Goal: Task Accomplishment & Management: Manage account settings

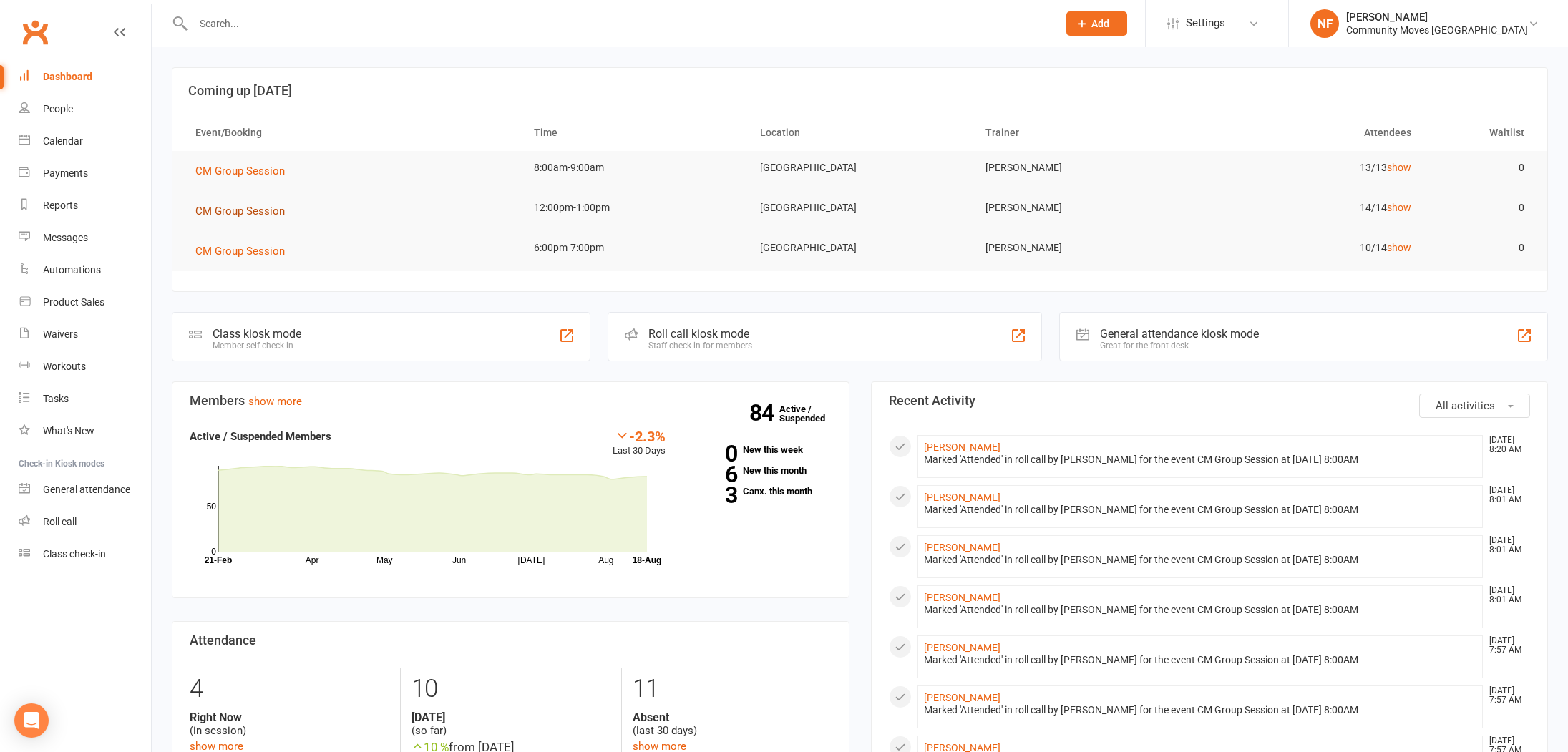
click at [243, 209] on span "CM Group Session" at bounding box center [240, 211] width 90 height 13
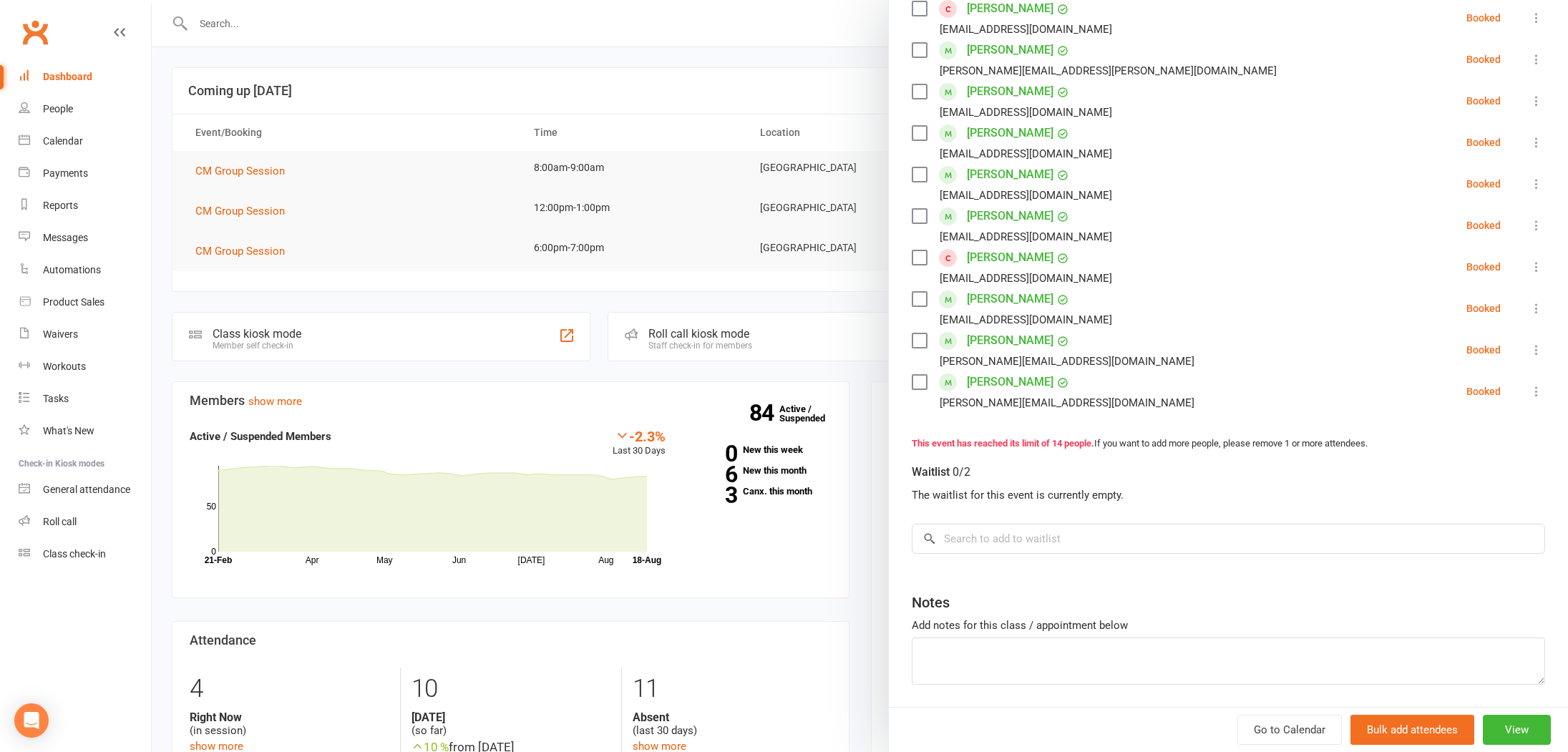
scroll to position [484, 0]
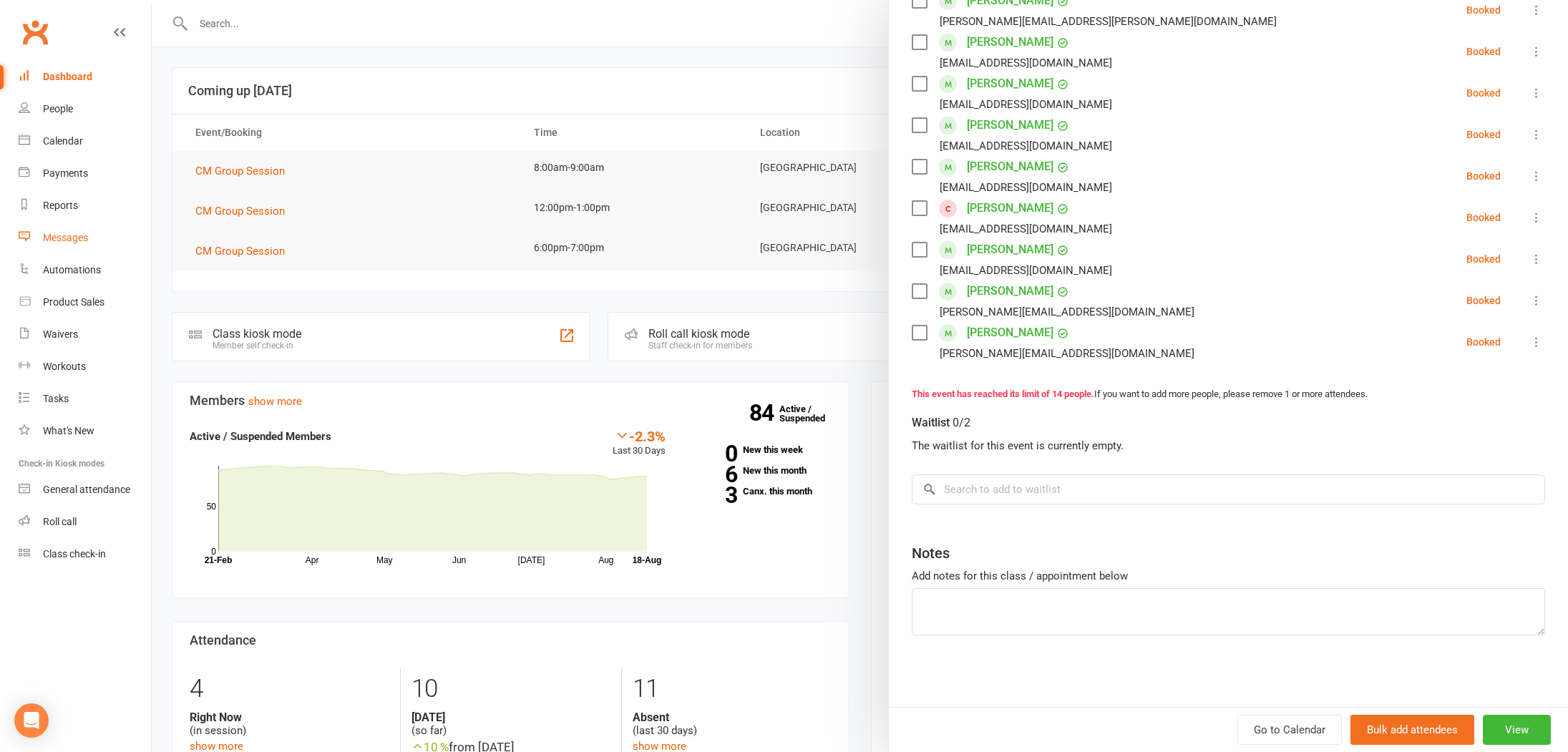
click at [81, 234] on div "Messages" at bounding box center [66, 237] width 45 height 12
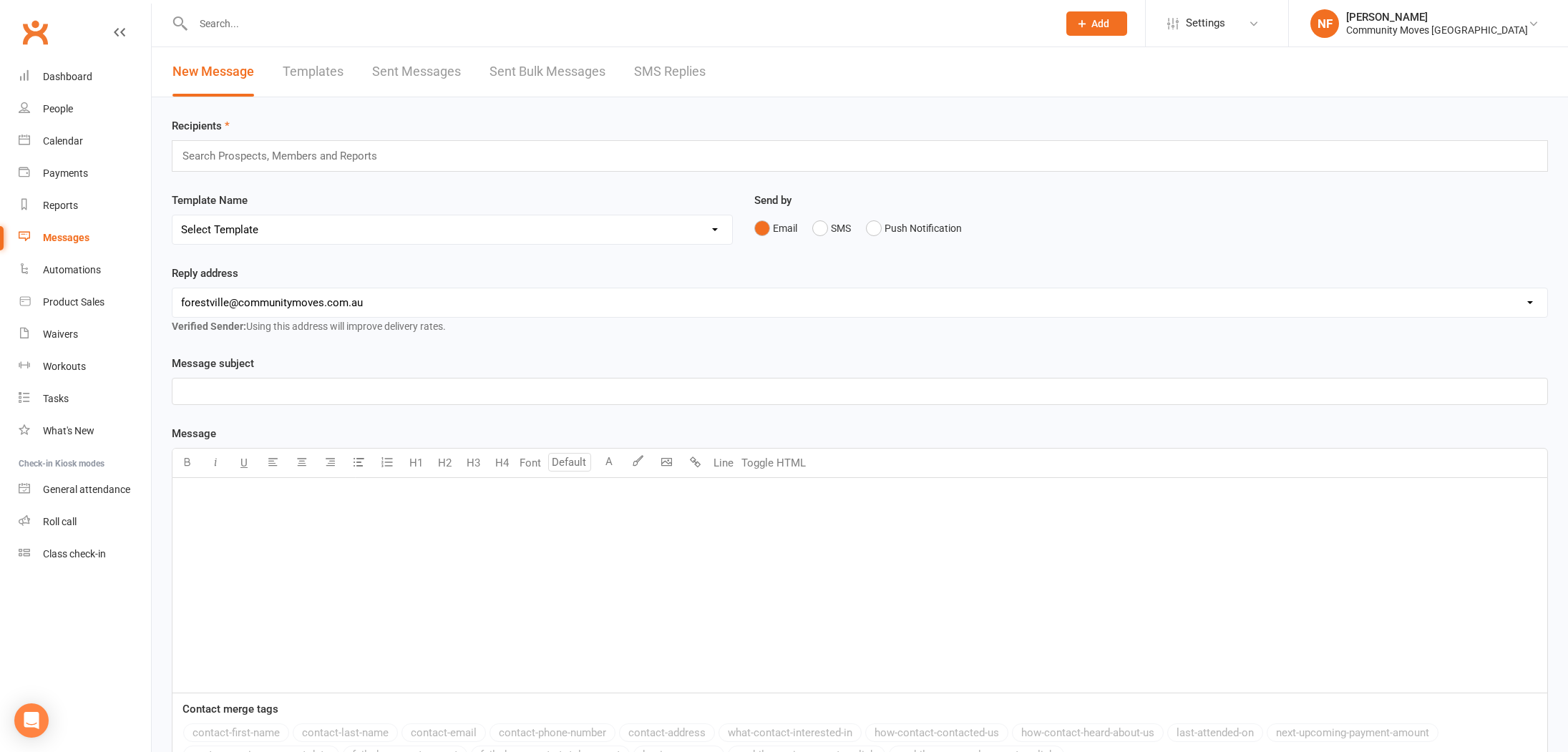
click at [679, 71] on link "SMS Replies" at bounding box center [669, 71] width 71 height 49
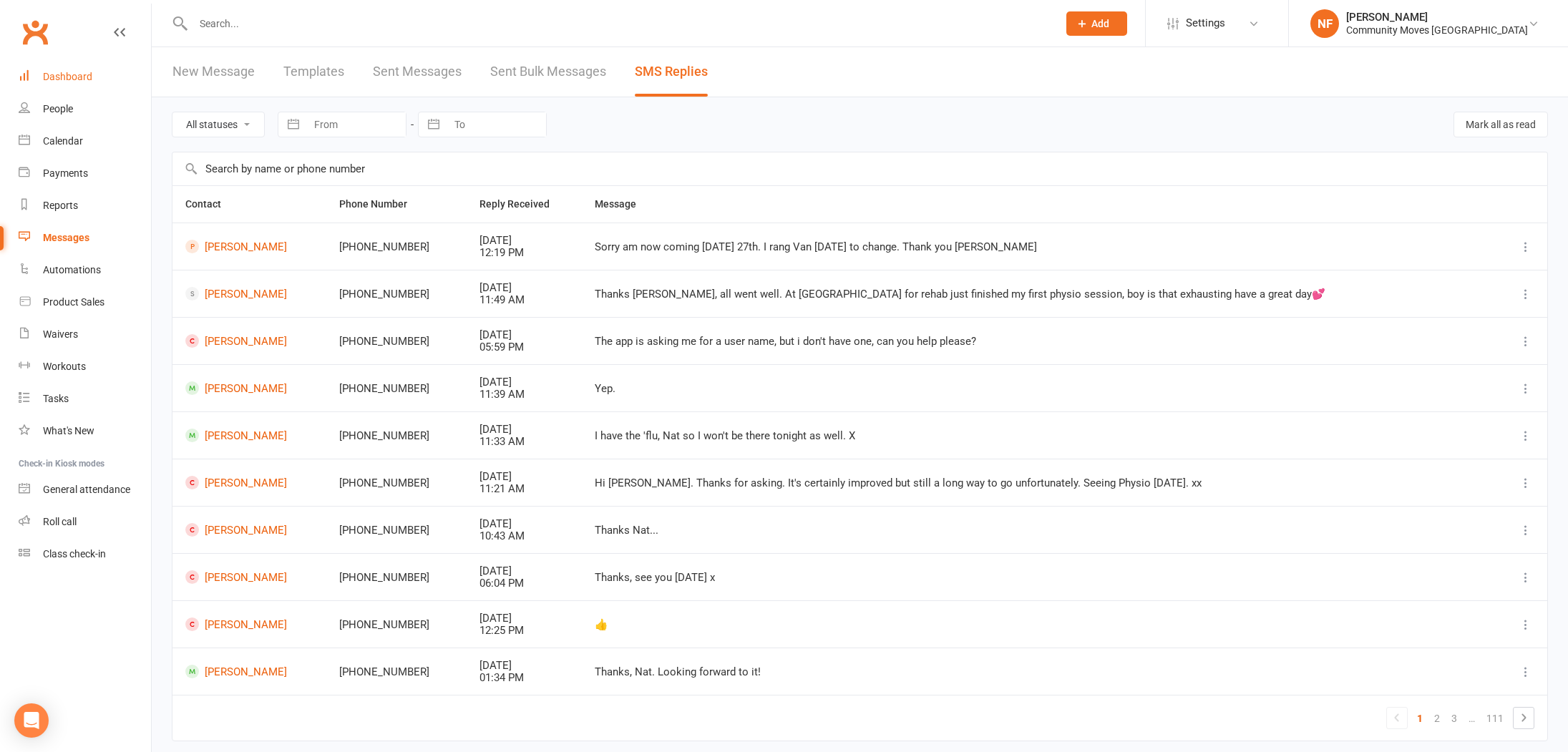
click at [80, 70] on link "Dashboard" at bounding box center [84, 76] width 132 height 32
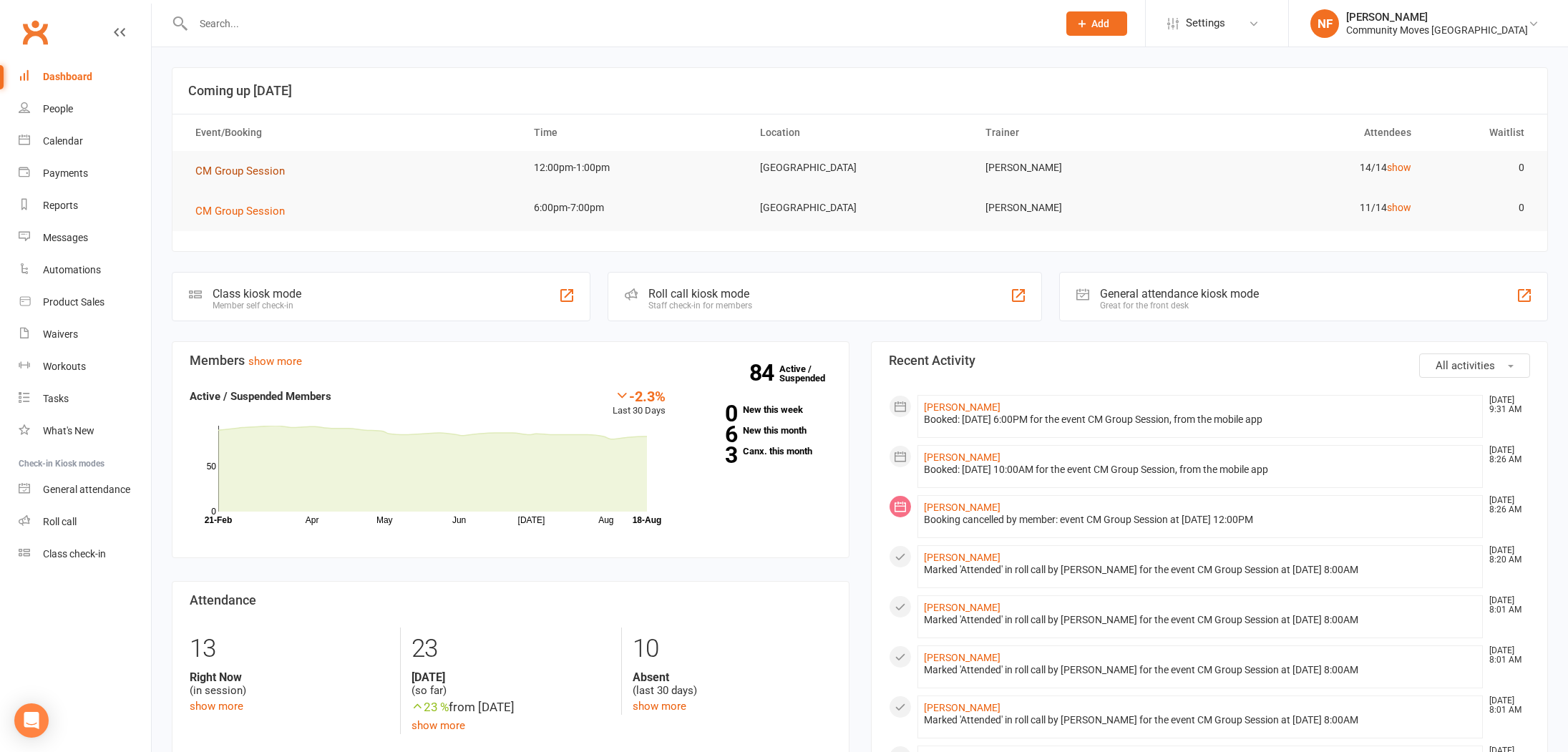
click at [216, 172] on span "CM Group Session" at bounding box center [240, 171] width 90 height 13
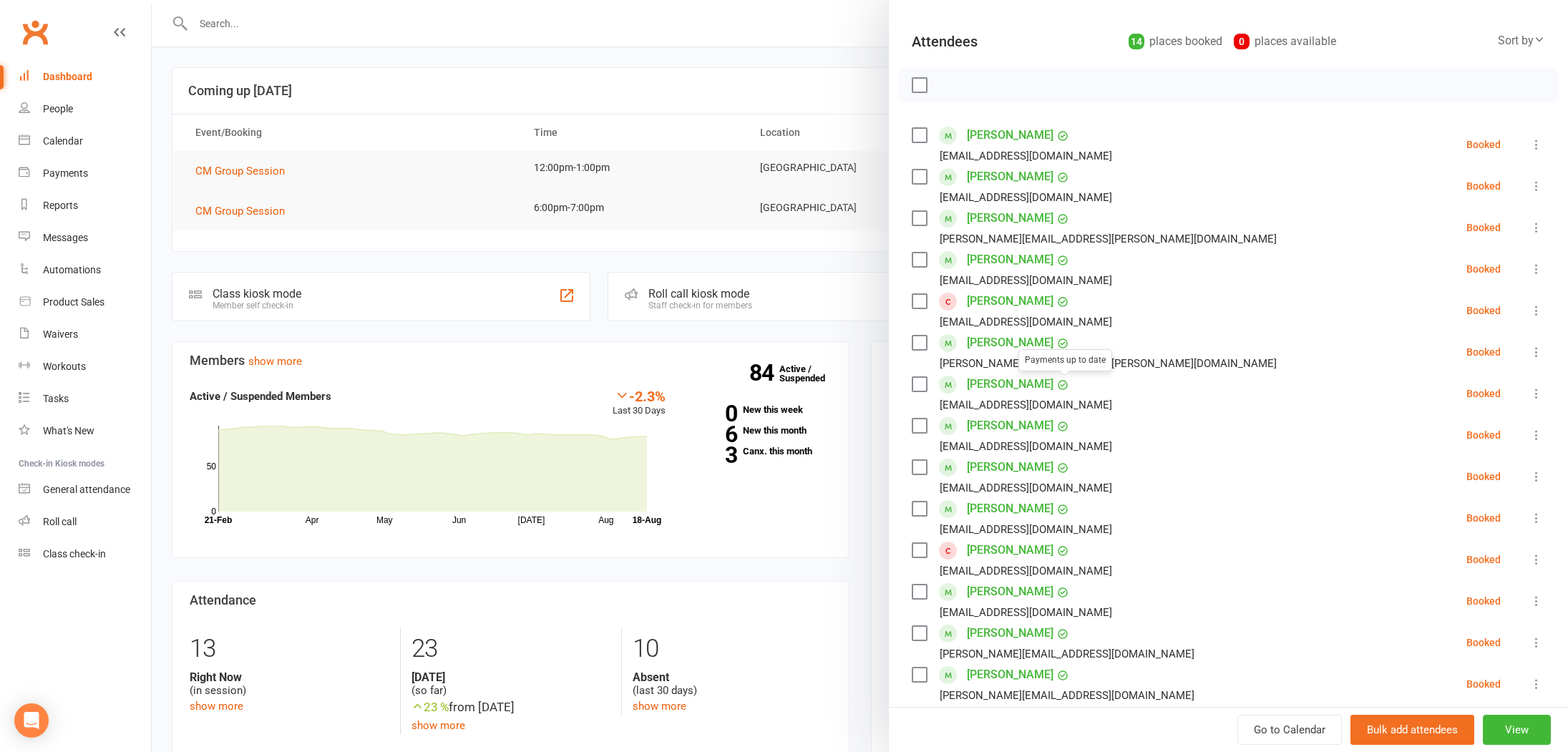
scroll to position [433, 0]
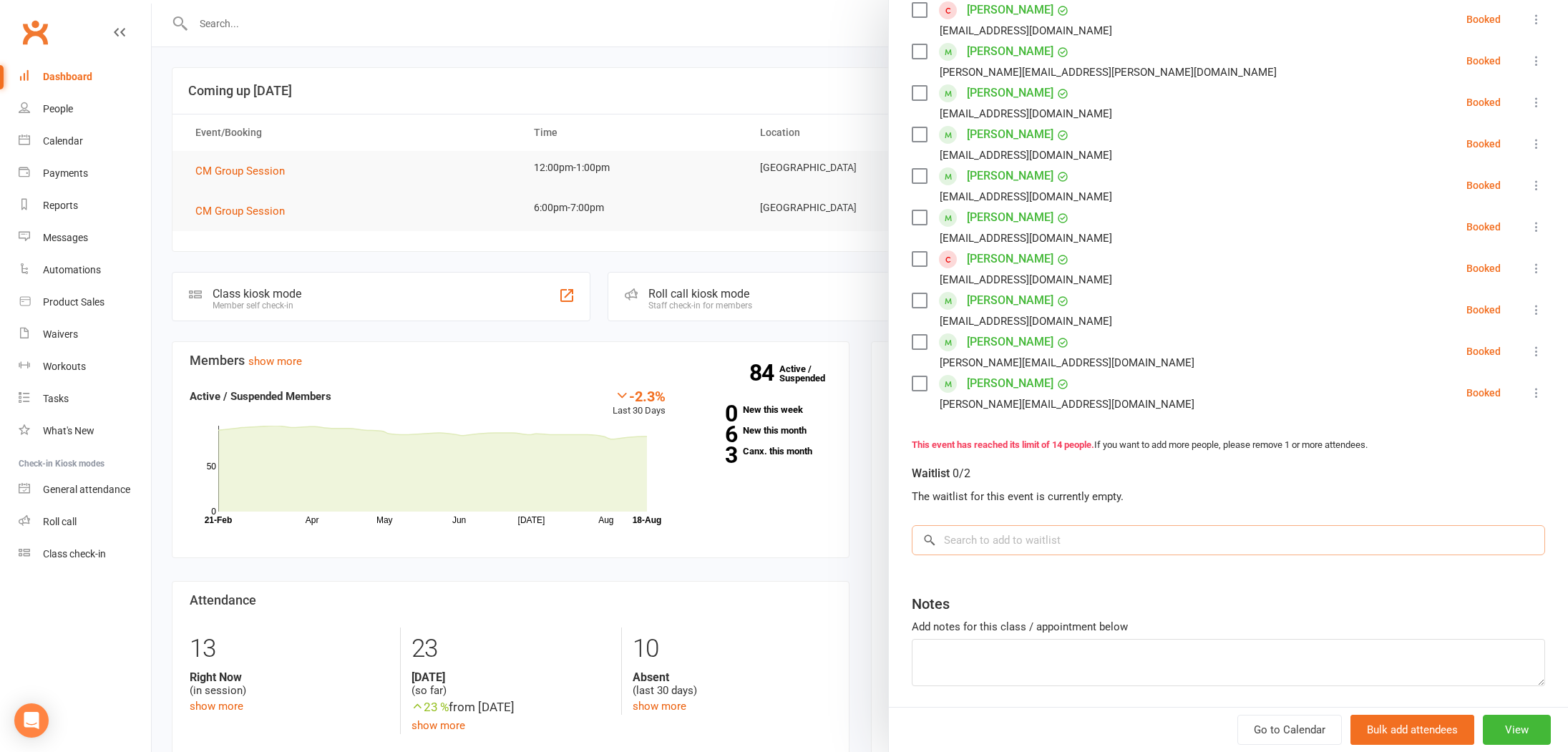
click at [1088, 531] on input "search" at bounding box center [1228, 540] width 633 height 30
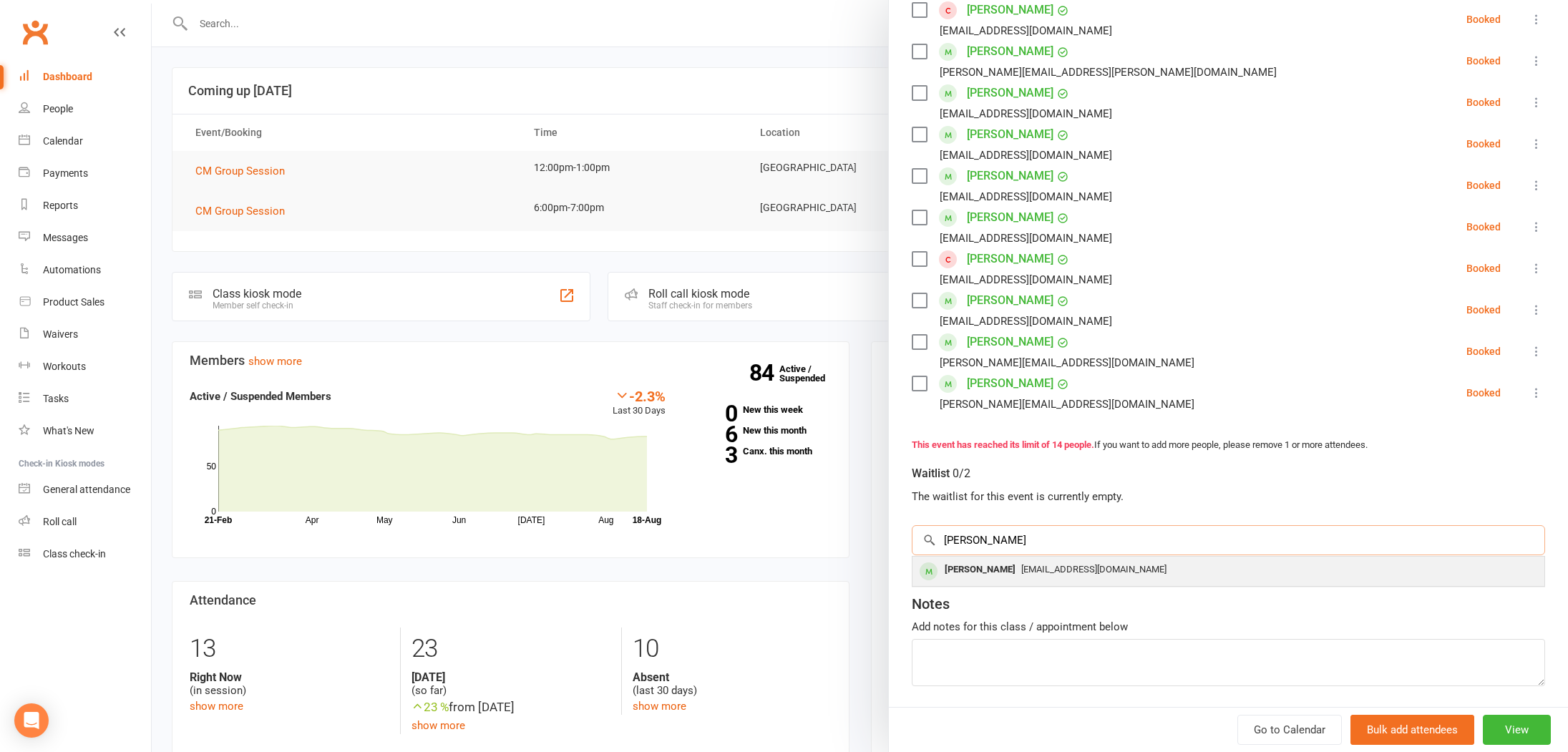
type input "[PERSON_NAME]"
click at [992, 573] on div "[PERSON_NAME]" at bounding box center [979, 569] width 82 height 21
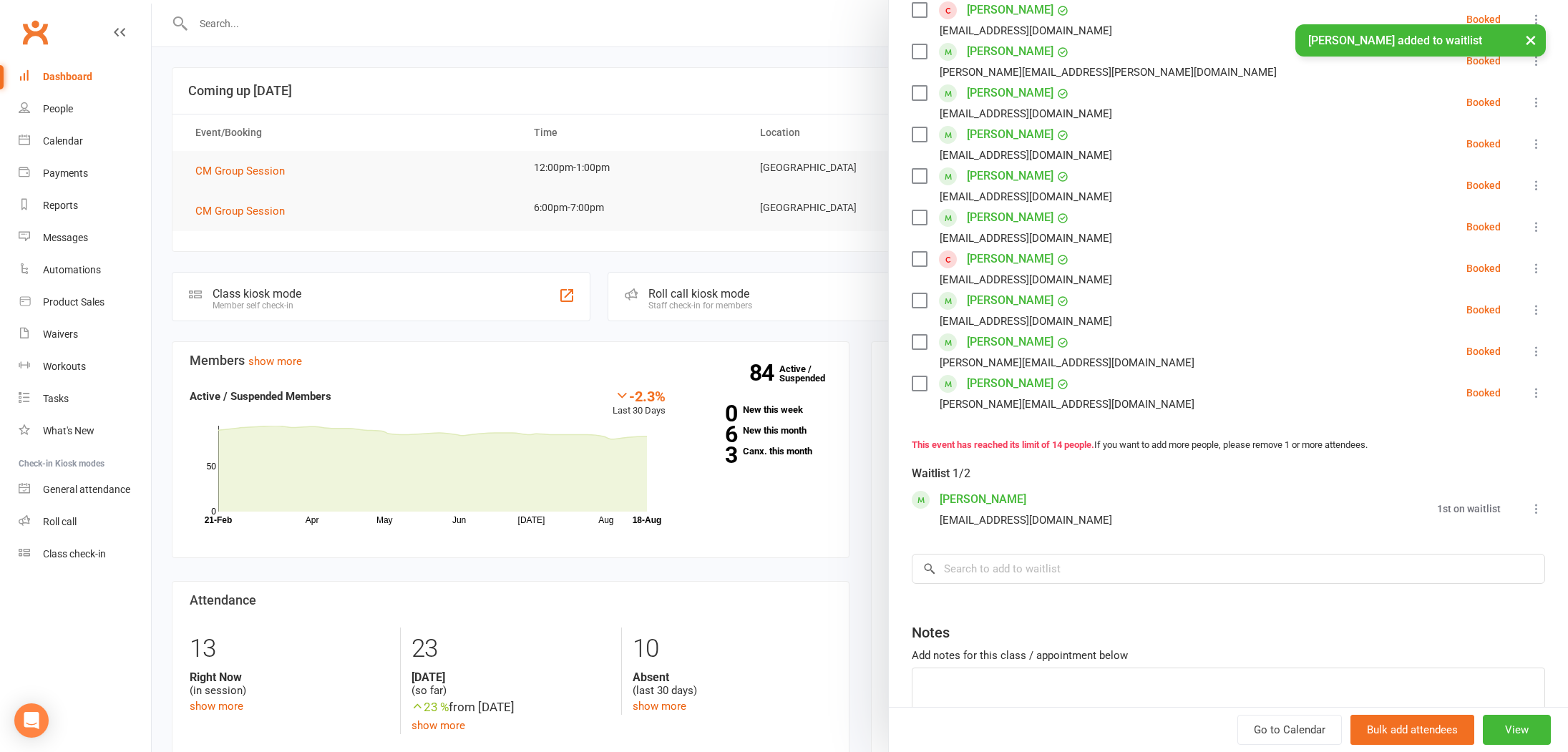
click at [1534, 505] on icon at bounding box center [1536, 508] width 14 height 14
click at [1445, 539] on link "Book now" at bounding box center [1467, 536] width 154 height 28
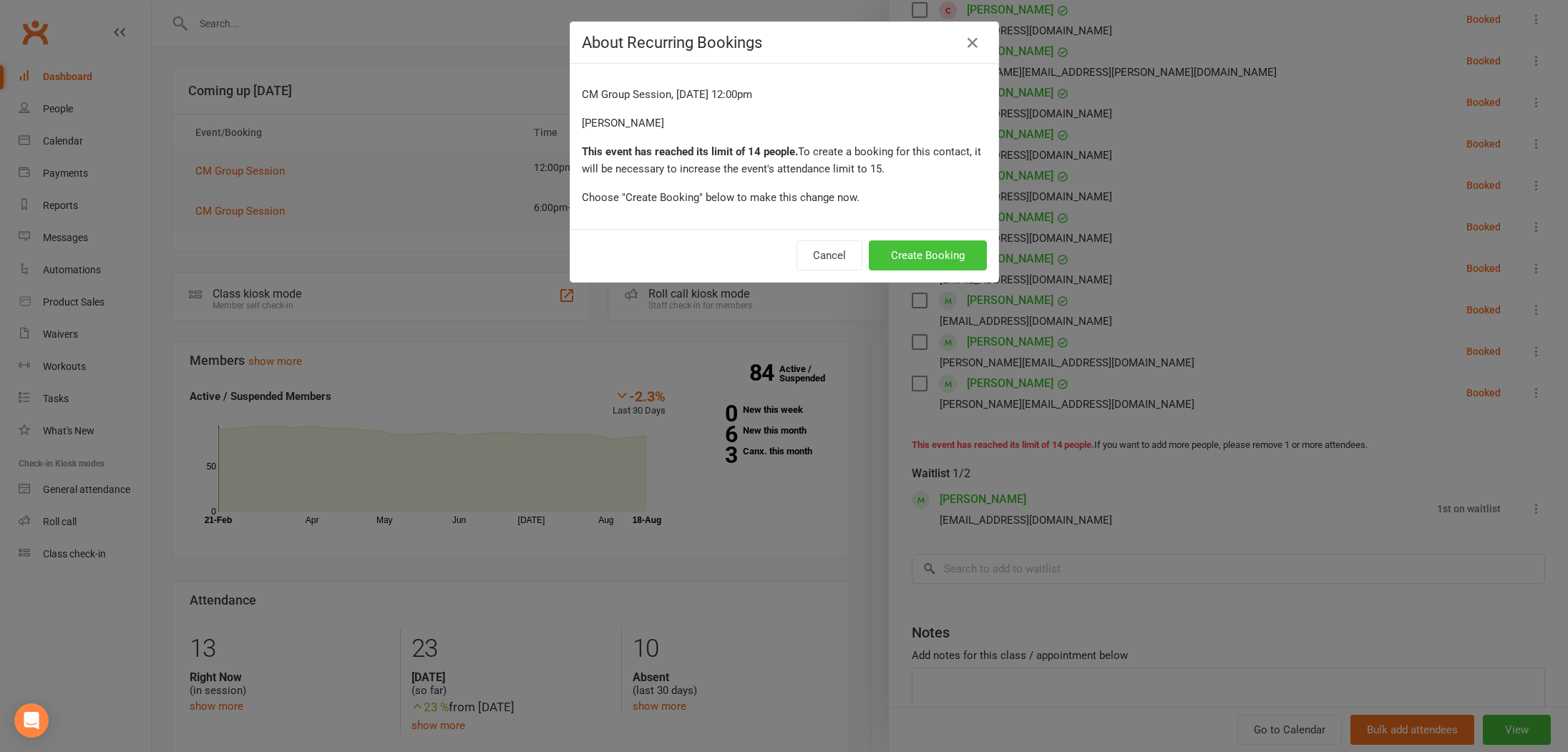
click at [914, 255] on button "Create Booking" at bounding box center [928, 255] width 118 height 30
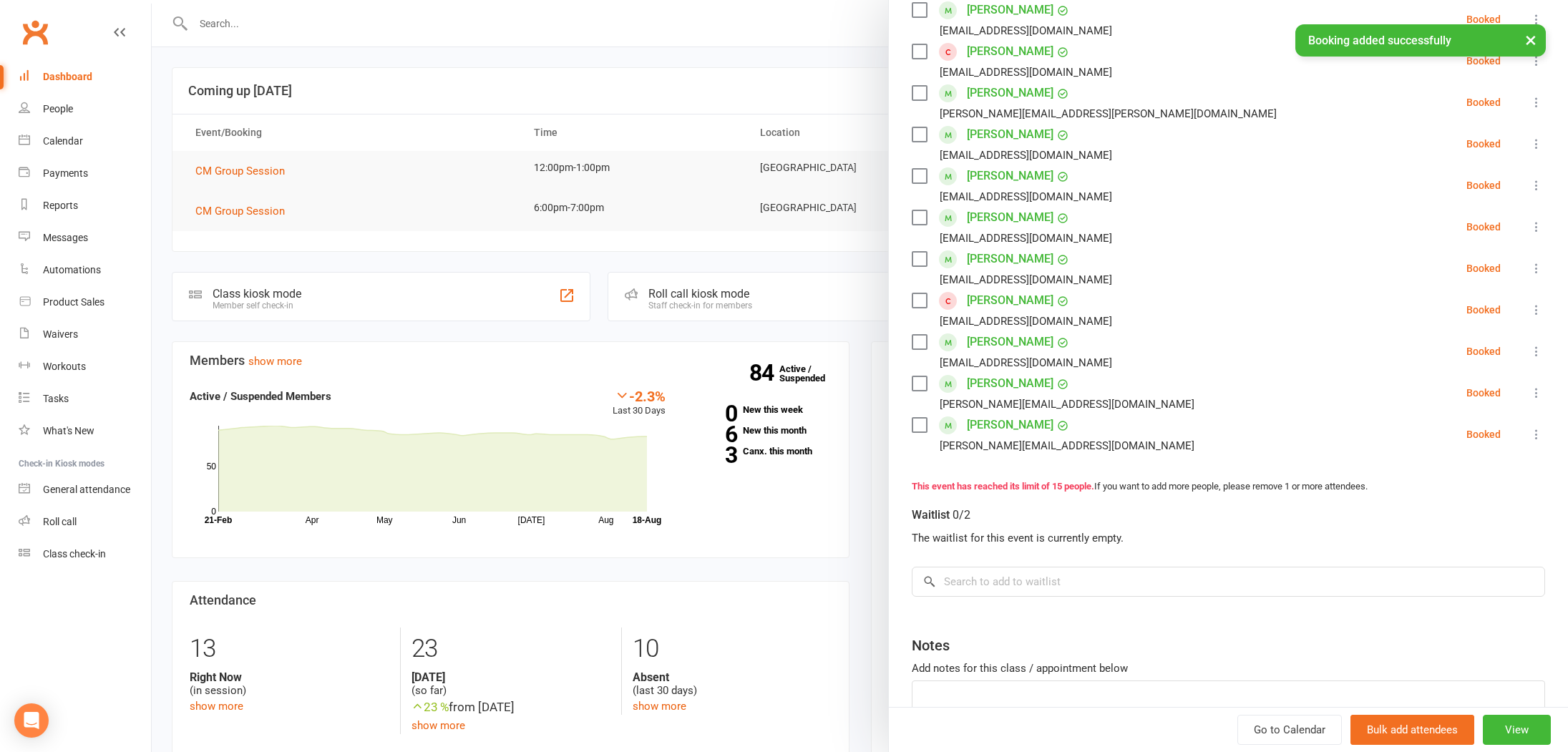
scroll to position [475, 0]
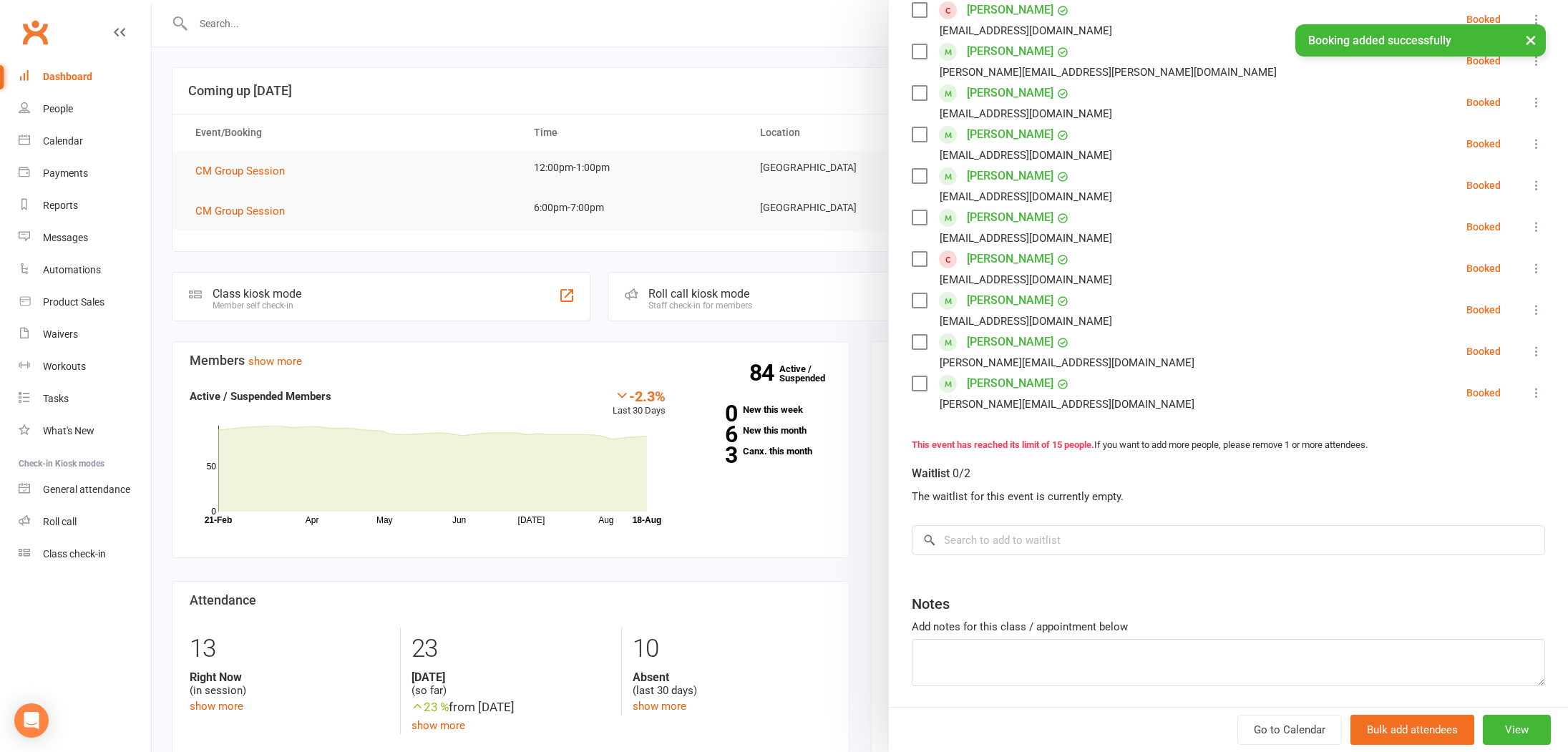
click at [385, 179] on div at bounding box center [860, 376] width 1416 height 752
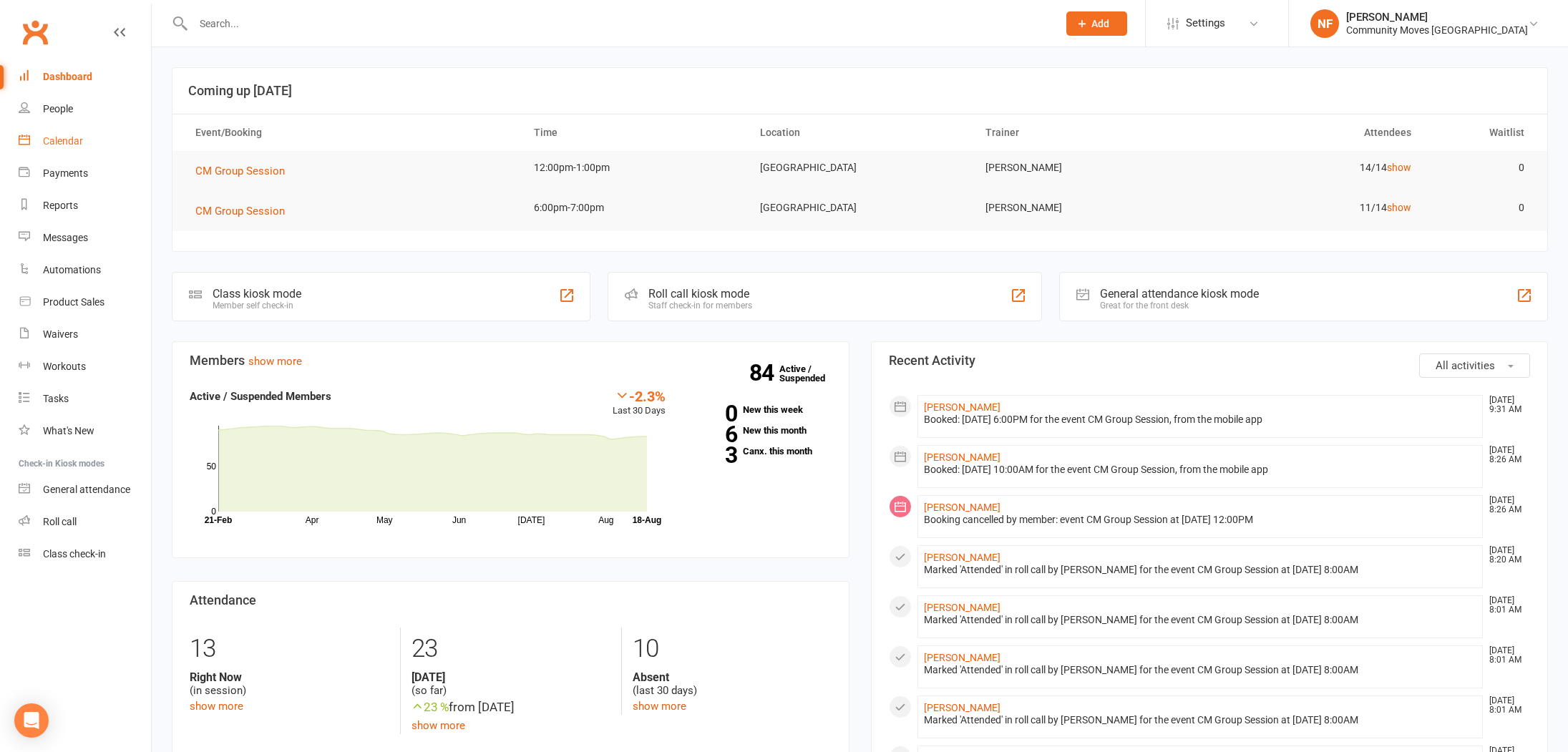
click at [71, 142] on div "Calendar" at bounding box center [63, 141] width 40 height 12
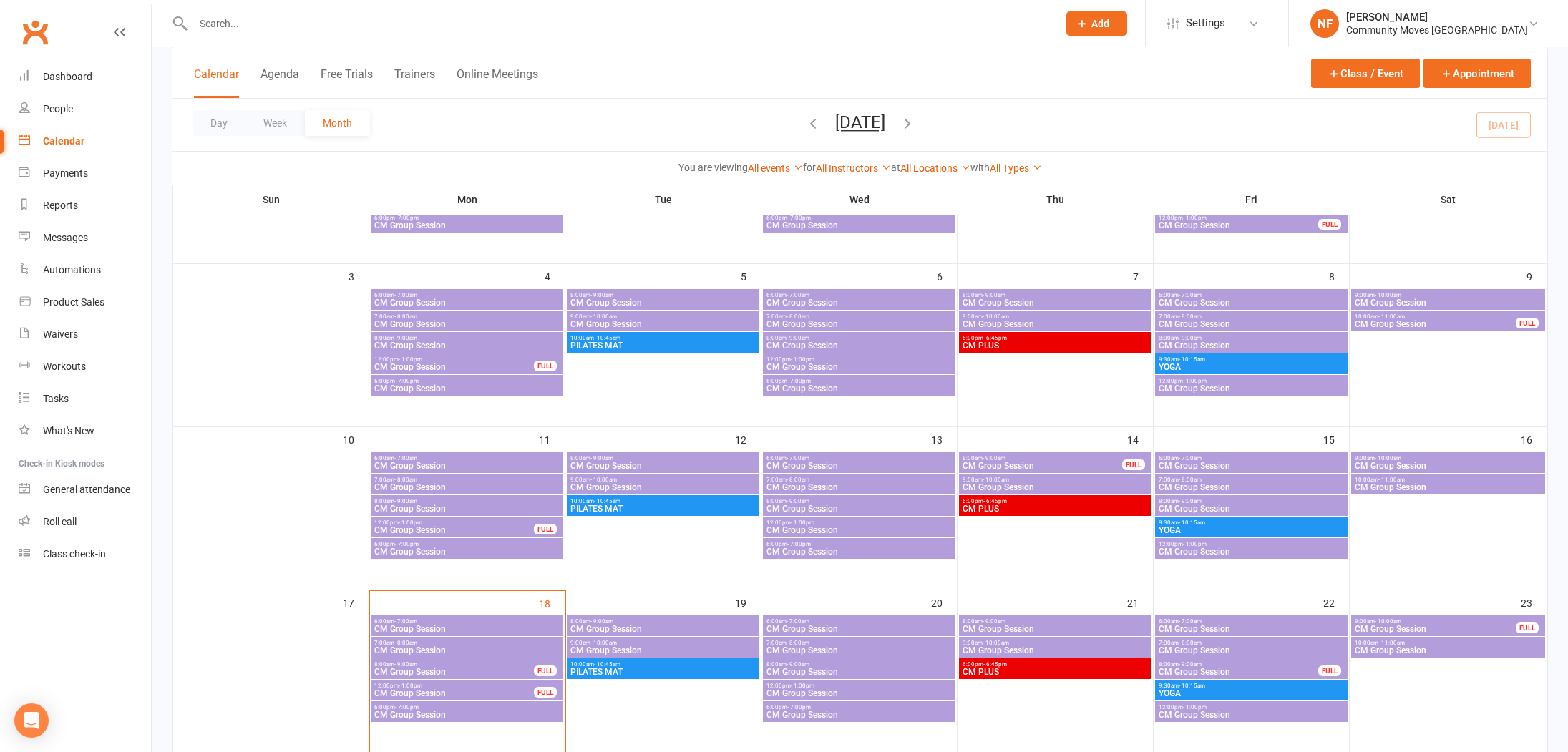
scroll to position [204, 0]
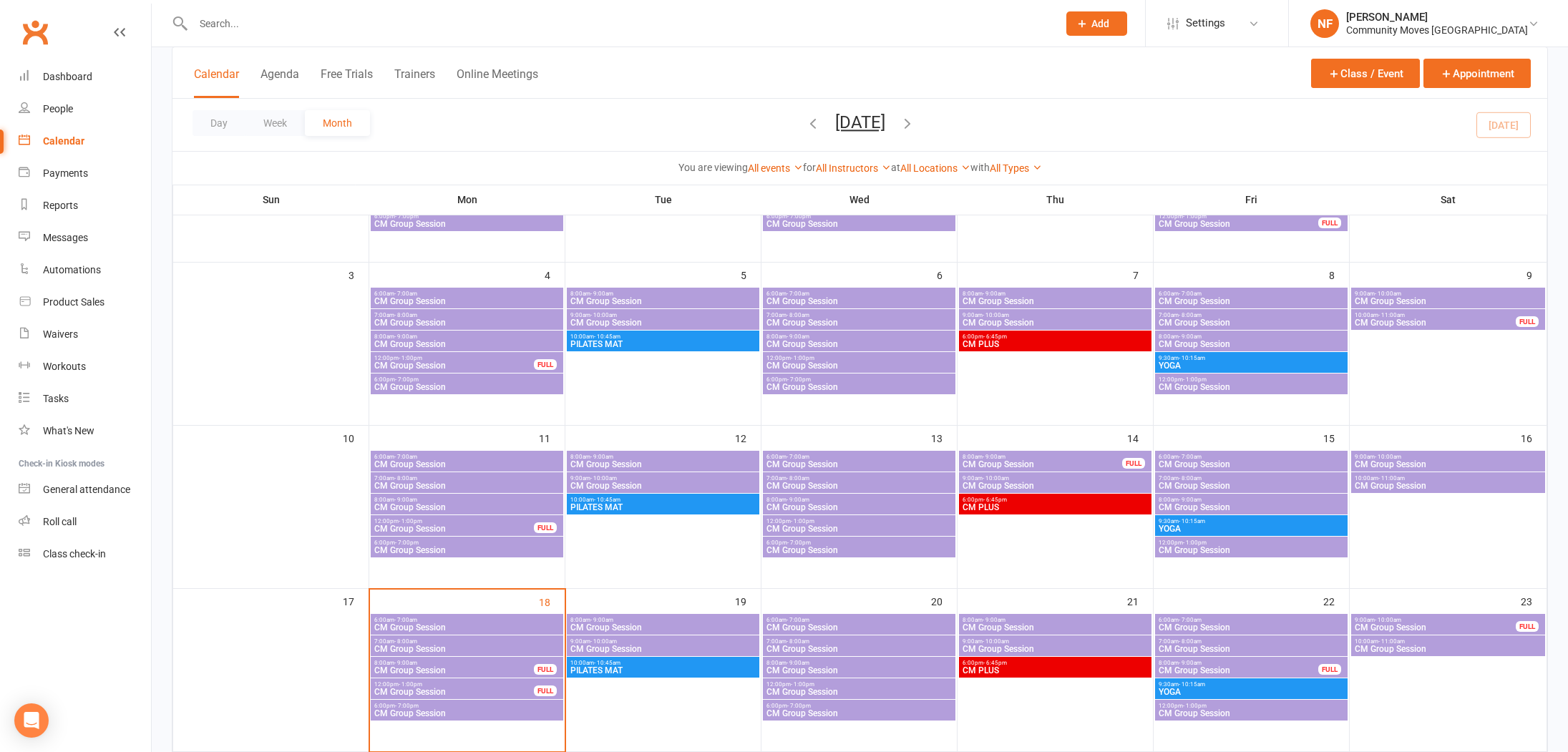
click at [1423, 488] on span "CM Group Session" at bounding box center [1448, 486] width 189 height 8
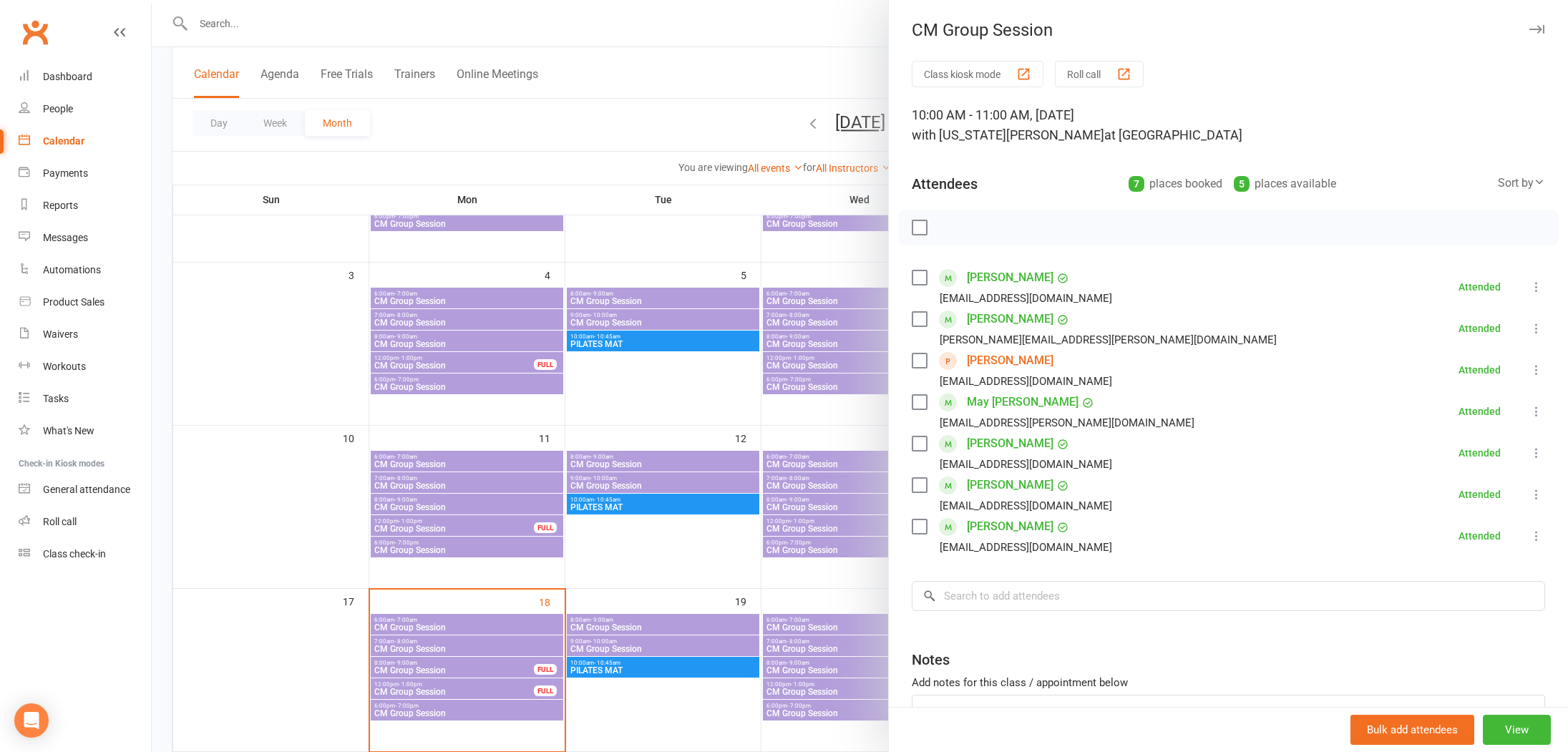
click at [301, 355] on div at bounding box center [860, 376] width 1416 height 752
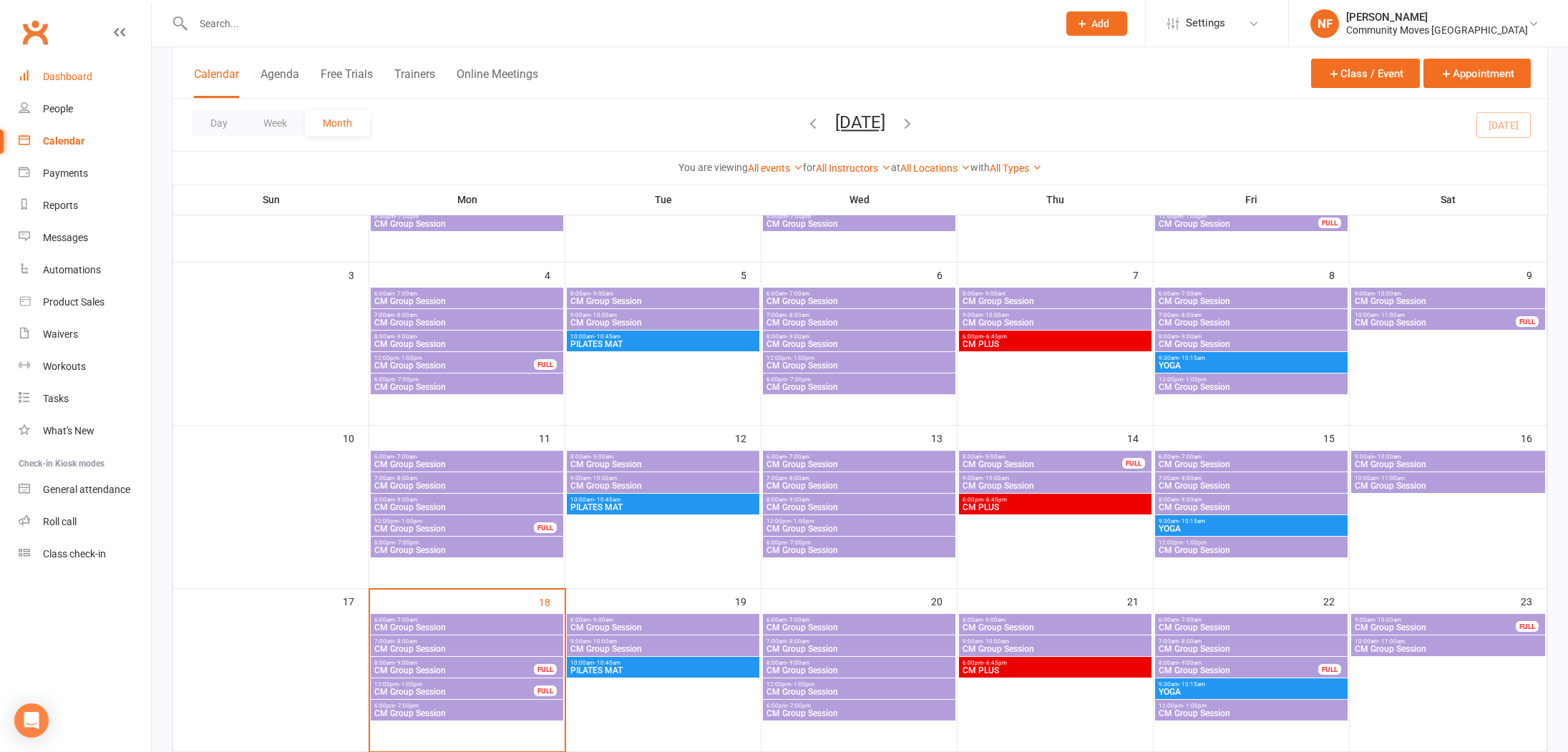
click at [62, 79] on div "Dashboard" at bounding box center [67, 76] width 49 height 12
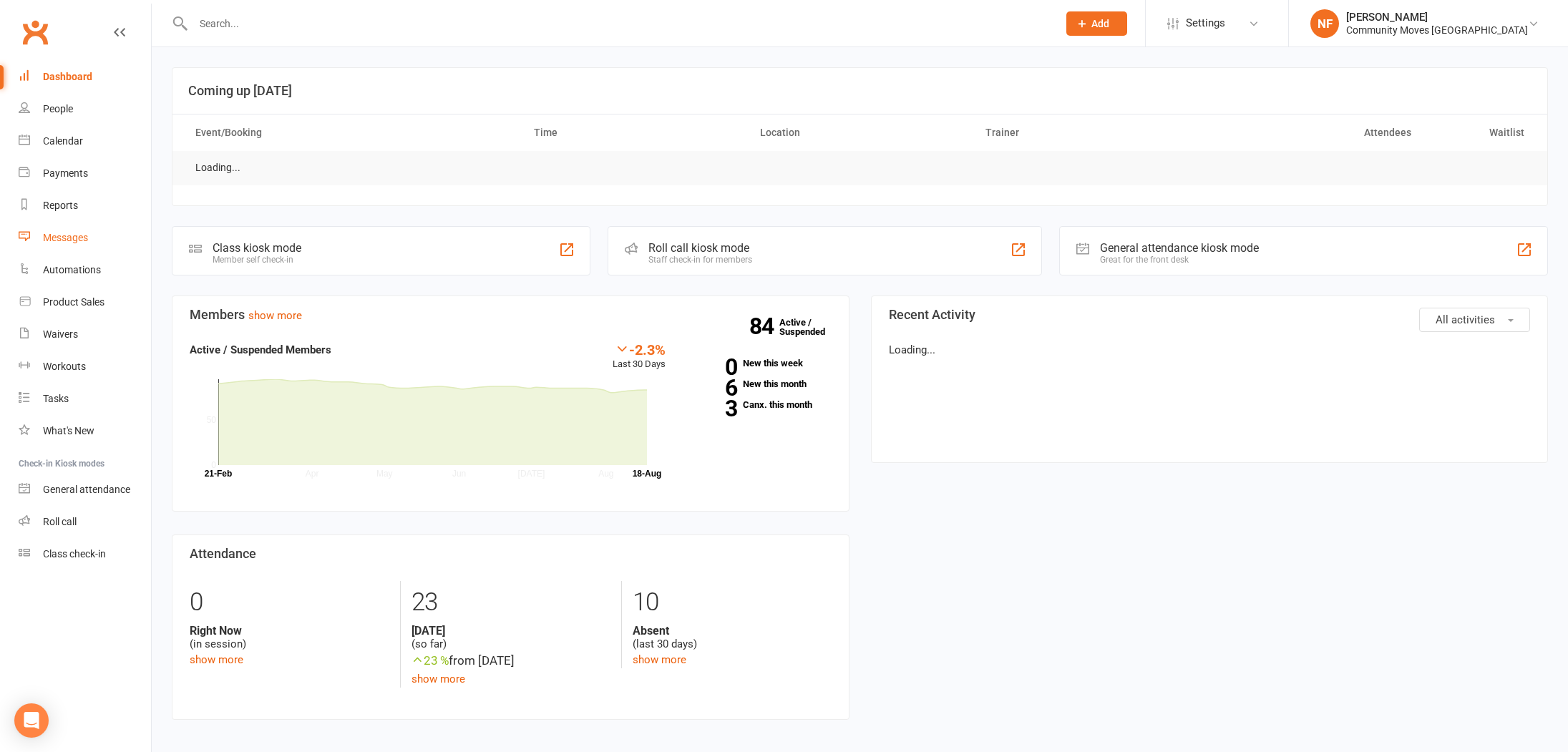
click at [59, 235] on div "Messages" at bounding box center [66, 237] width 45 height 12
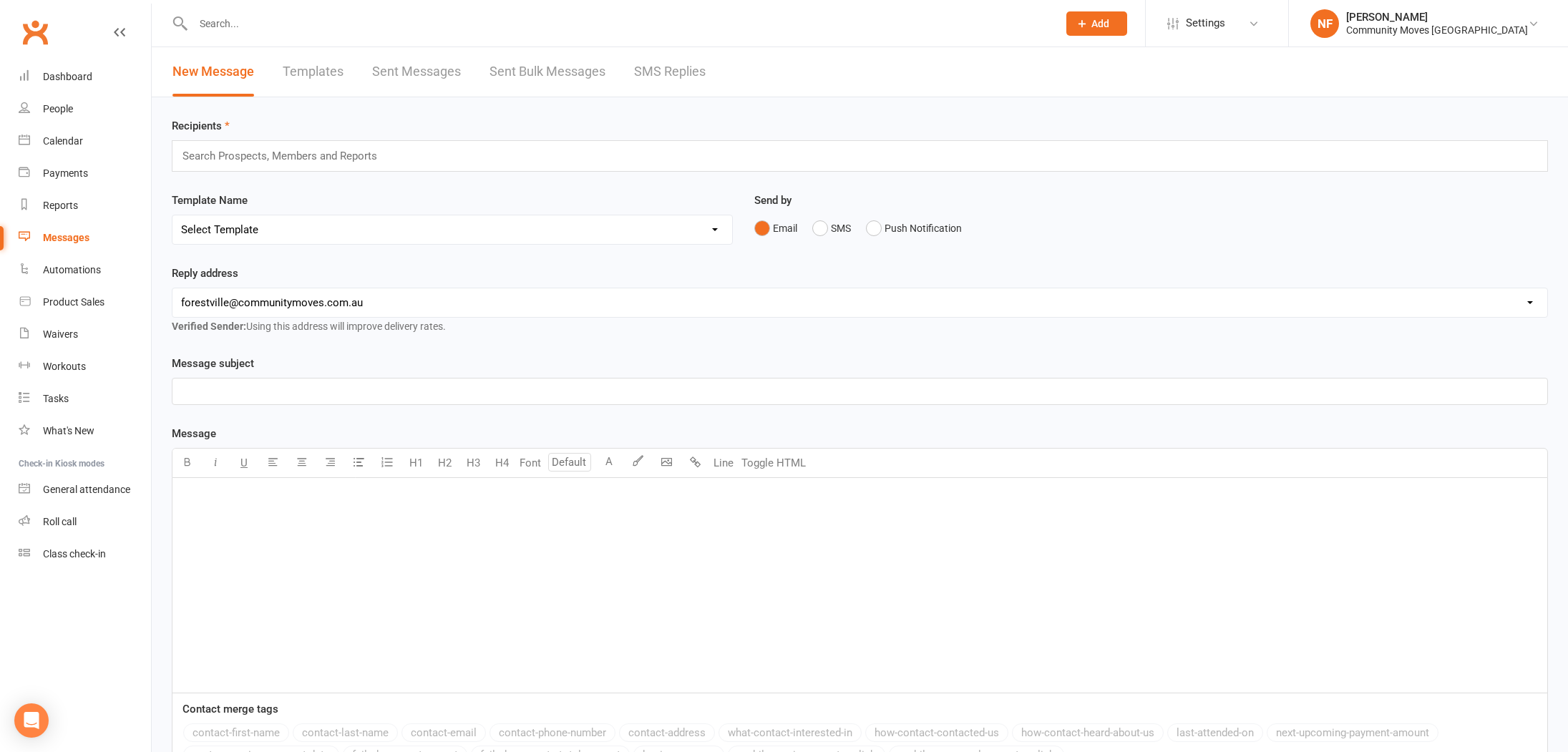
click at [650, 66] on link "SMS Replies" at bounding box center [669, 71] width 71 height 49
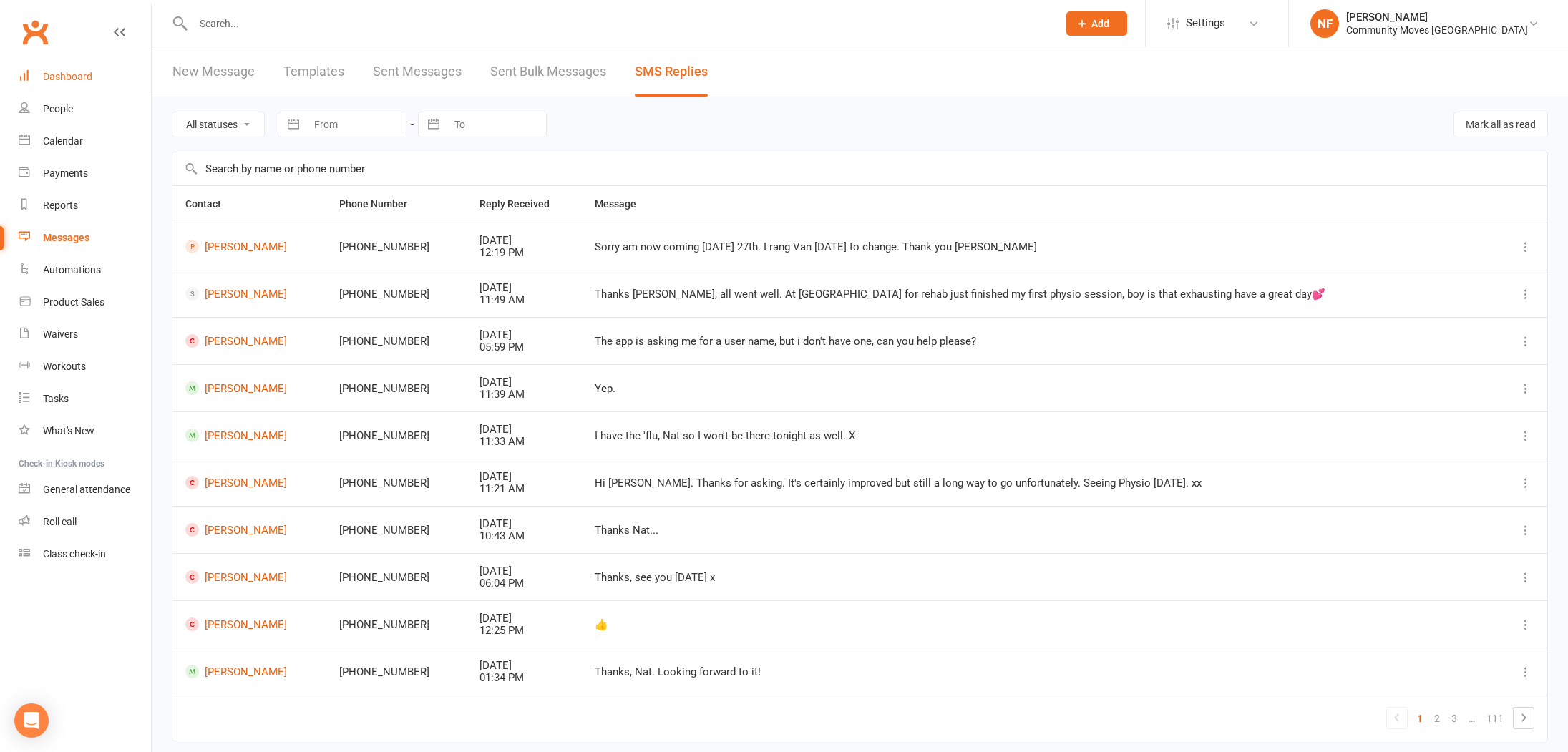
click at [73, 79] on div "Dashboard" at bounding box center [67, 76] width 49 height 12
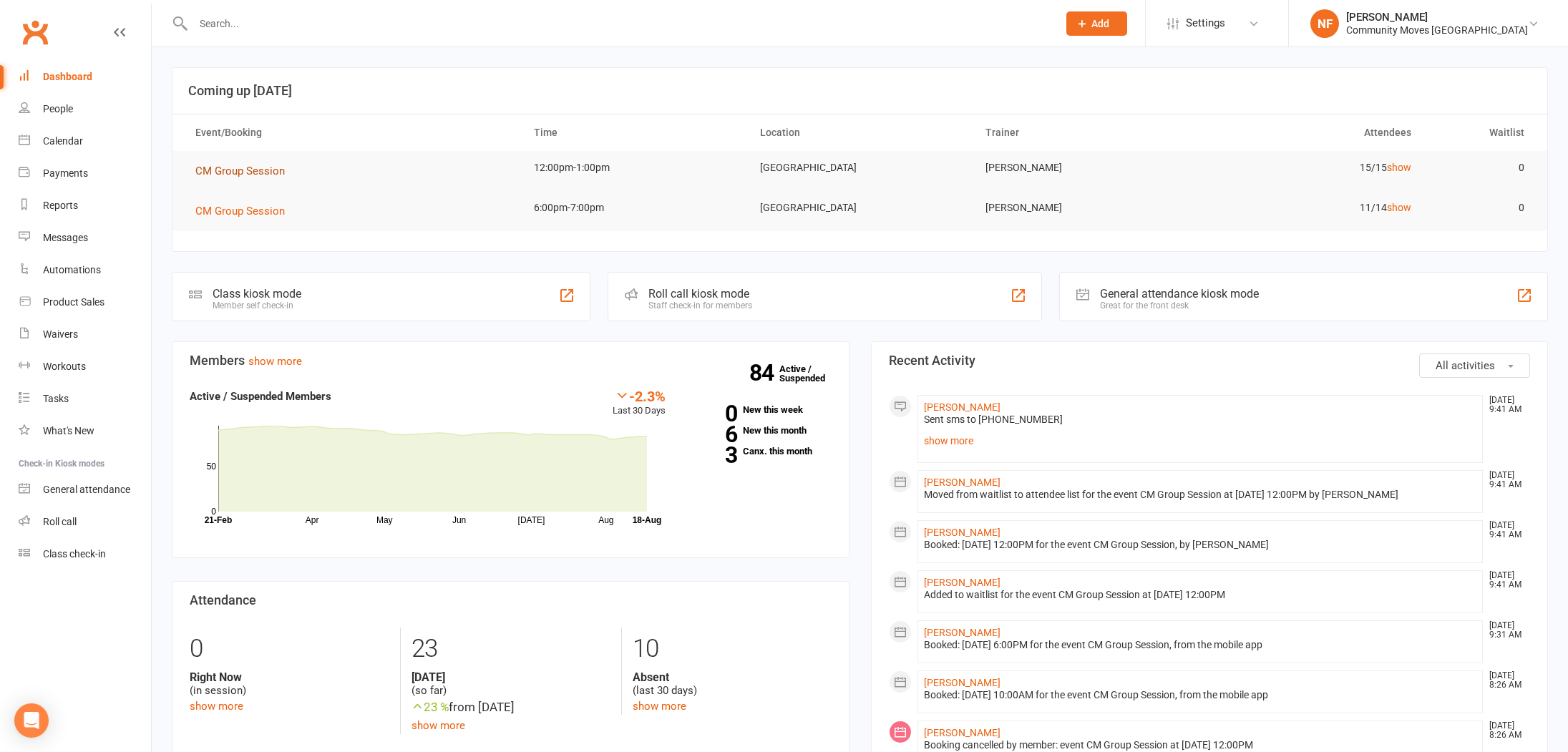
click at [252, 171] on span "CM Group Session" at bounding box center [240, 171] width 90 height 13
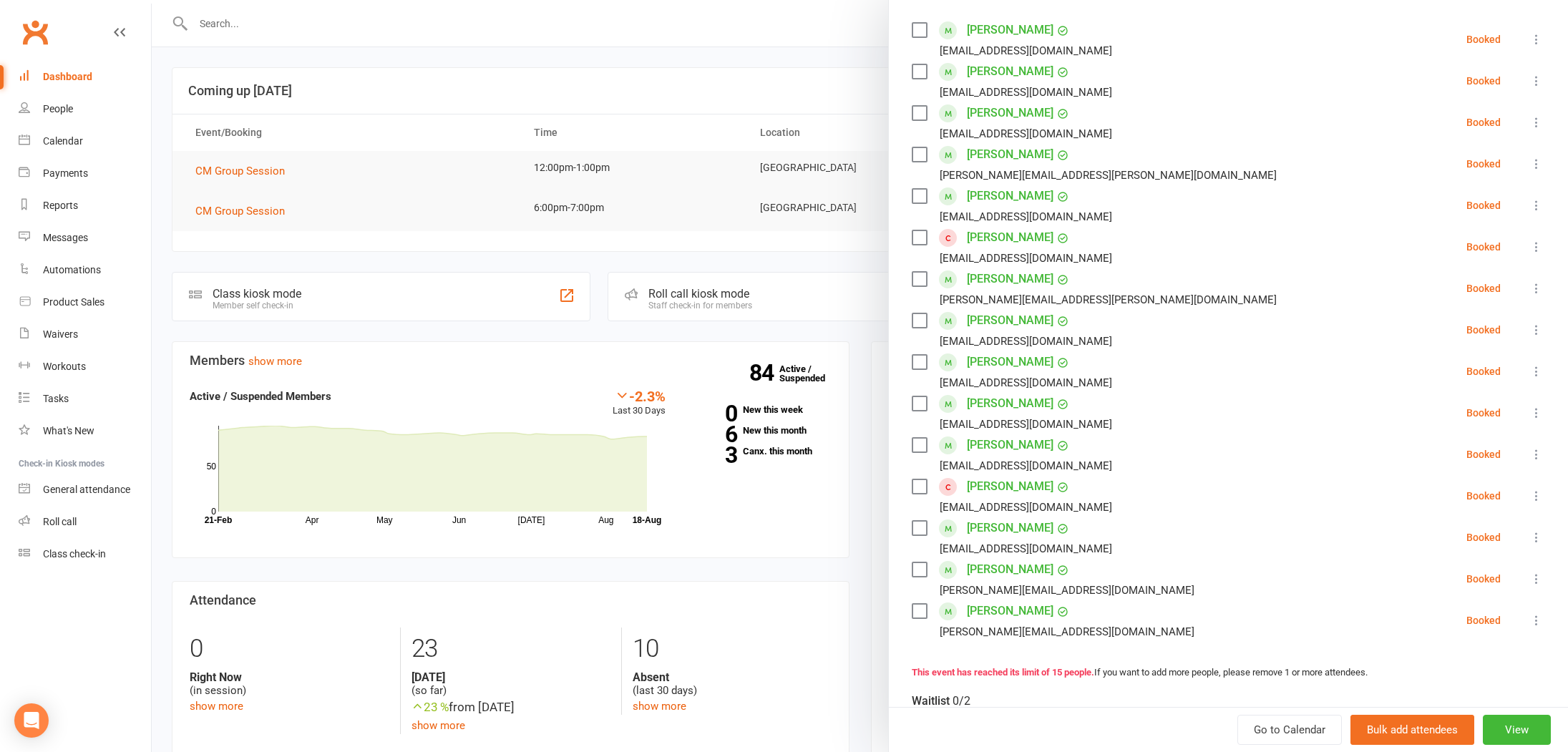
scroll to position [245, 0]
click at [344, 199] on div at bounding box center [860, 376] width 1416 height 752
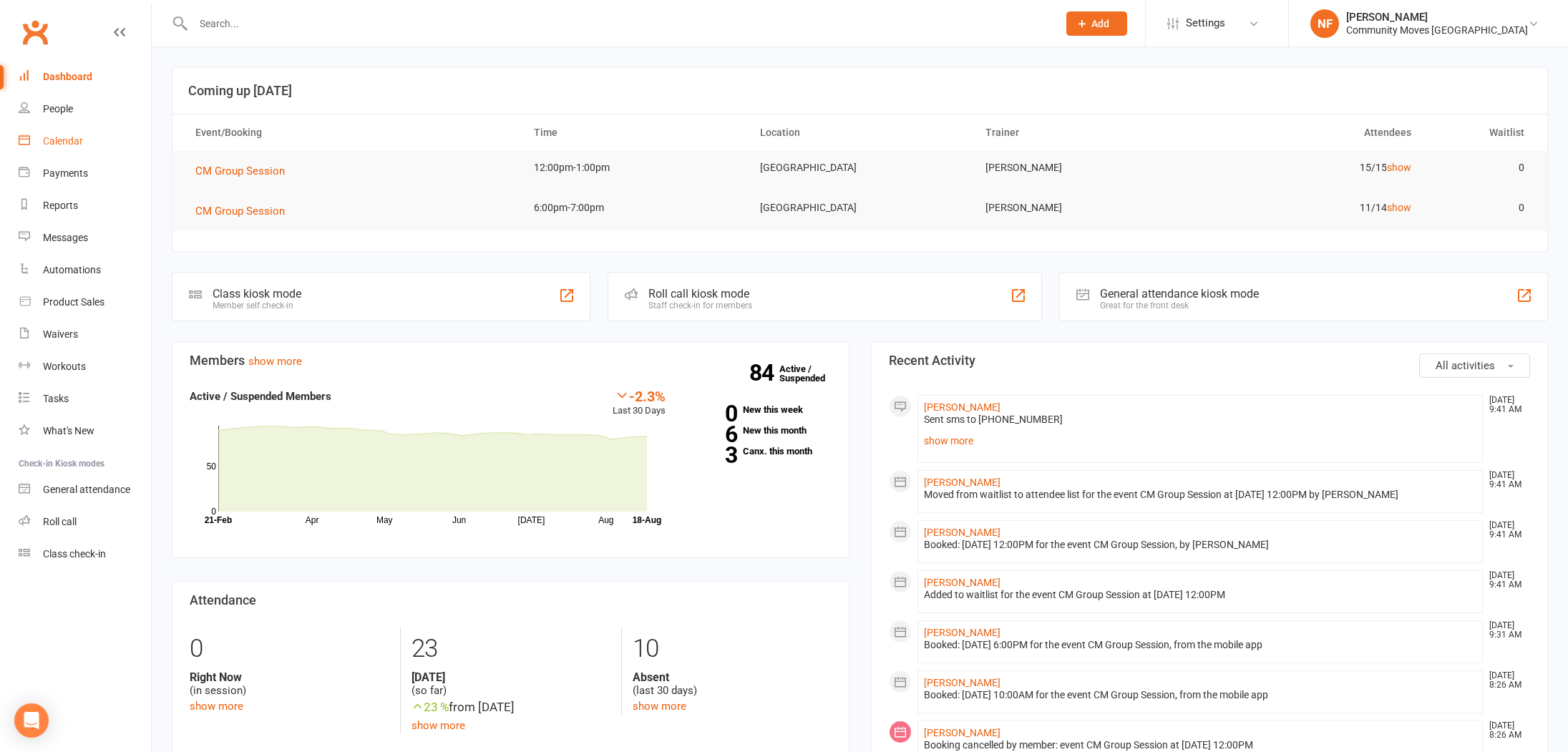
click at [69, 144] on div "Calendar" at bounding box center [63, 141] width 40 height 12
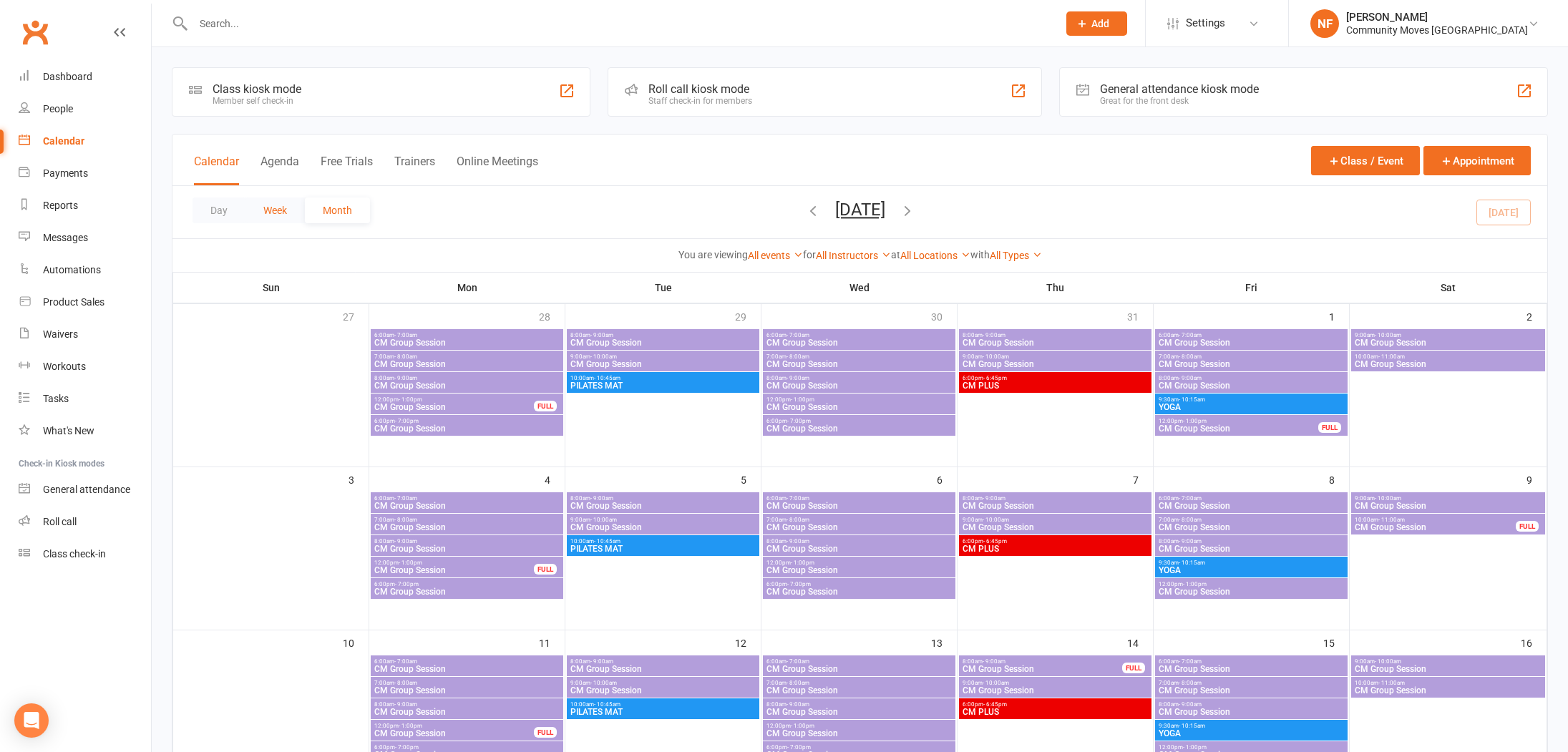
click at [276, 208] on button "Week" at bounding box center [276, 210] width 60 height 26
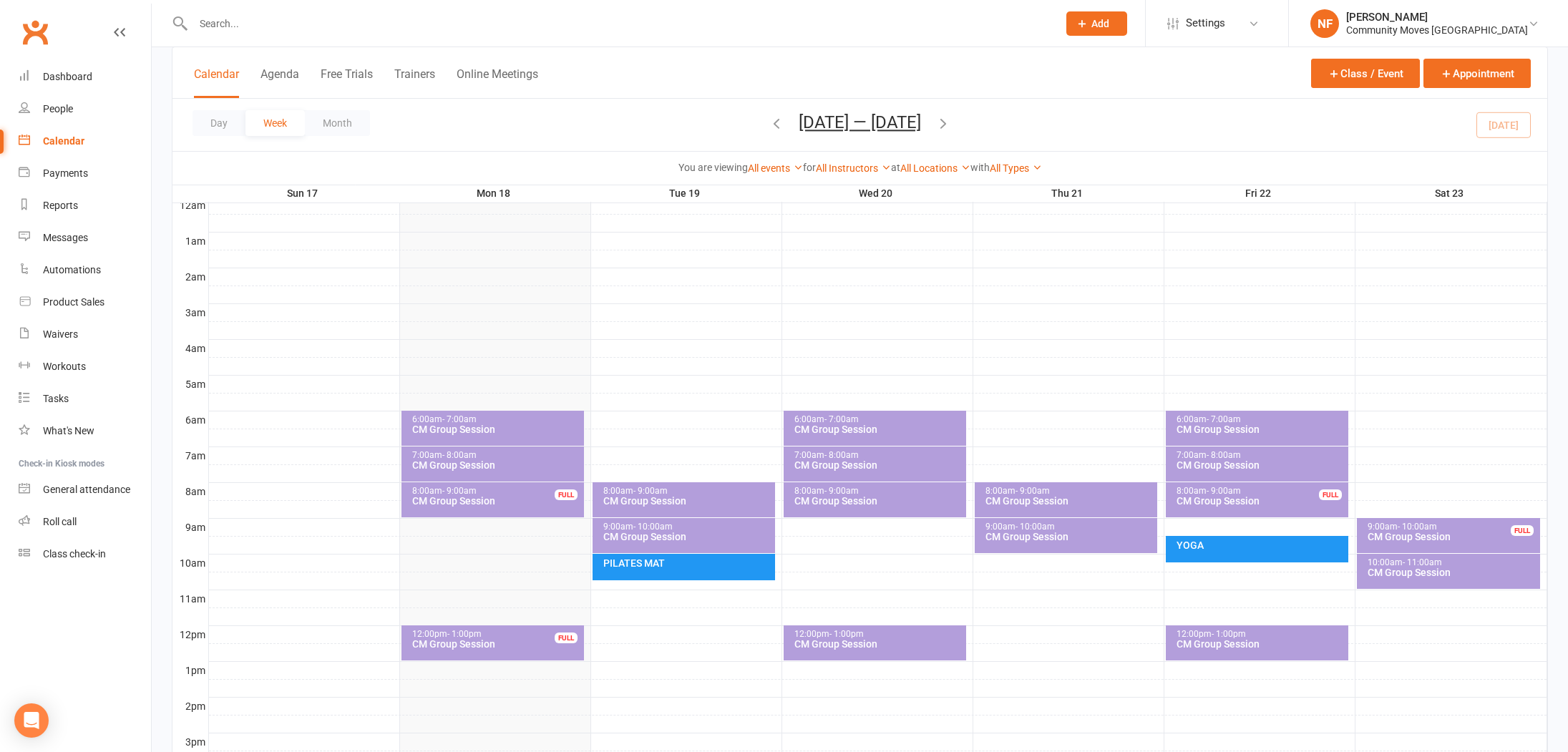
scroll to position [297, 0]
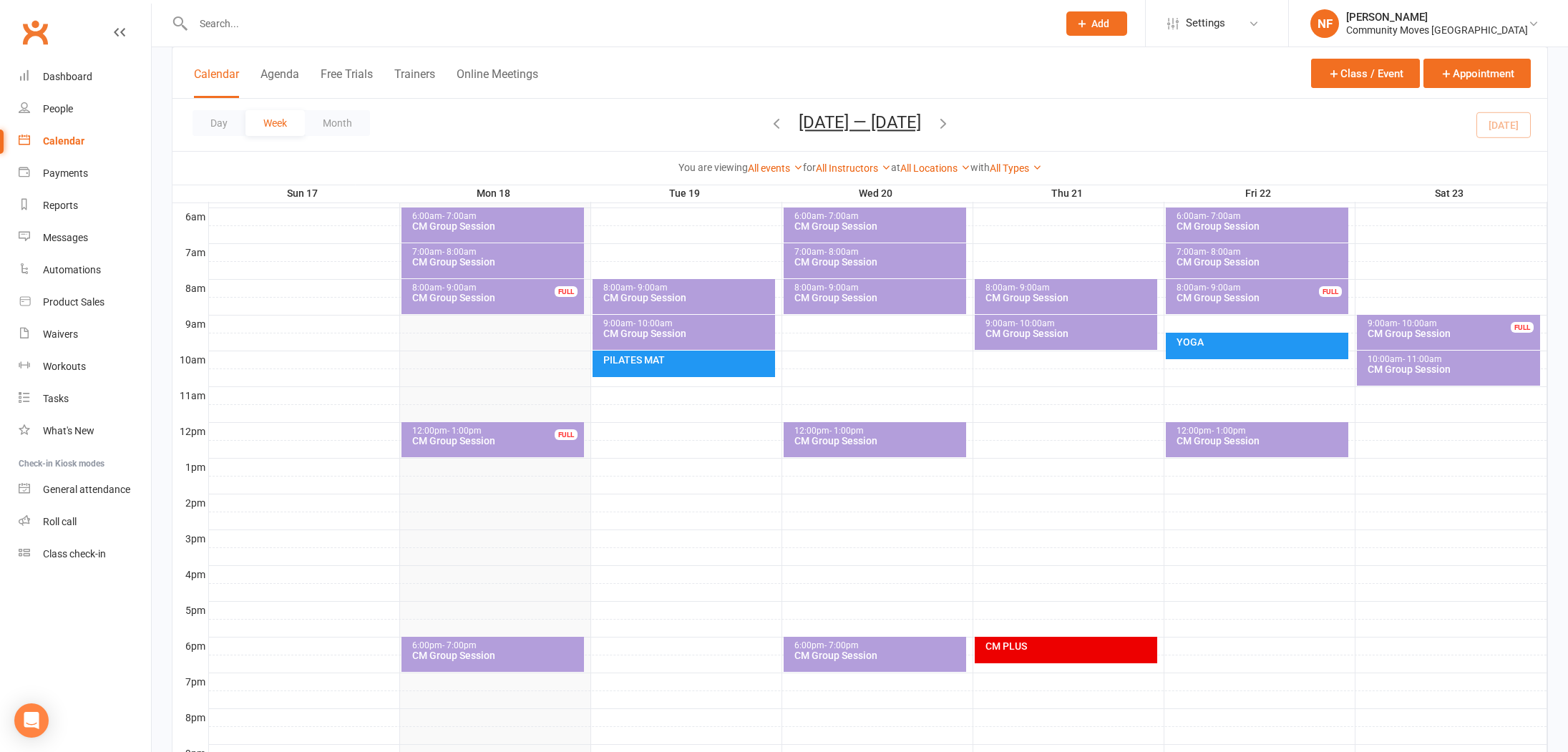
click at [656, 286] on span "- 9:00am" at bounding box center [649, 287] width 34 height 10
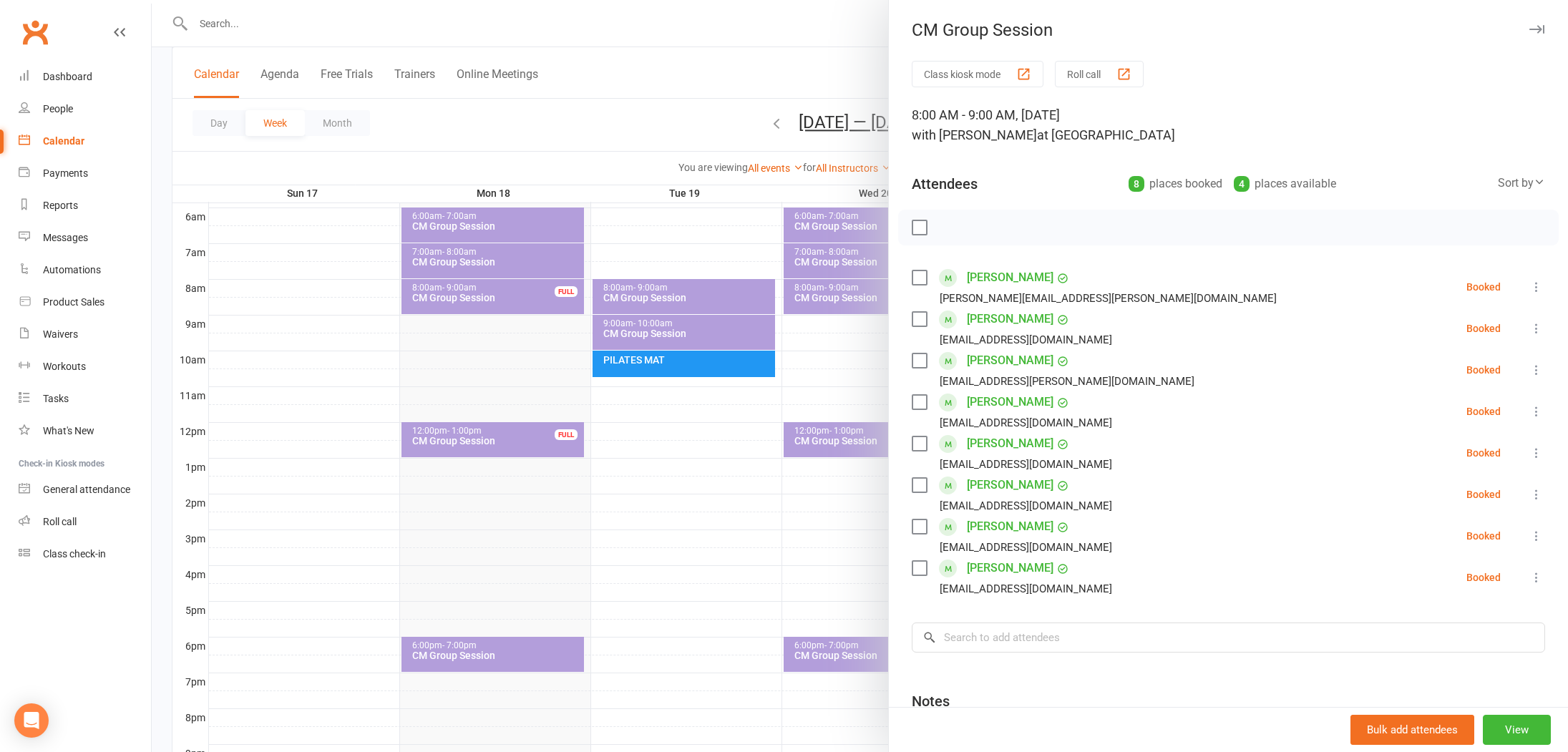
drag, startPoint x: 361, startPoint y: 320, endPoint x: 556, endPoint y: 323, distance: 195.0
click at [364, 320] on div at bounding box center [860, 376] width 1416 height 752
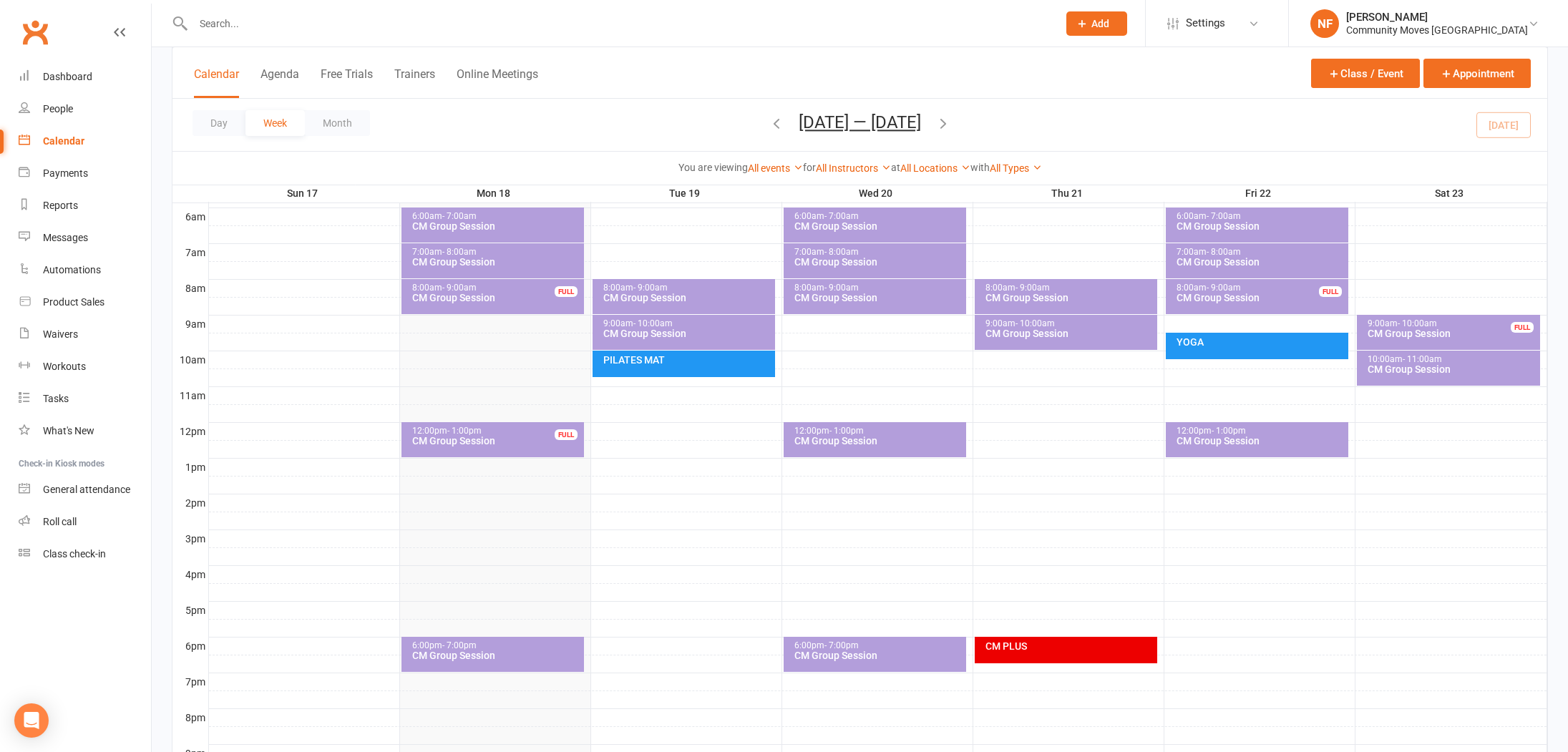
click at [627, 322] on div "9:00am - 10:00am" at bounding box center [687, 323] width 169 height 9
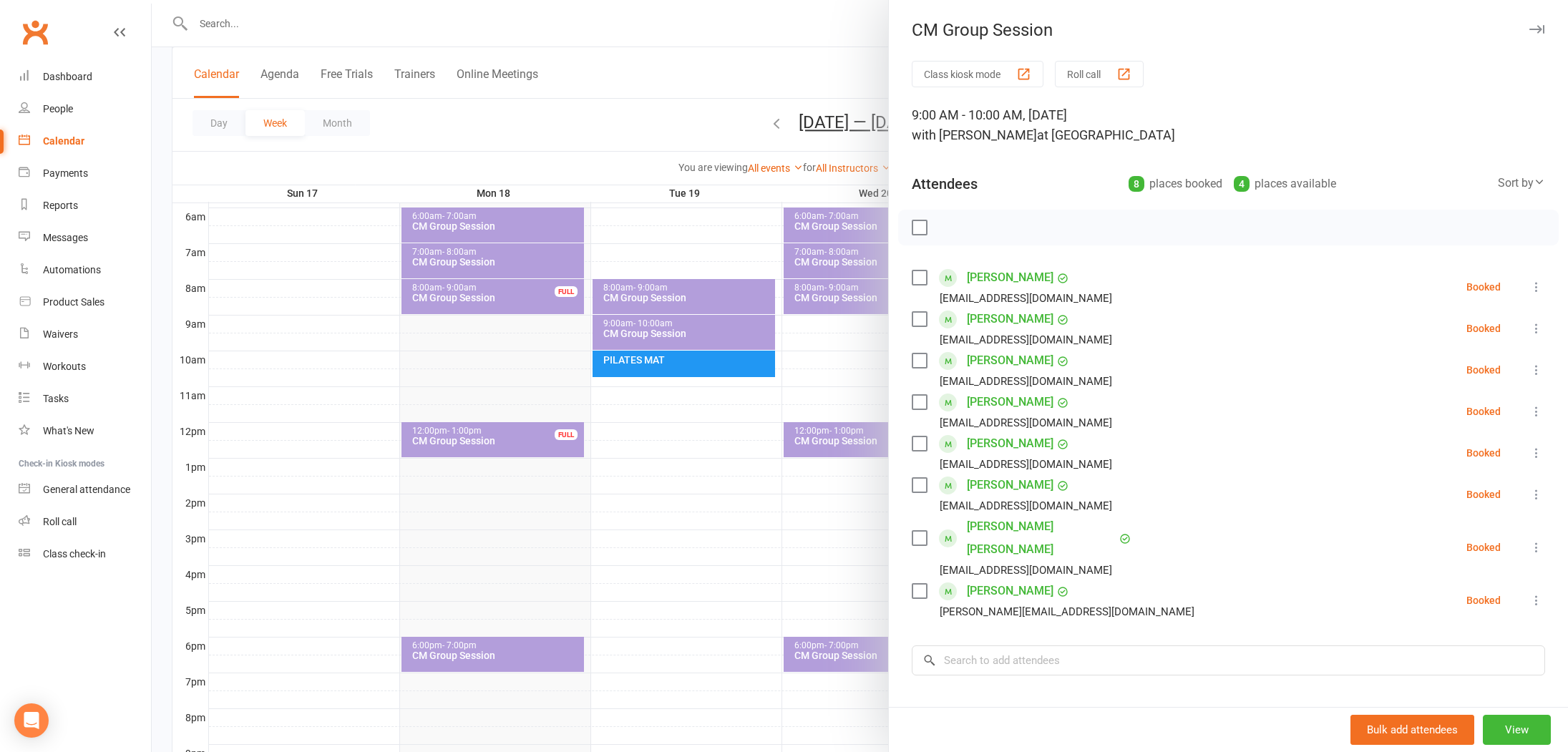
click at [292, 333] on div at bounding box center [860, 376] width 1416 height 752
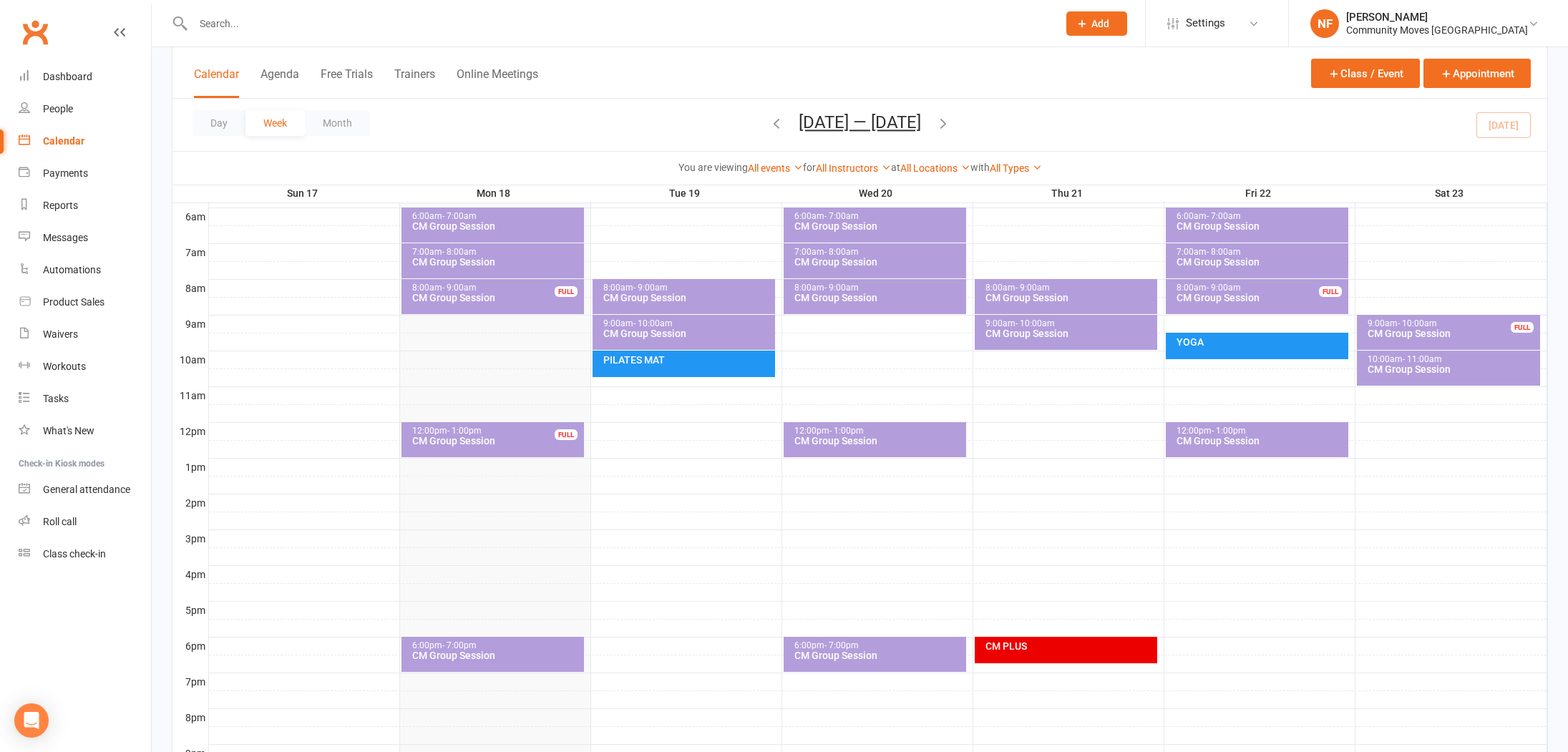
click at [679, 367] on div "PILATES MAT" at bounding box center [684, 364] width 183 height 27
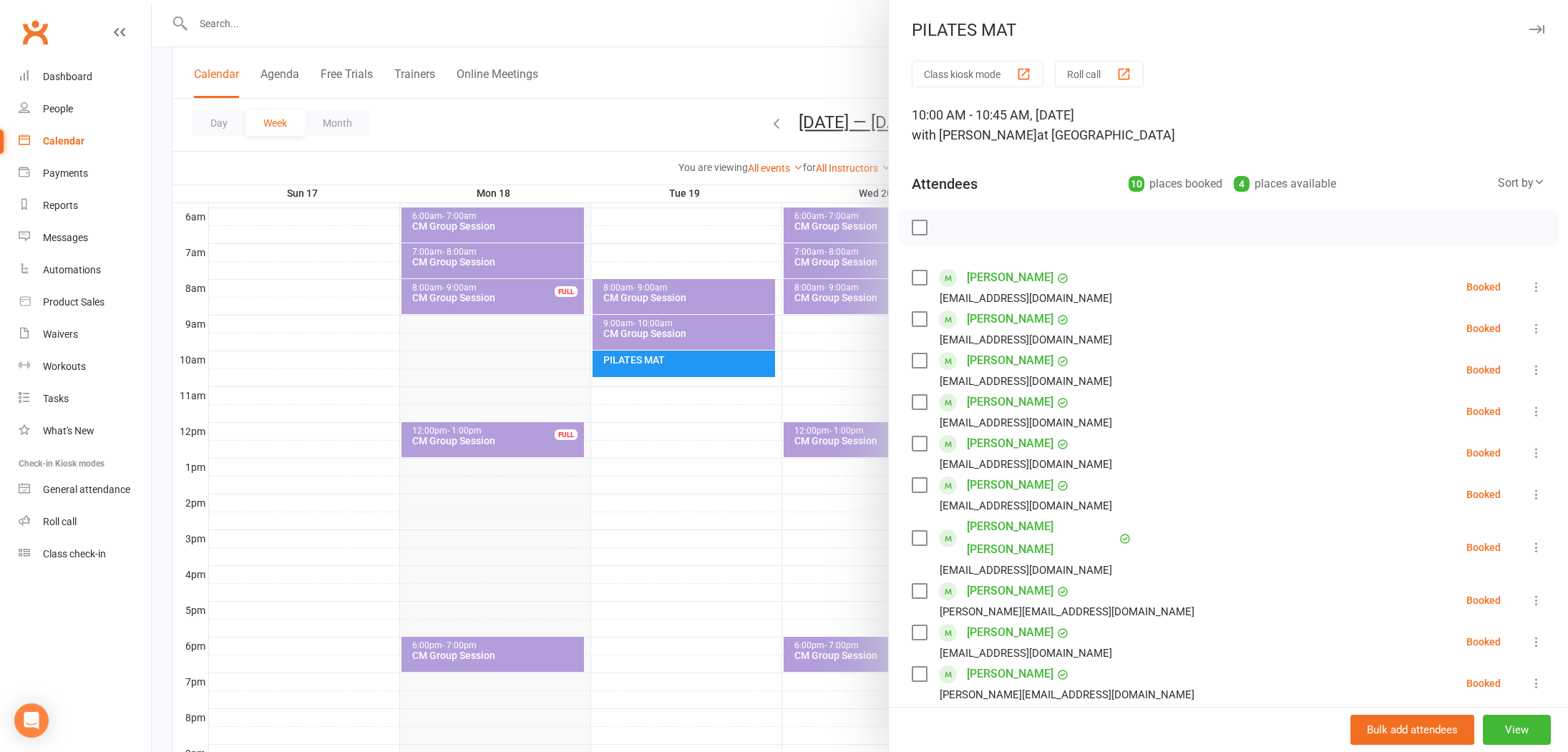
click at [359, 364] on div at bounding box center [860, 376] width 1416 height 752
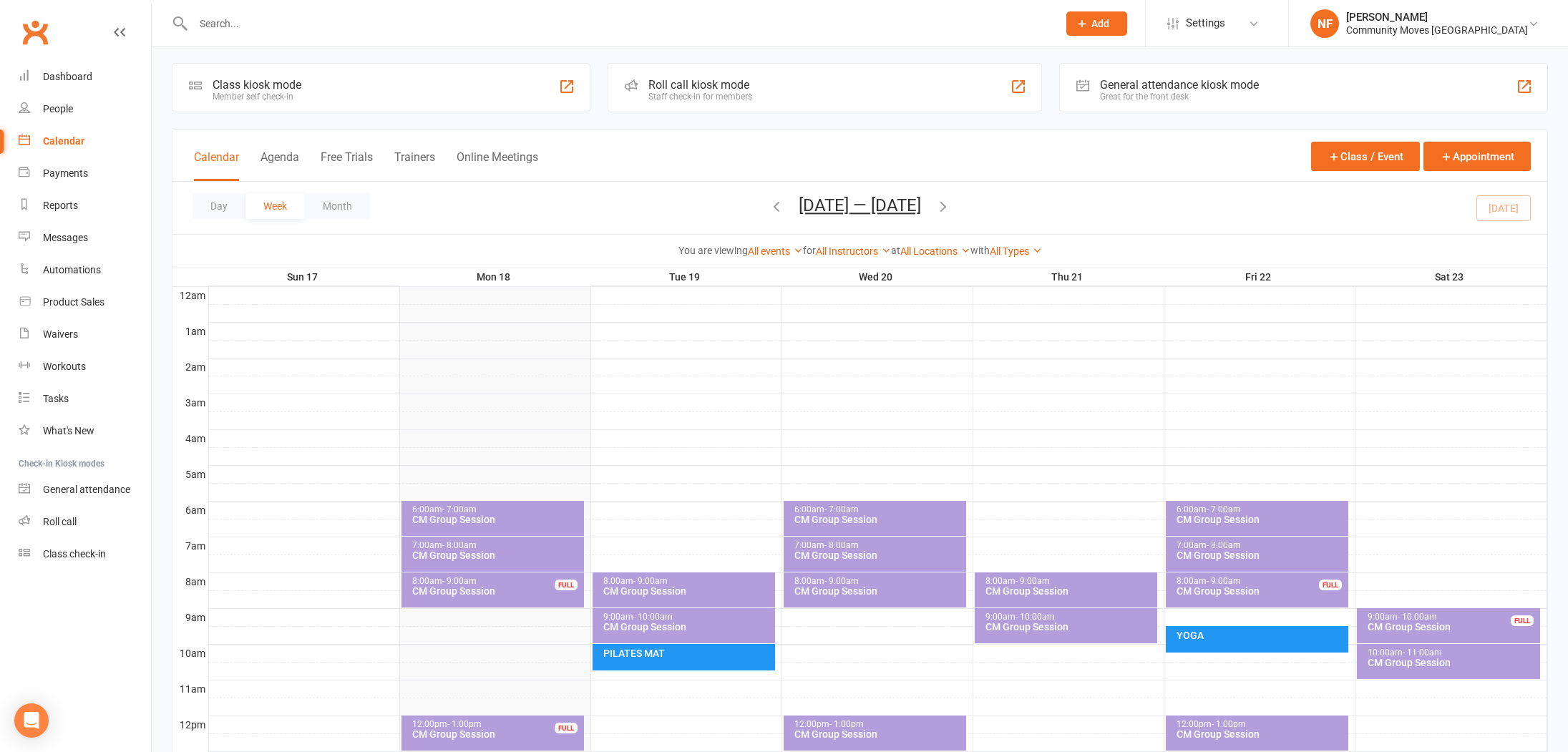
scroll to position [0, 0]
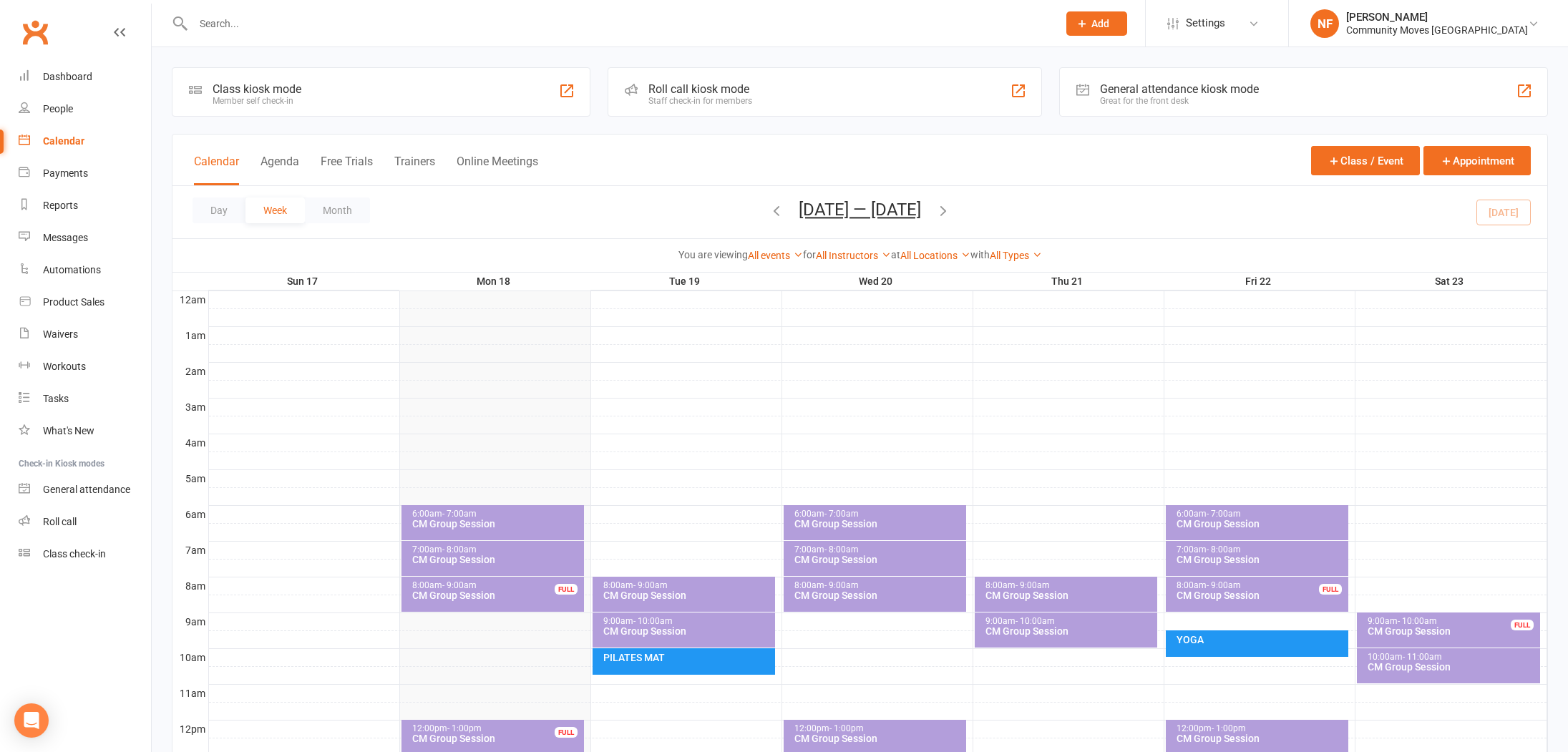
click at [225, 23] on input "text" at bounding box center [618, 23] width 859 height 20
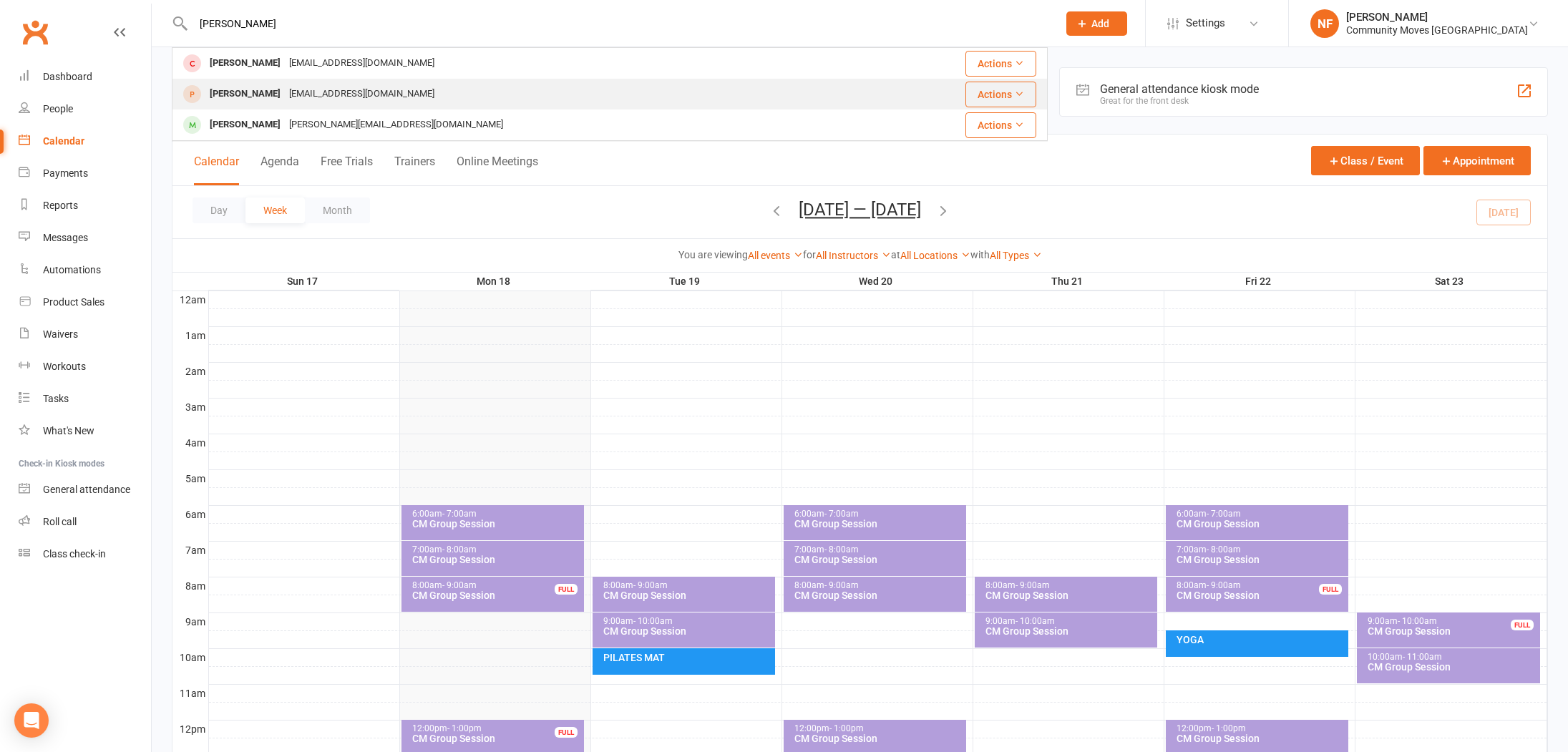
type input "[PERSON_NAME]"
click at [237, 90] on div "[PERSON_NAME]" at bounding box center [245, 94] width 80 height 21
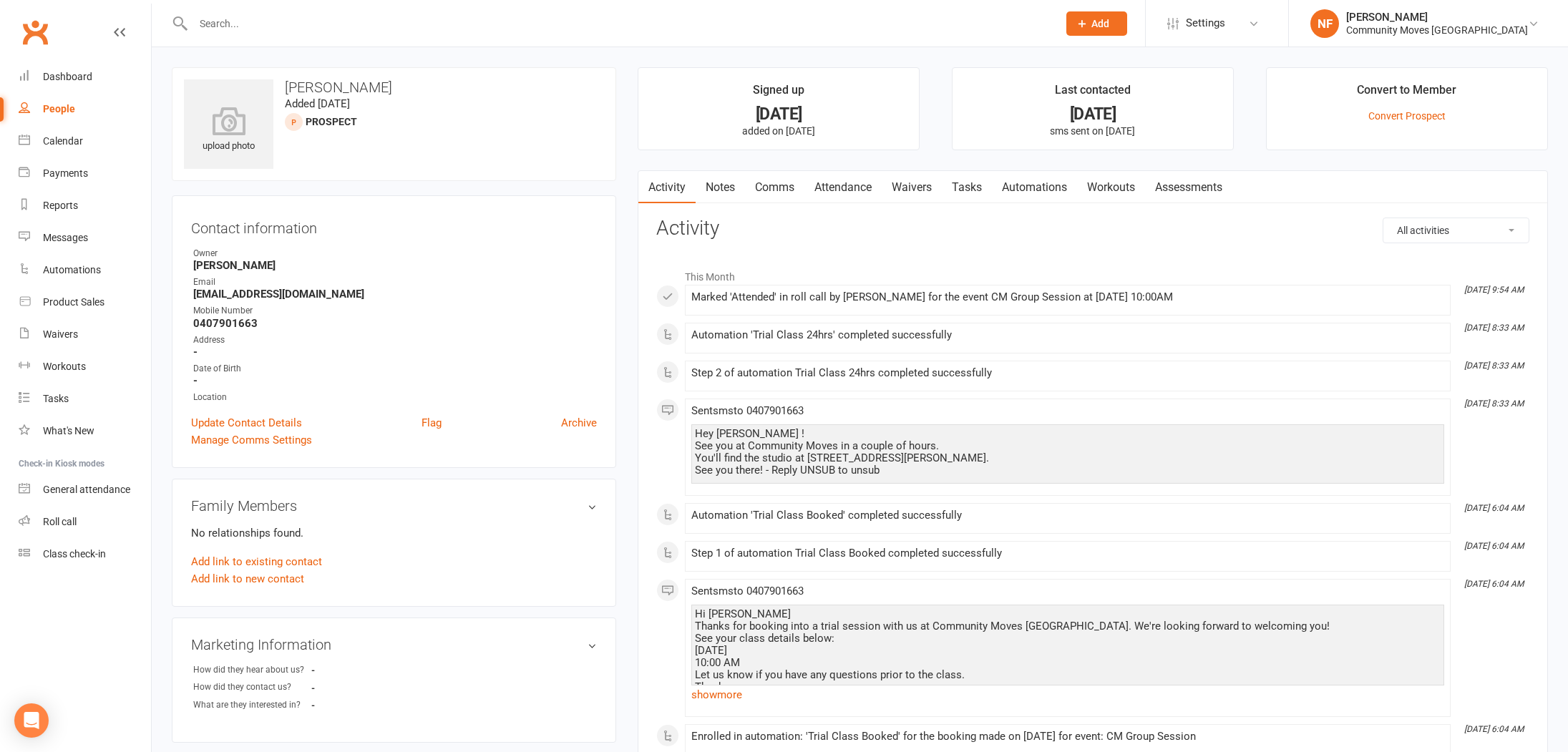
click at [730, 193] on link "Notes" at bounding box center [719, 188] width 49 height 33
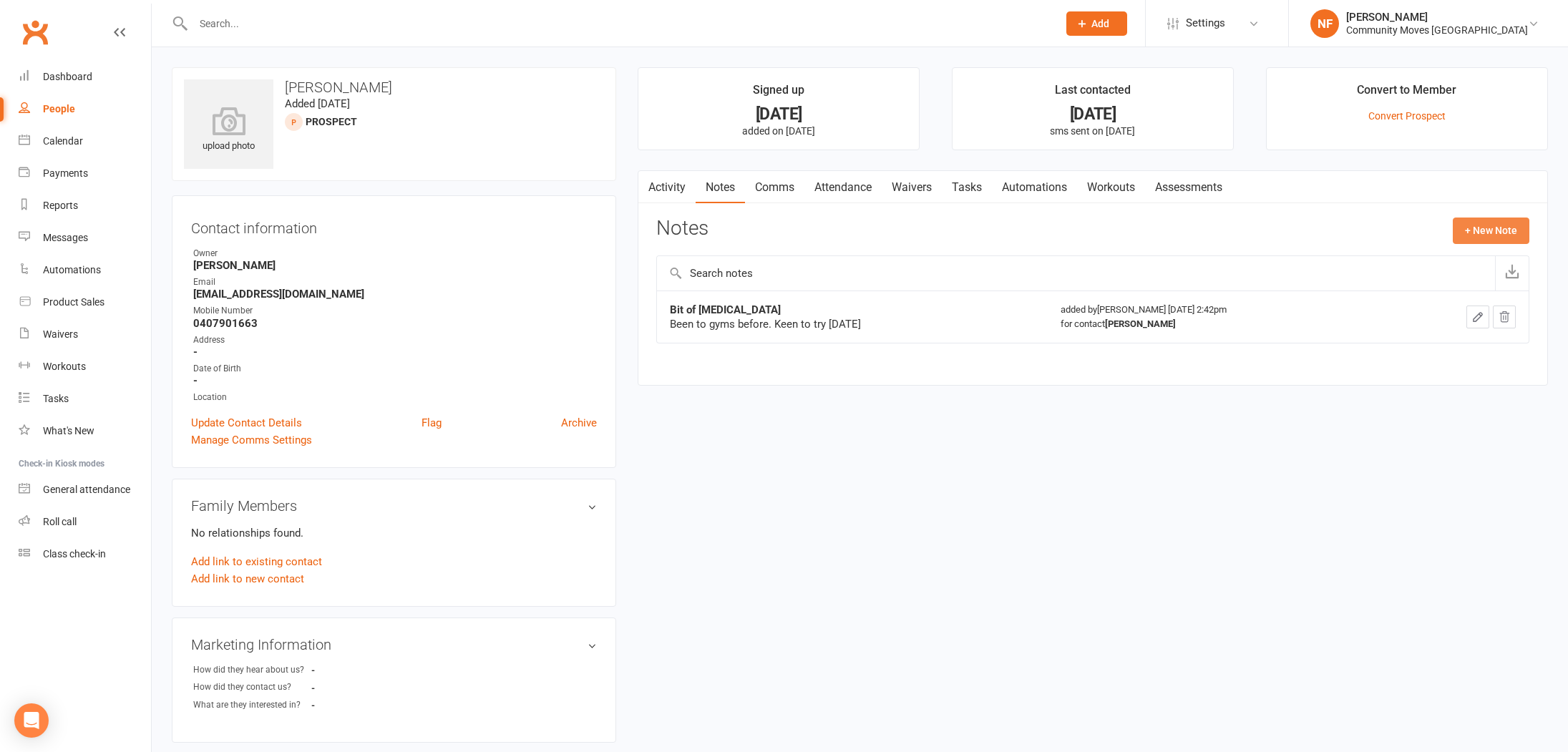
click at [1487, 235] on button "+ New Note" at bounding box center [1491, 230] width 76 height 26
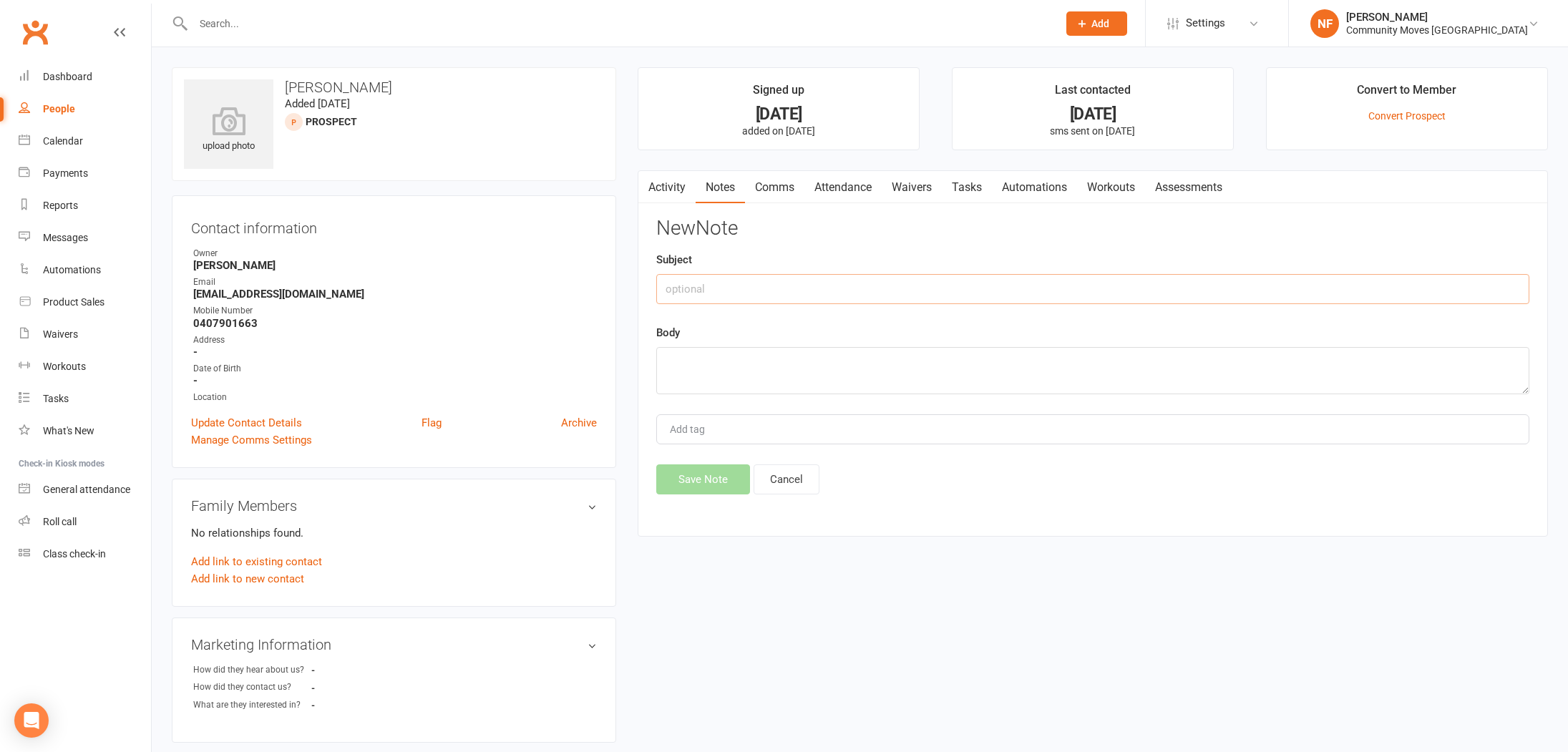
click at [806, 287] on input "text" at bounding box center [1092, 289] width 873 height 30
type input "Called after trial [DATE]"
click at [731, 364] on textarea at bounding box center [1092, 370] width 873 height 47
click at [684, 364] on textarea "noyt sure if it's her thing" at bounding box center [1092, 370] width 873 height 47
click at [831, 364] on textarea "not sure if it's her thing" at bounding box center [1092, 370] width 873 height 47
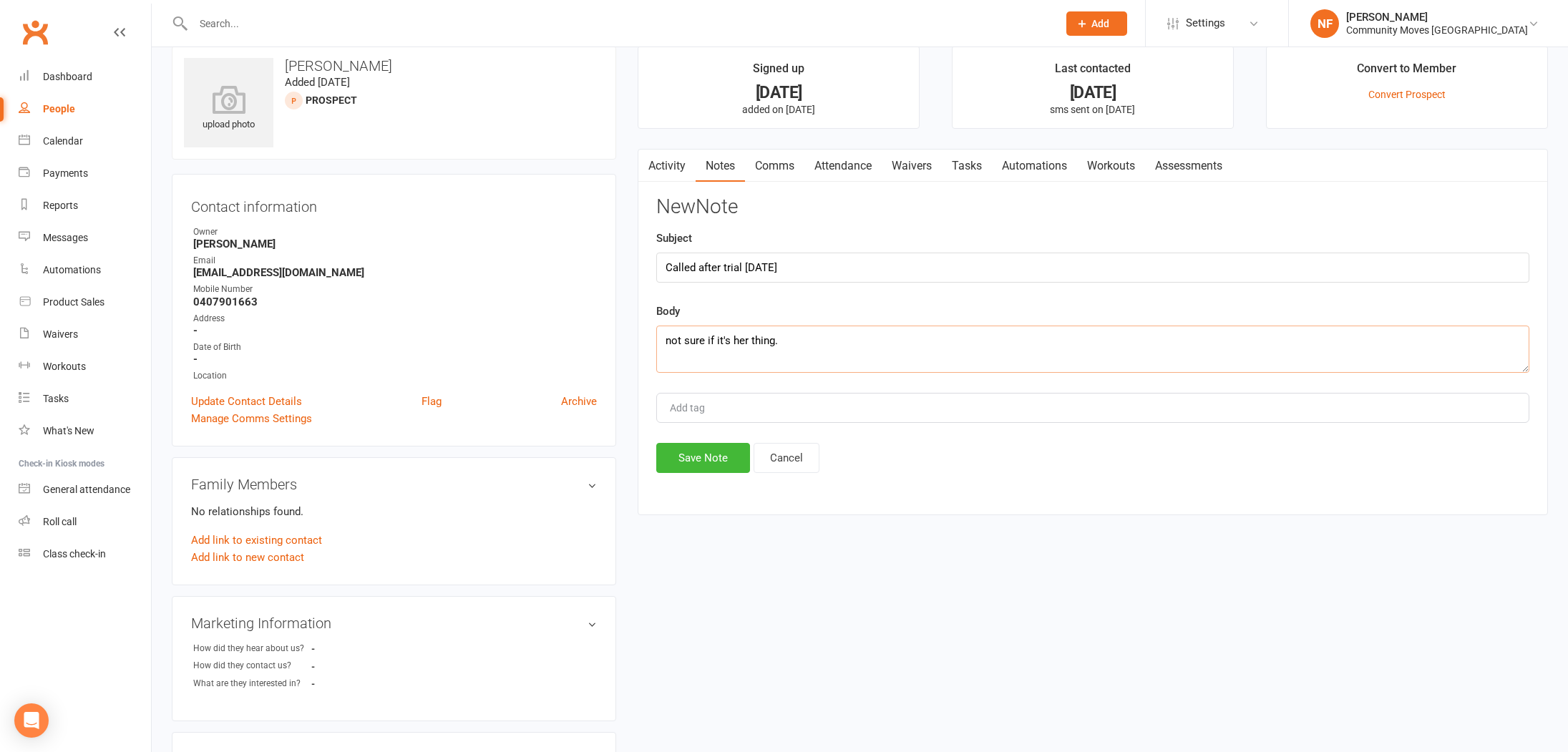
scroll to position [27, 0]
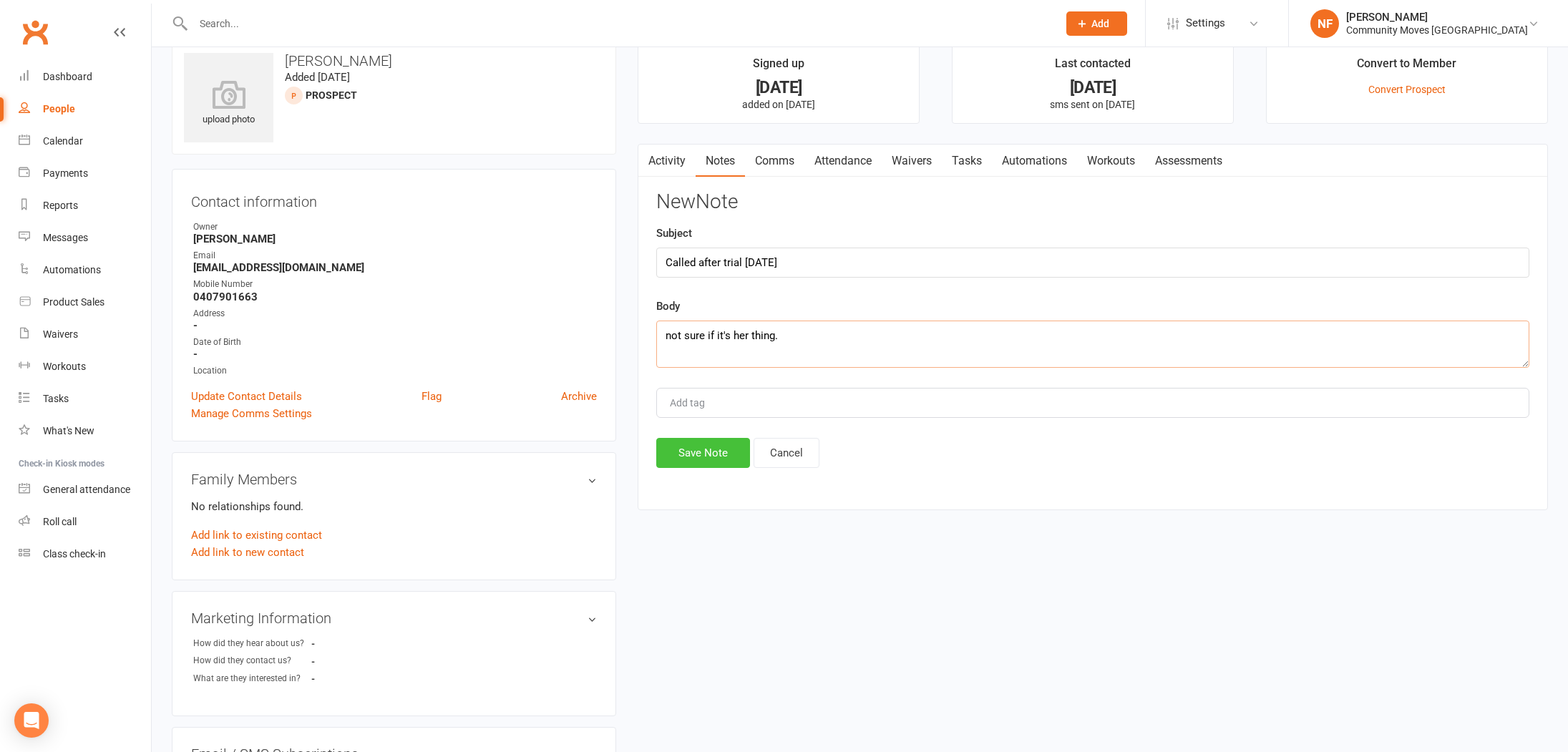
type textarea "not sure if it's her thing."
click at [713, 458] on button "Save Note" at bounding box center [703, 452] width 94 height 30
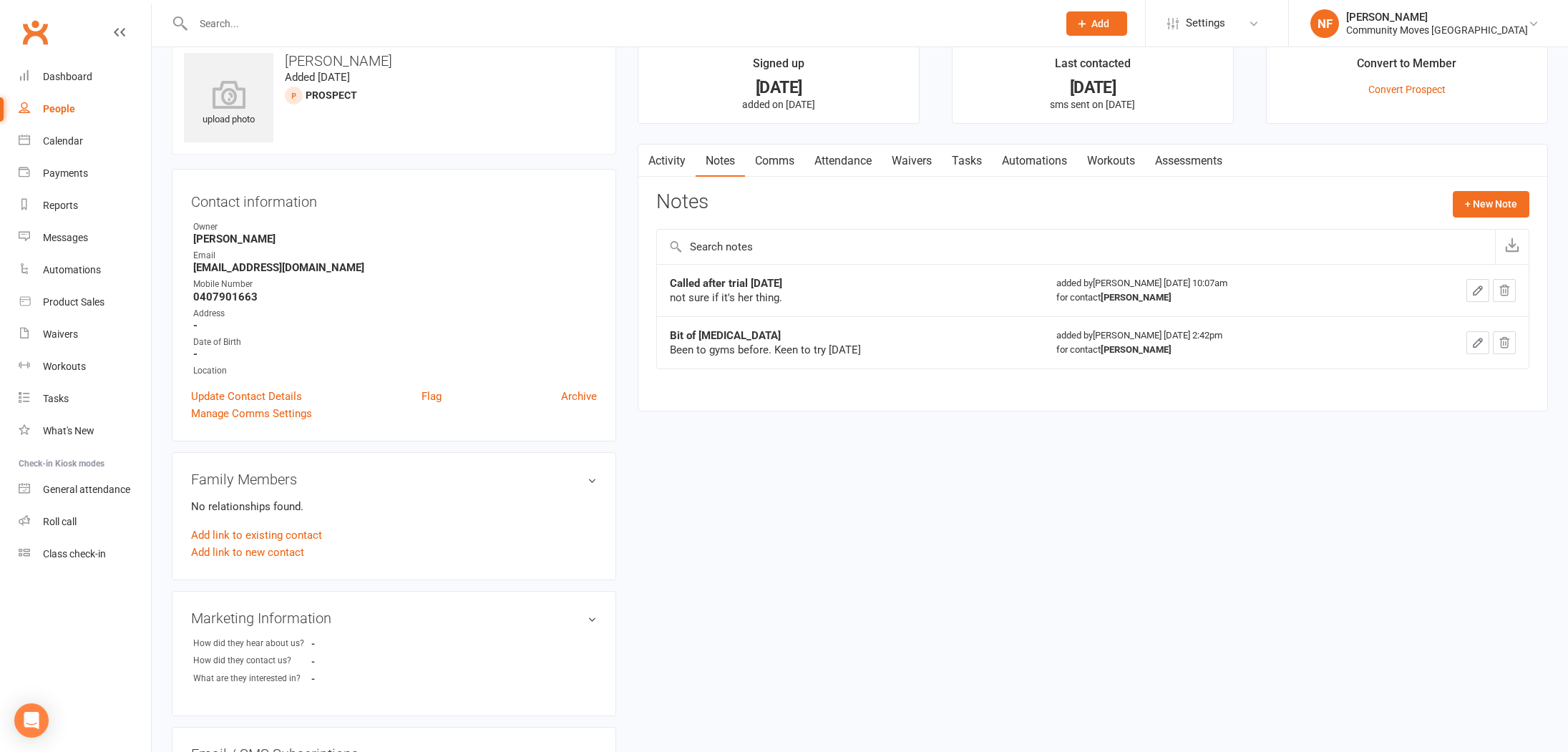
scroll to position [18, 0]
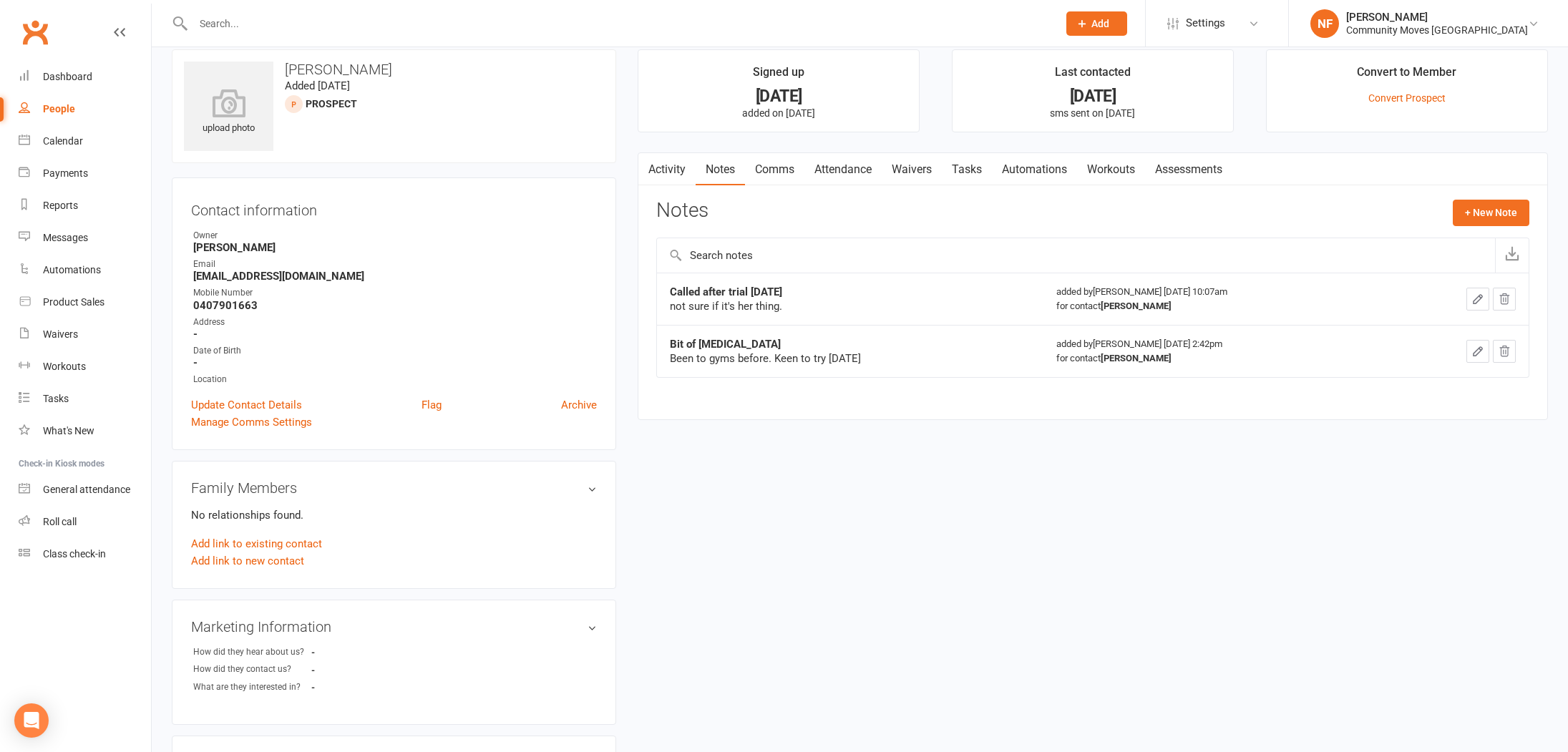
click at [711, 166] on link "Notes" at bounding box center [719, 169] width 49 height 33
click at [1484, 299] on button "button" at bounding box center [1477, 299] width 23 height 23
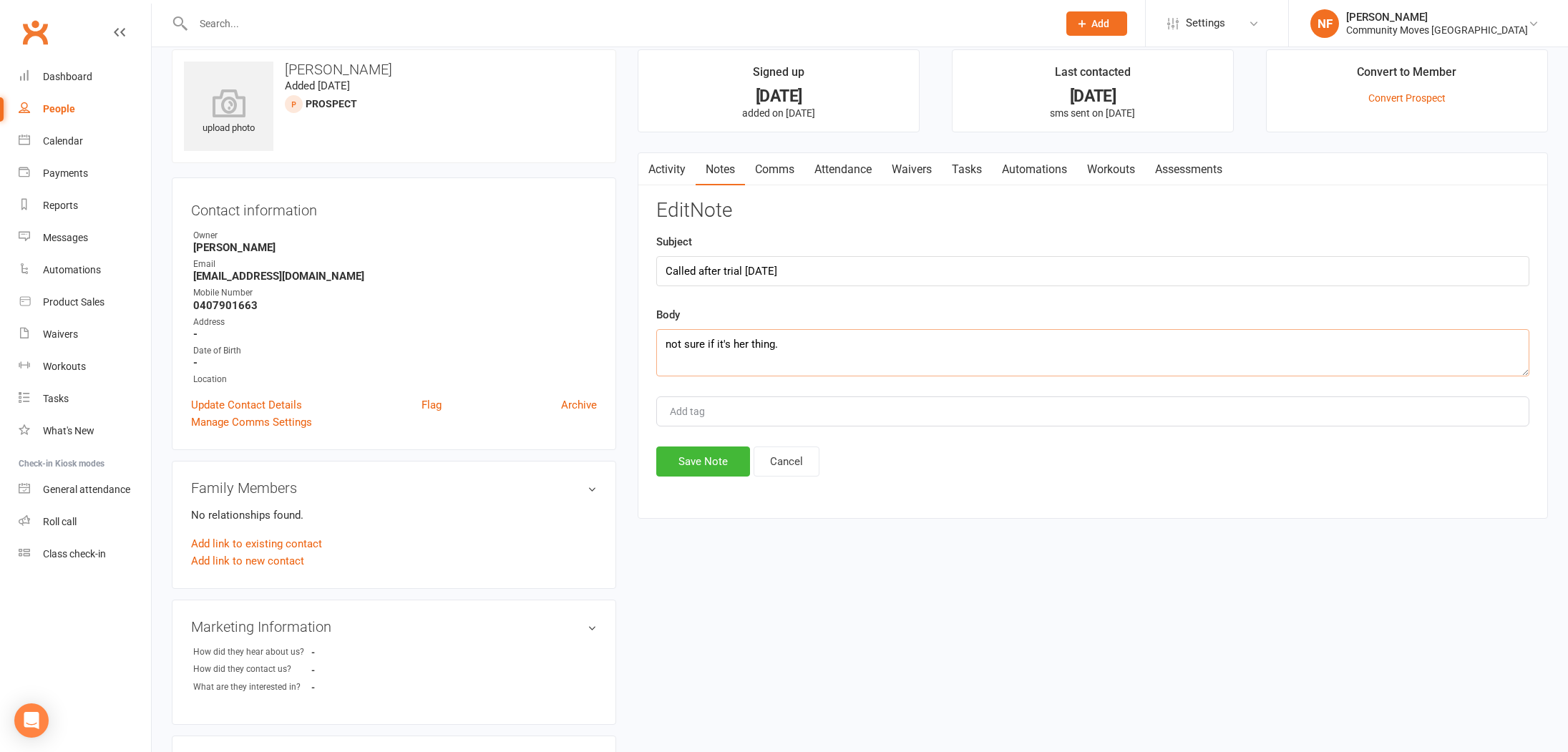
click at [836, 349] on textarea "not sure if it's her thing." at bounding box center [1092, 352] width 873 height 47
type textarea "not sure if it's her thing. Timing not good for her."
click at [708, 465] on button "Save Note" at bounding box center [703, 461] width 94 height 30
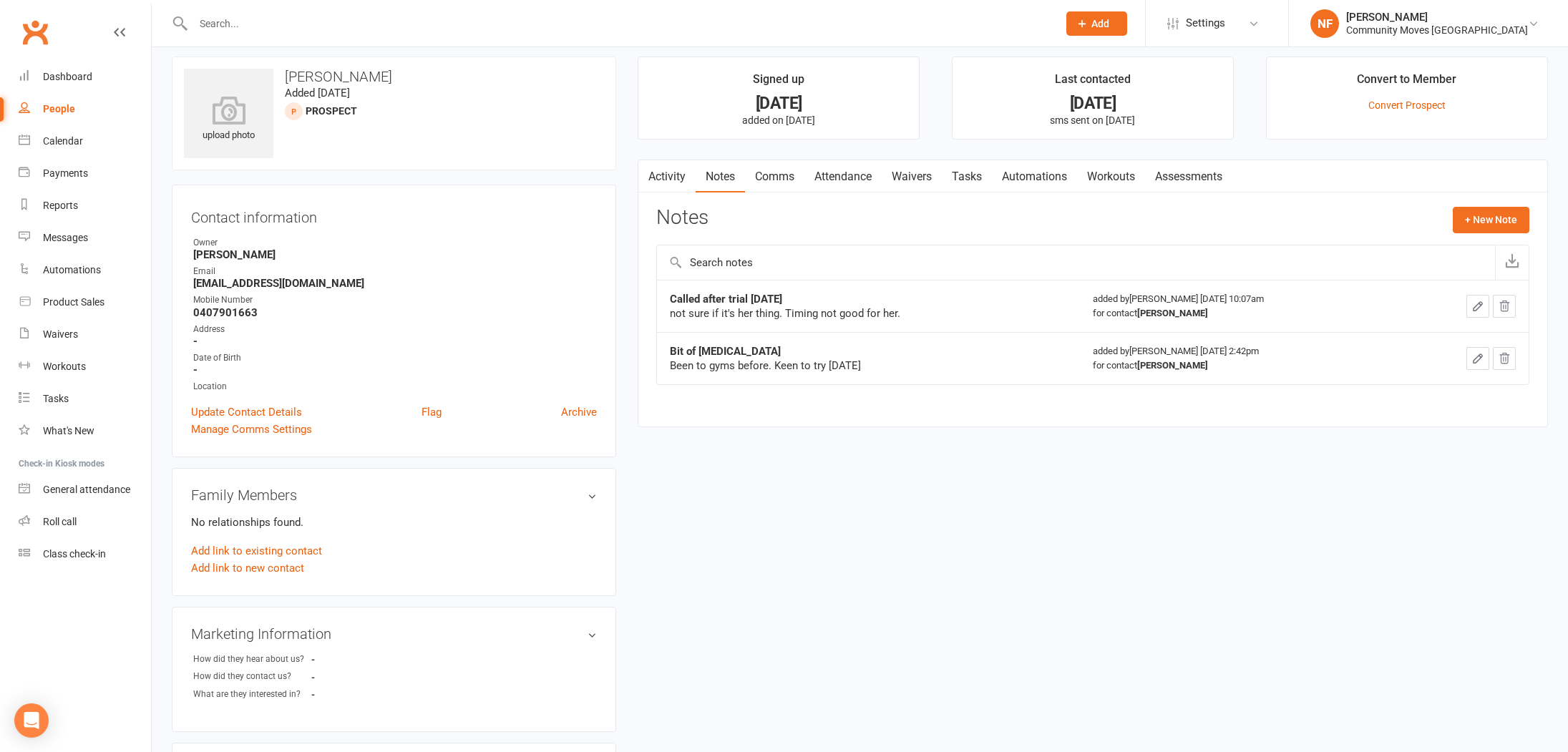
scroll to position [7, 0]
click at [71, 81] on div "Dashboard" at bounding box center [67, 76] width 49 height 12
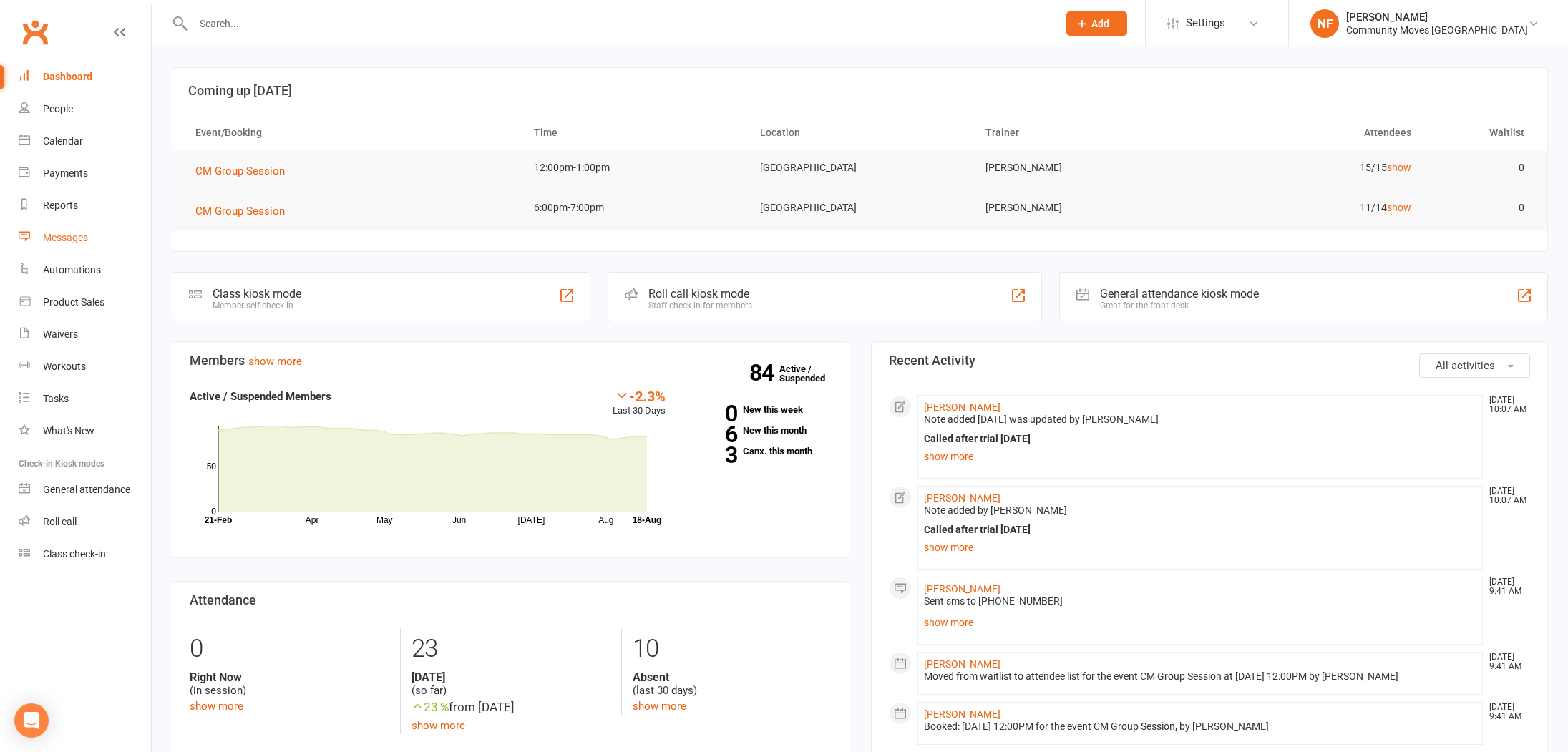
click at [61, 240] on div "Messages" at bounding box center [66, 237] width 45 height 12
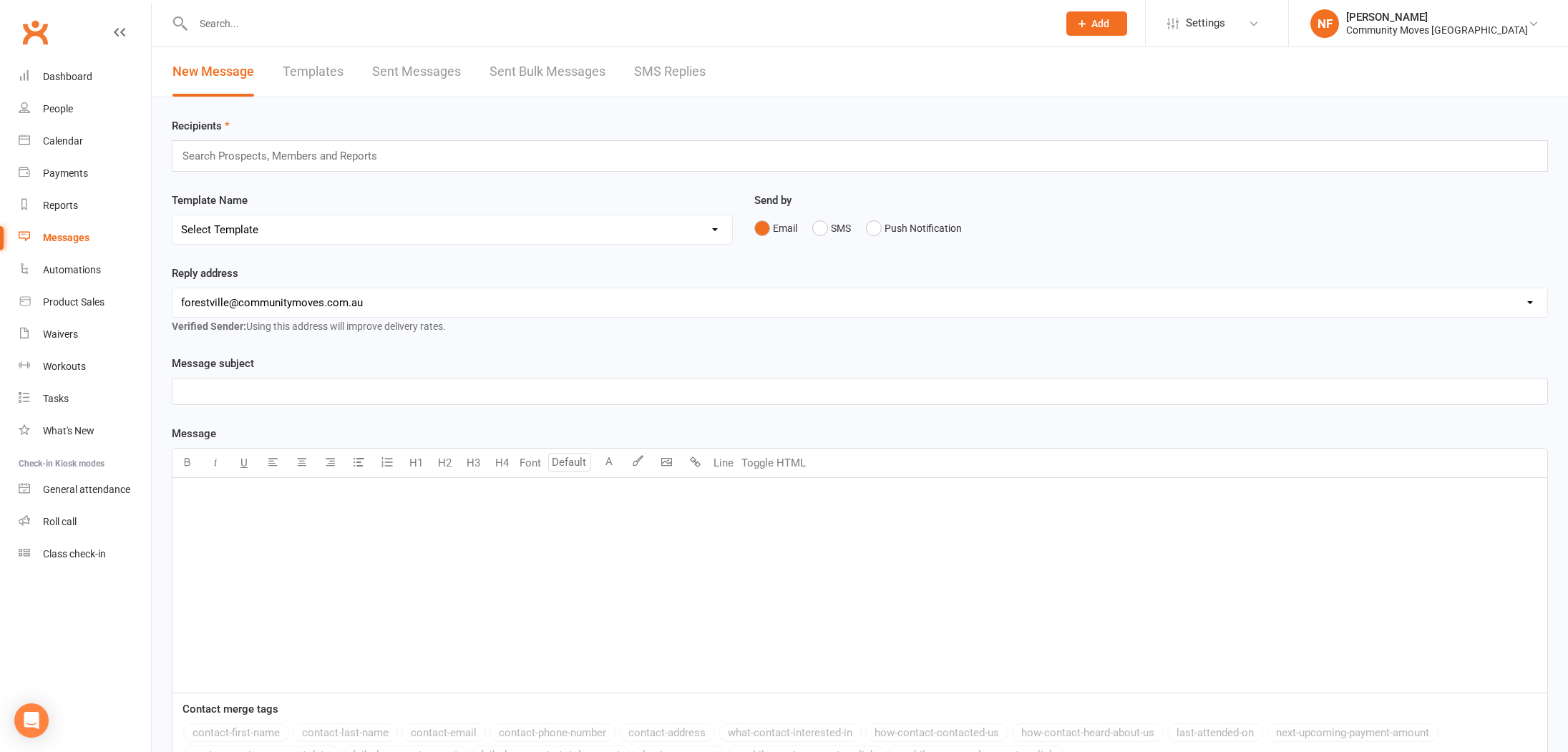
click at [649, 71] on link "SMS Replies" at bounding box center [669, 71] width 71 height 49
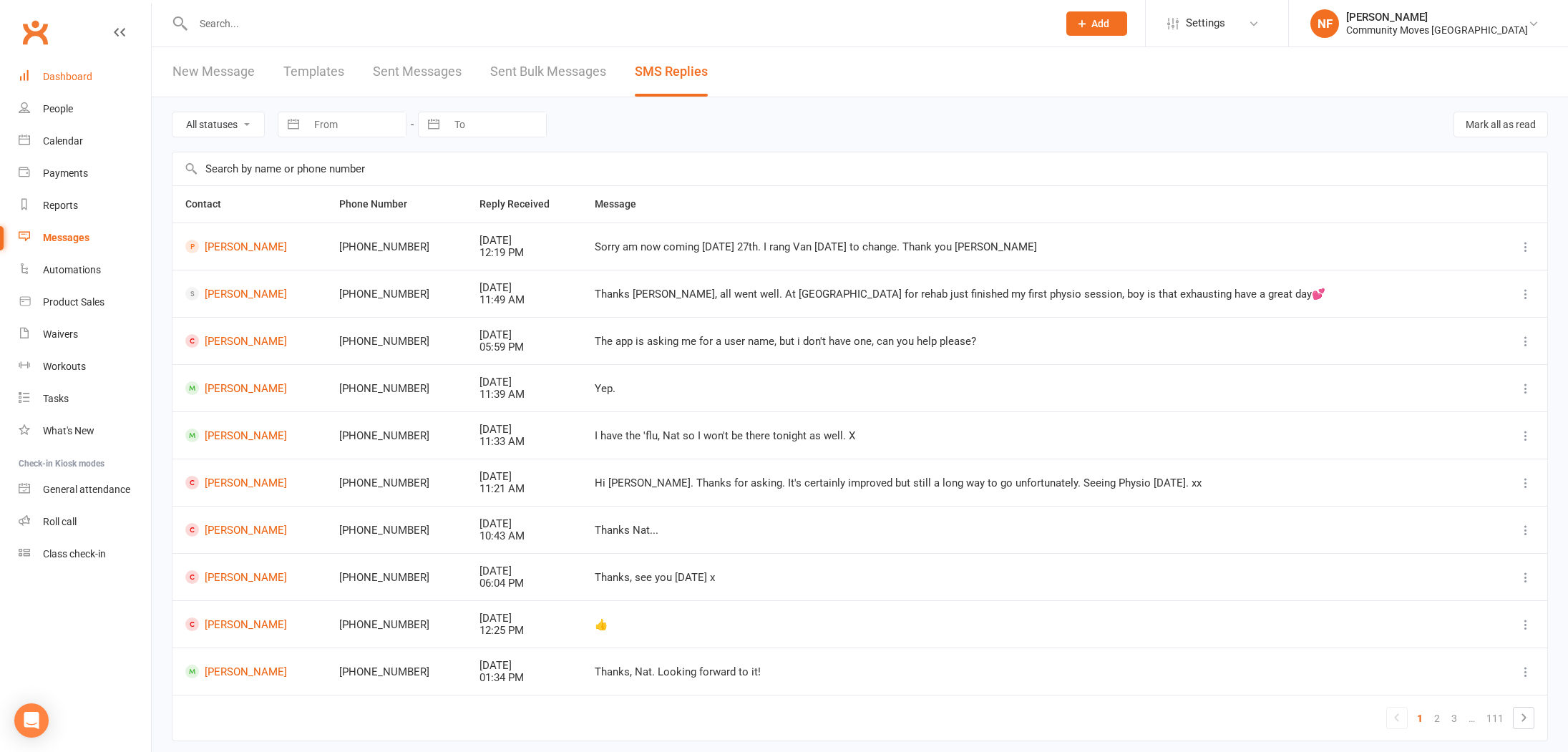
click at [54, 77] on div "Dashboard" at bounding box center [67, 76] width 49 height 12
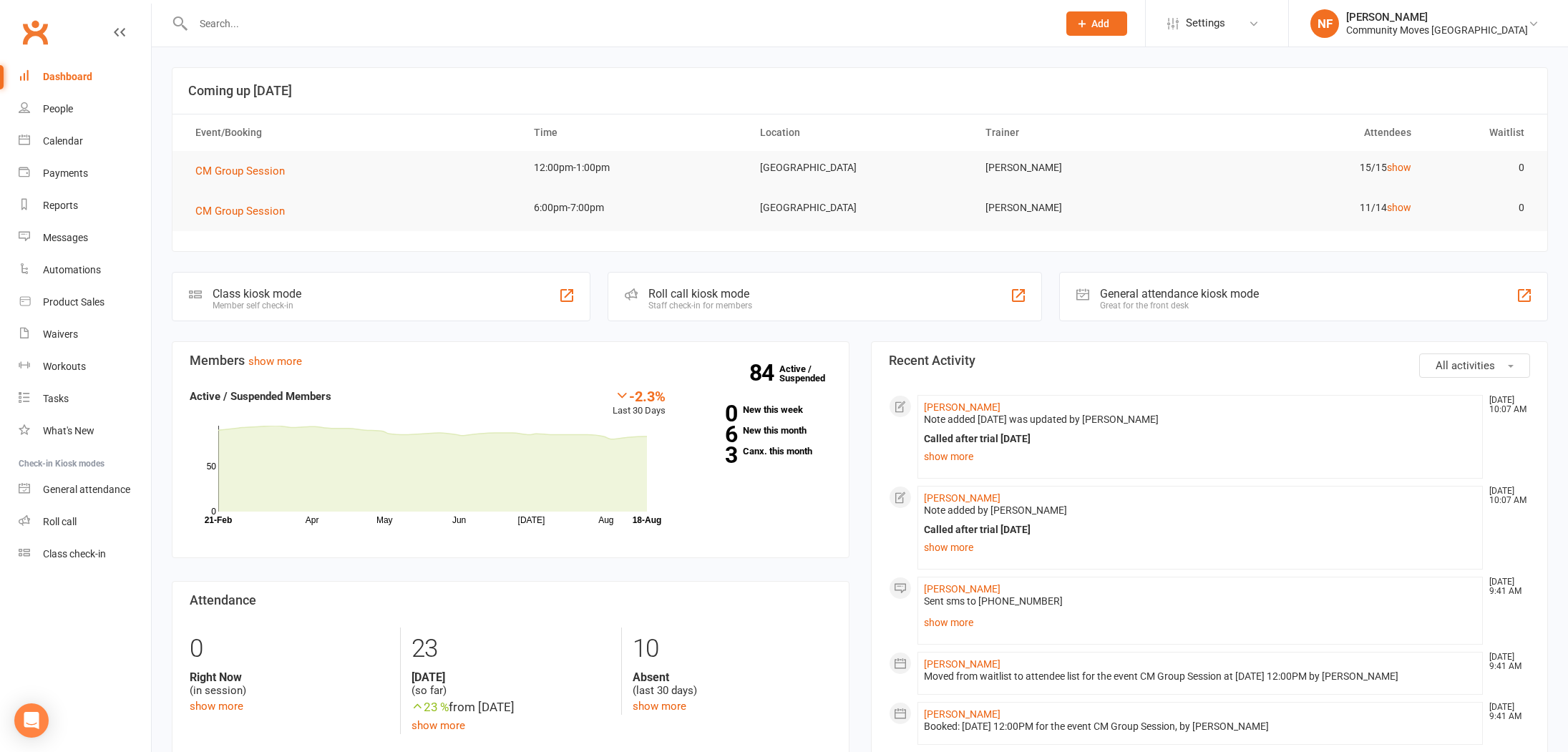
click at [81, 79] on div "Dashboard" at bounding box center [67, 76] width 49 height 12
click at [257, 173] on span "CM Group Session" at bounding box center [240, 171] width 90 height 13
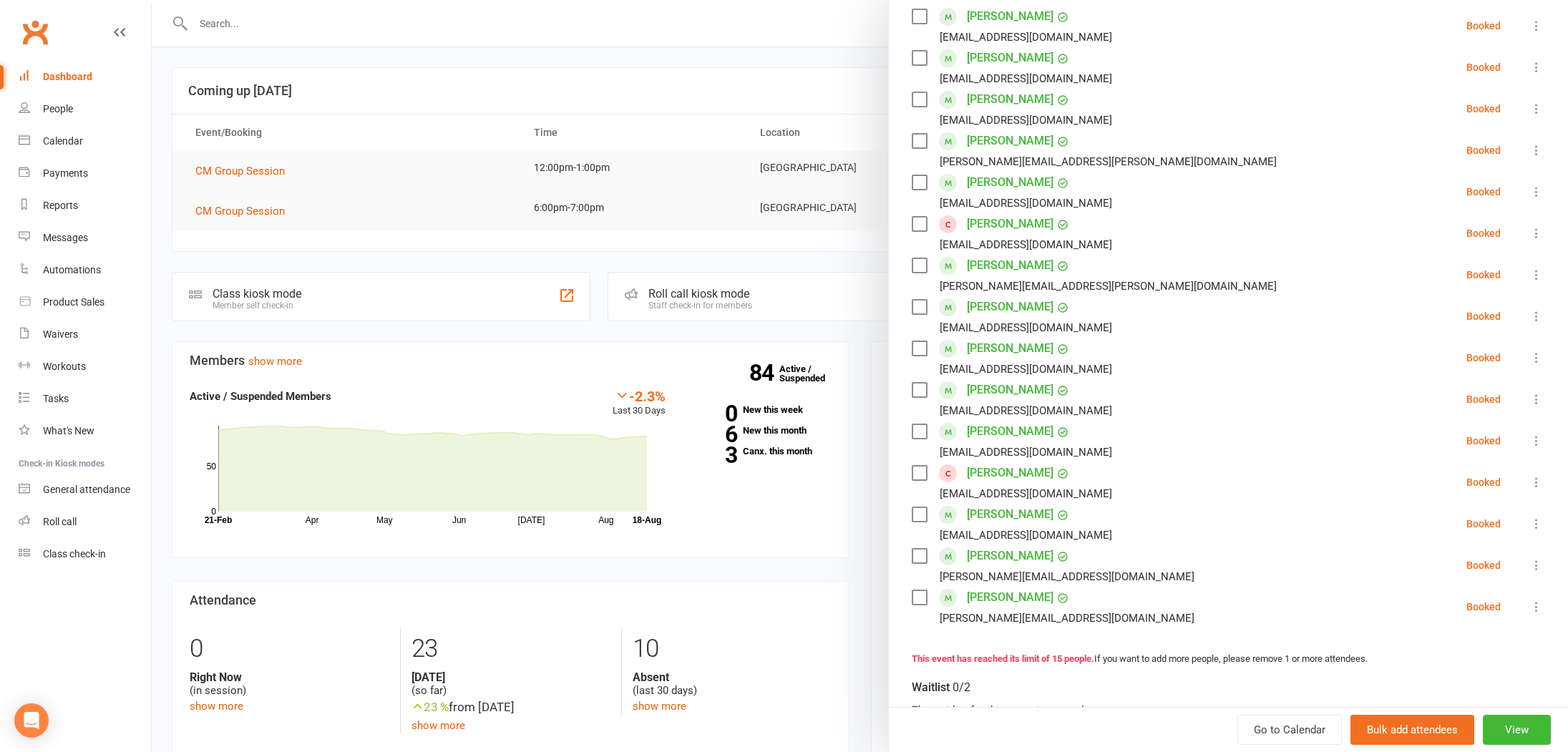
scroll to position [238, 0]
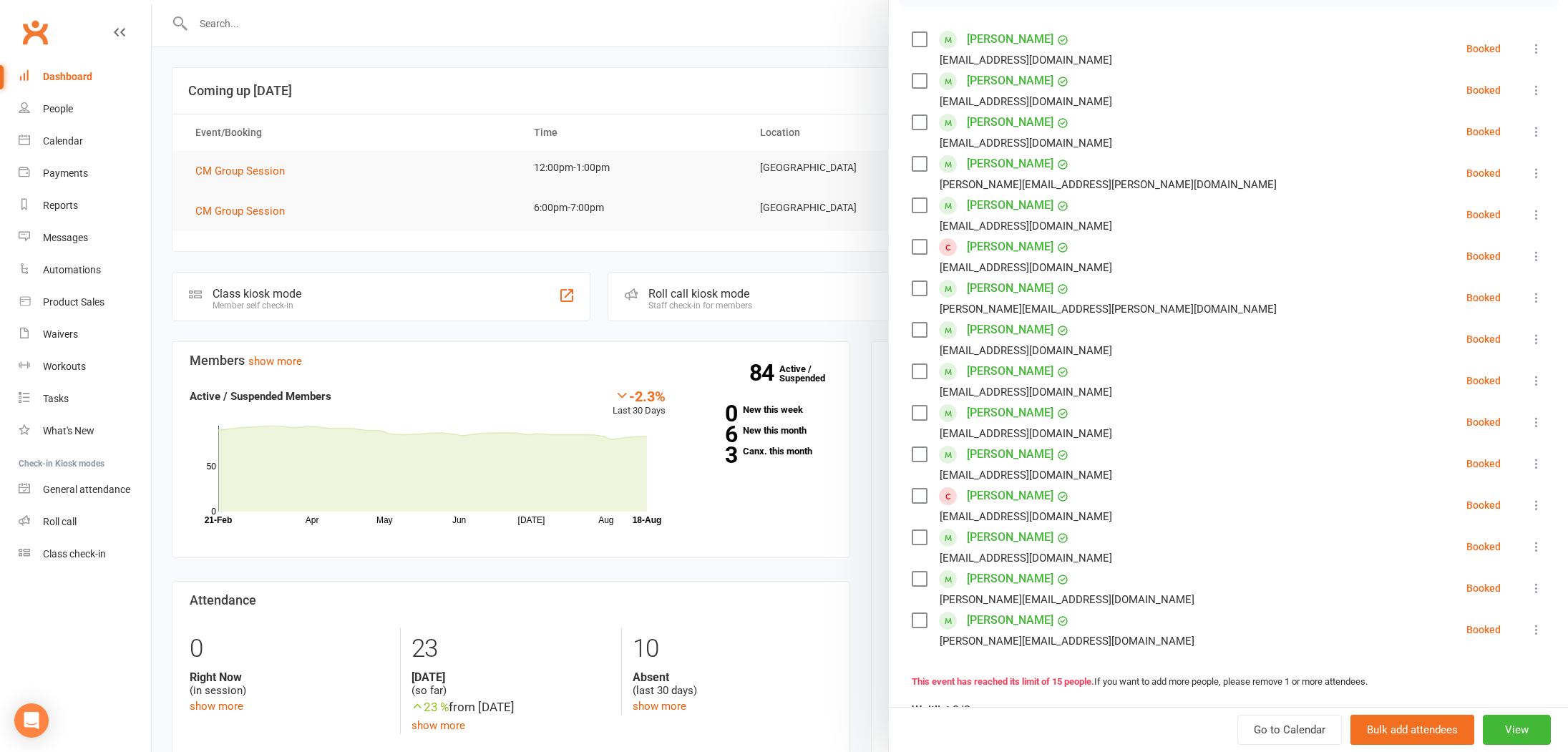
drag, startPoint x: 342, startPoint y: 212, endPoint x: 262, endPoint y: 215, distance: 80.1
click at [341, 212] on div at bounding box center [860, 376] width 1416 height 752
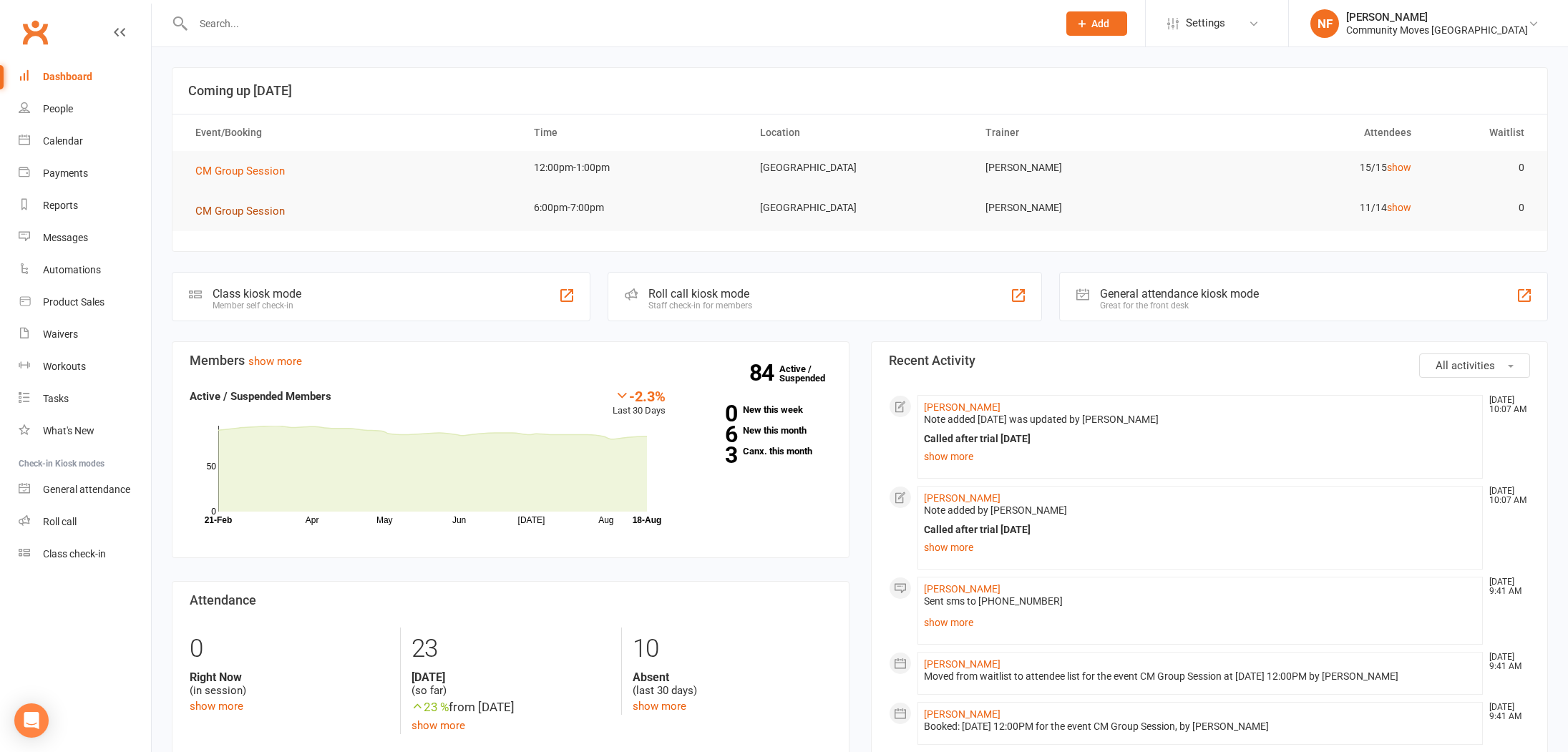
click at [252, 213] on span "CM Group Session" at bounding box center [240, 211] width 90 height 13
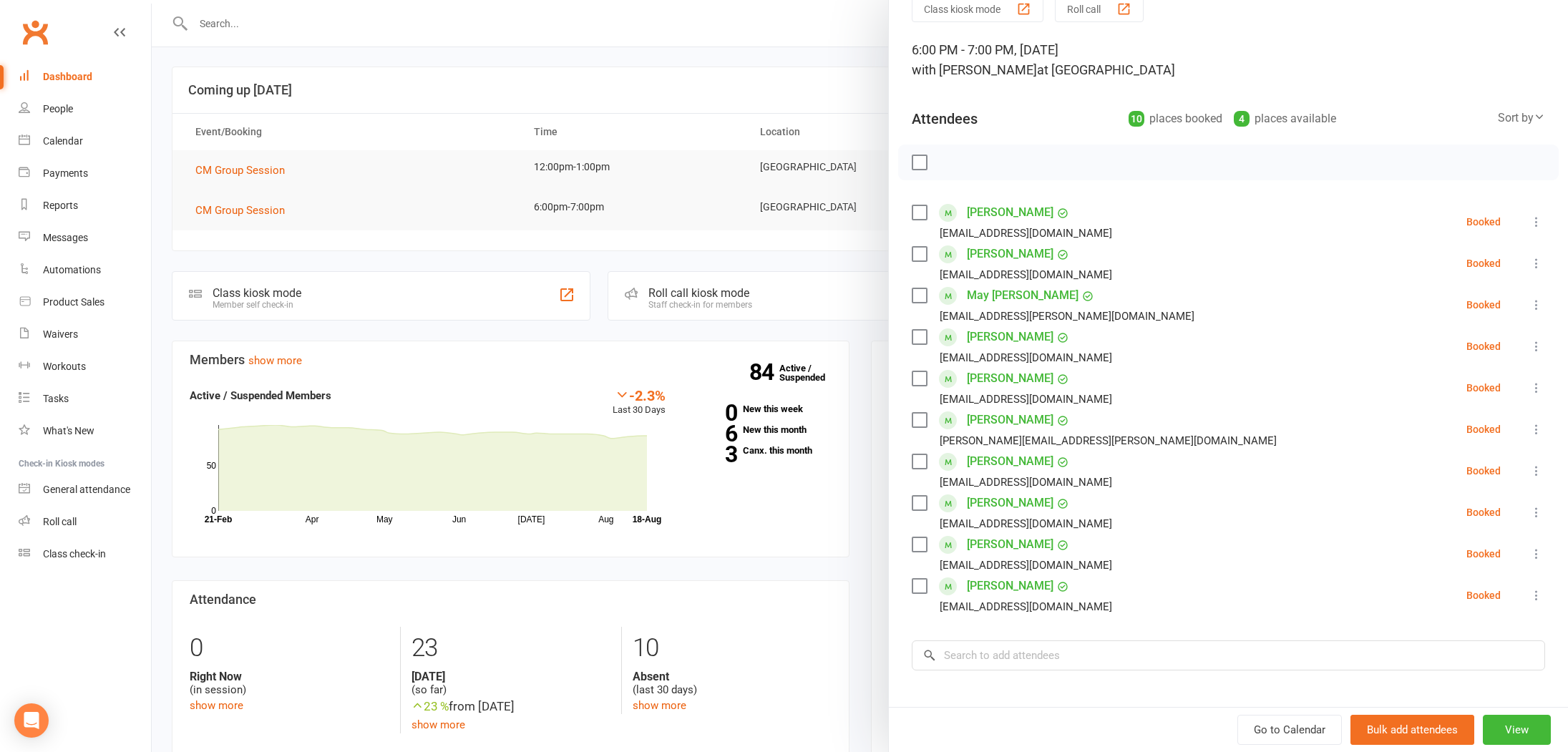
scroll to position [86, 0]
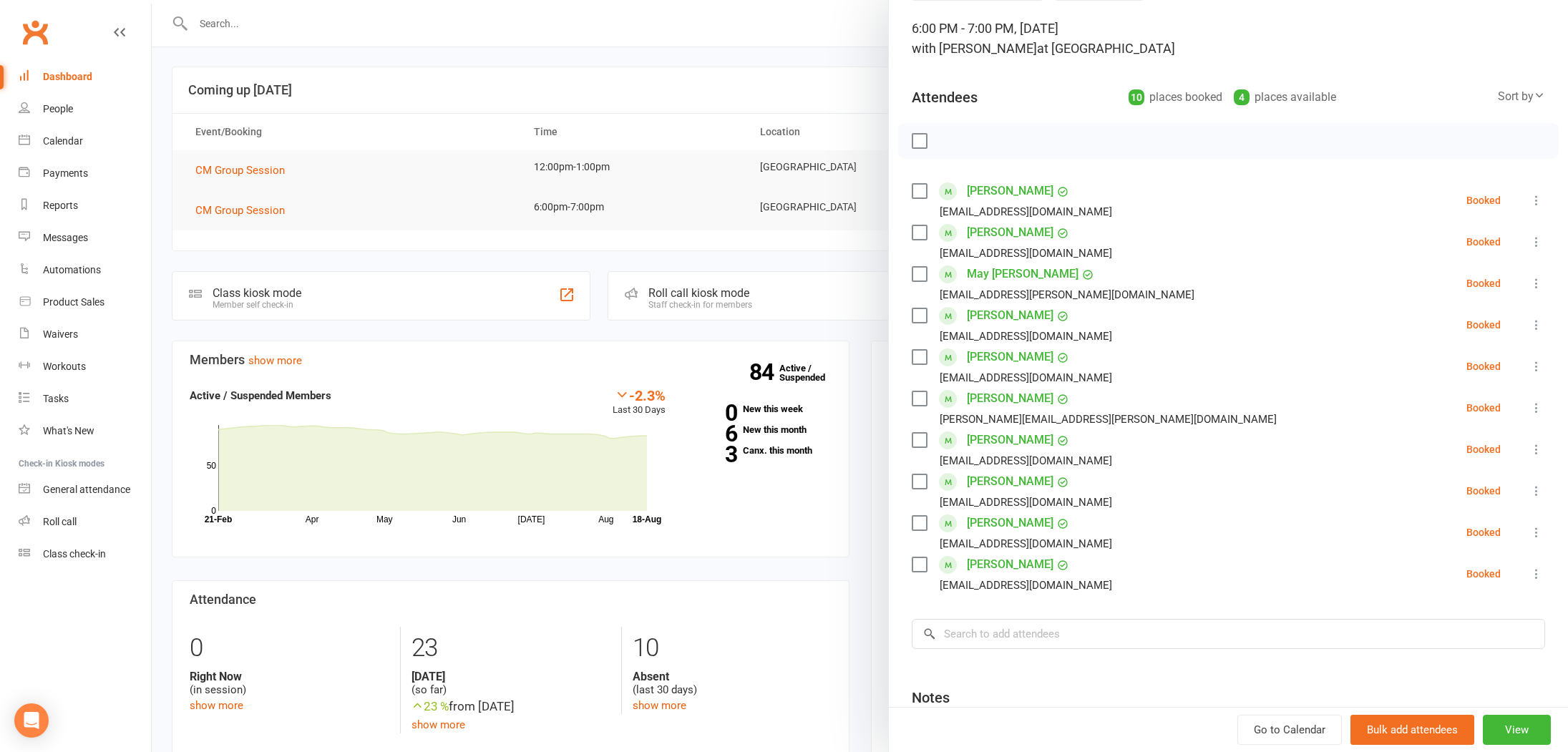
click at [374, 86] on div at bounding box center [860, 376] width 1416 height 752
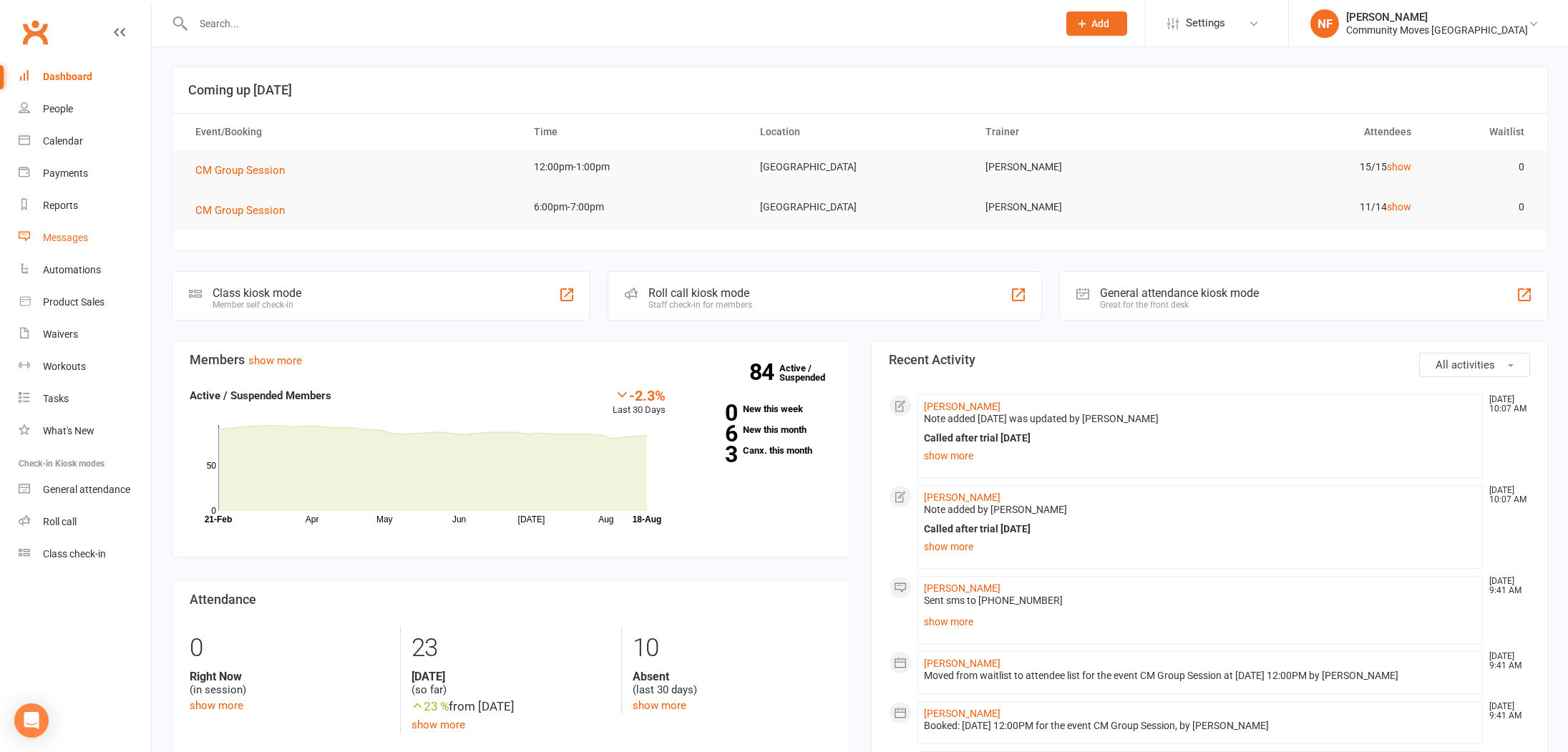
click at [70, 239] on div "Messages" at bounding box center [66, 237] width 45 height 12
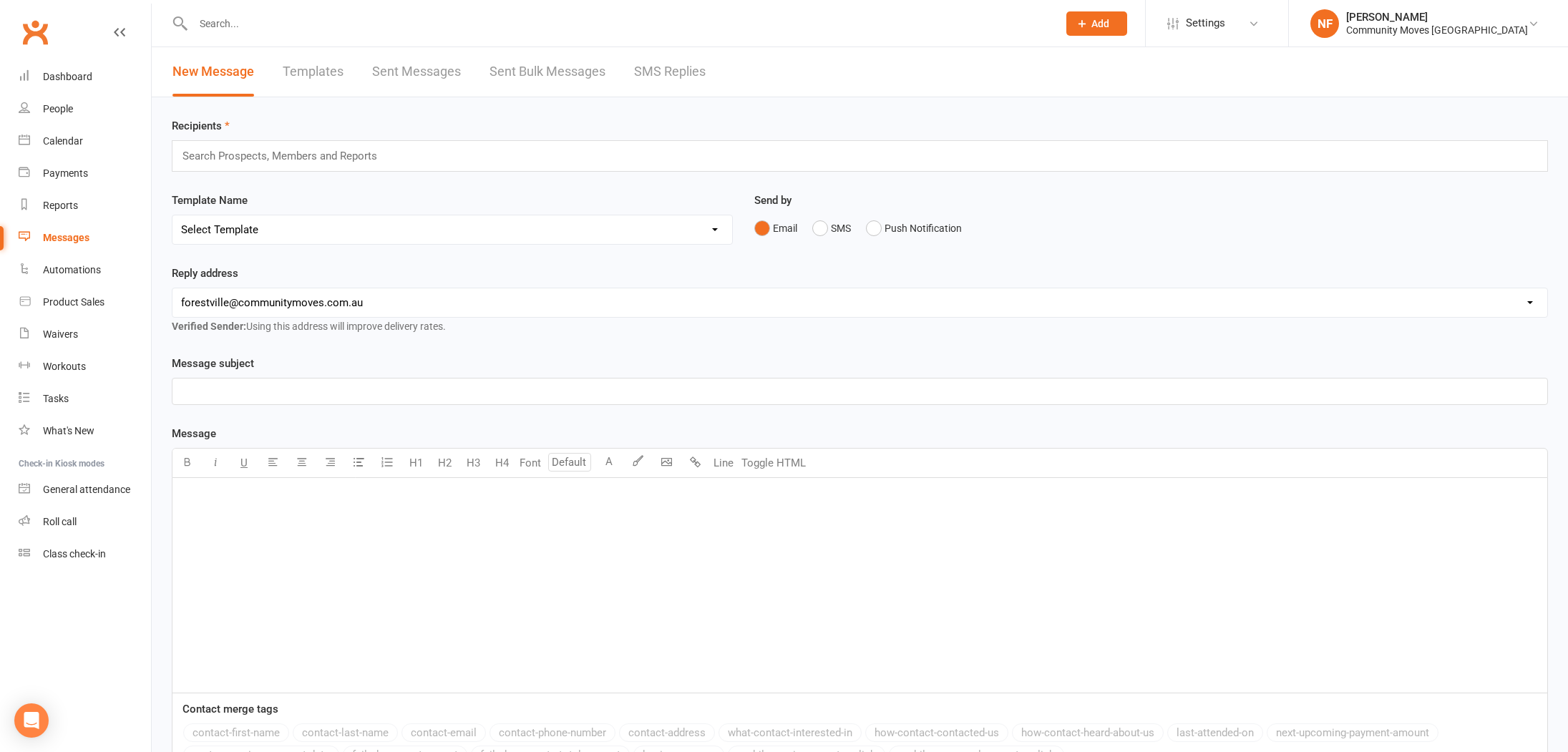
click at [672, 74] on link "SMS Replies" at bounding box center [669, 71] width 71 height 49
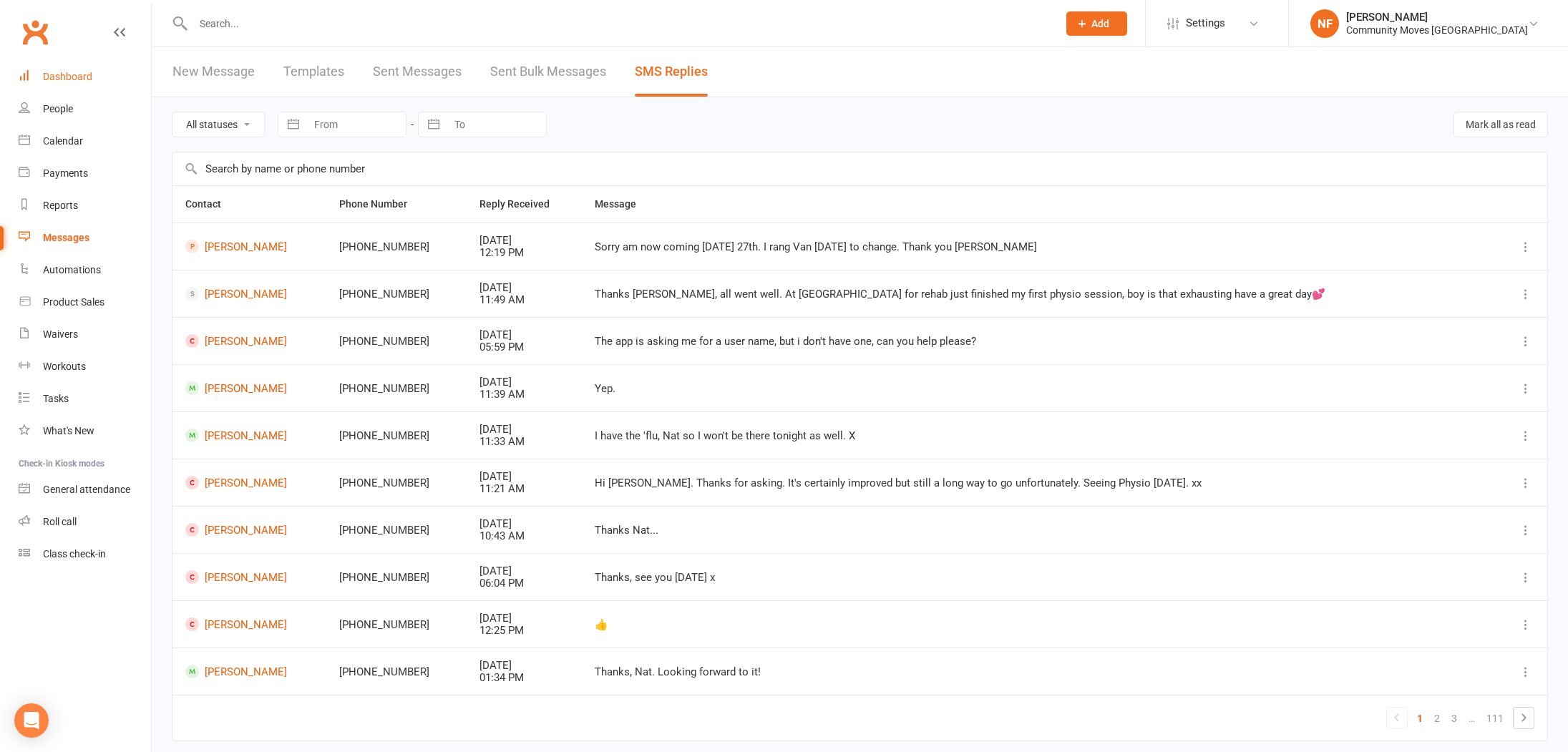
click at [63, 76] on div "Dashboard" at bounding box center [67, 76] width 49 height 12
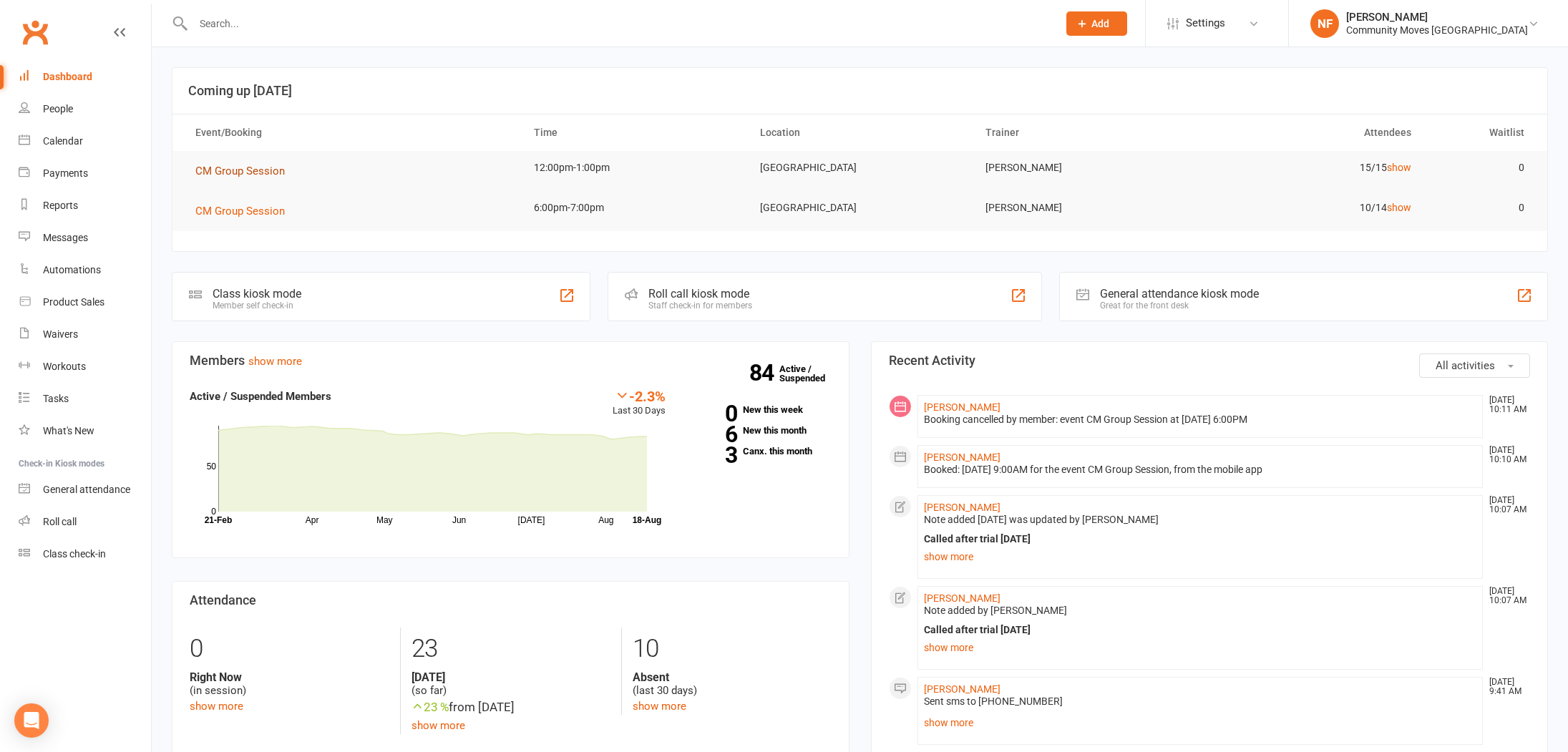
click at [231, 168] on span "CM Group Session" at bounding box center [240, 171] width 90 height 13
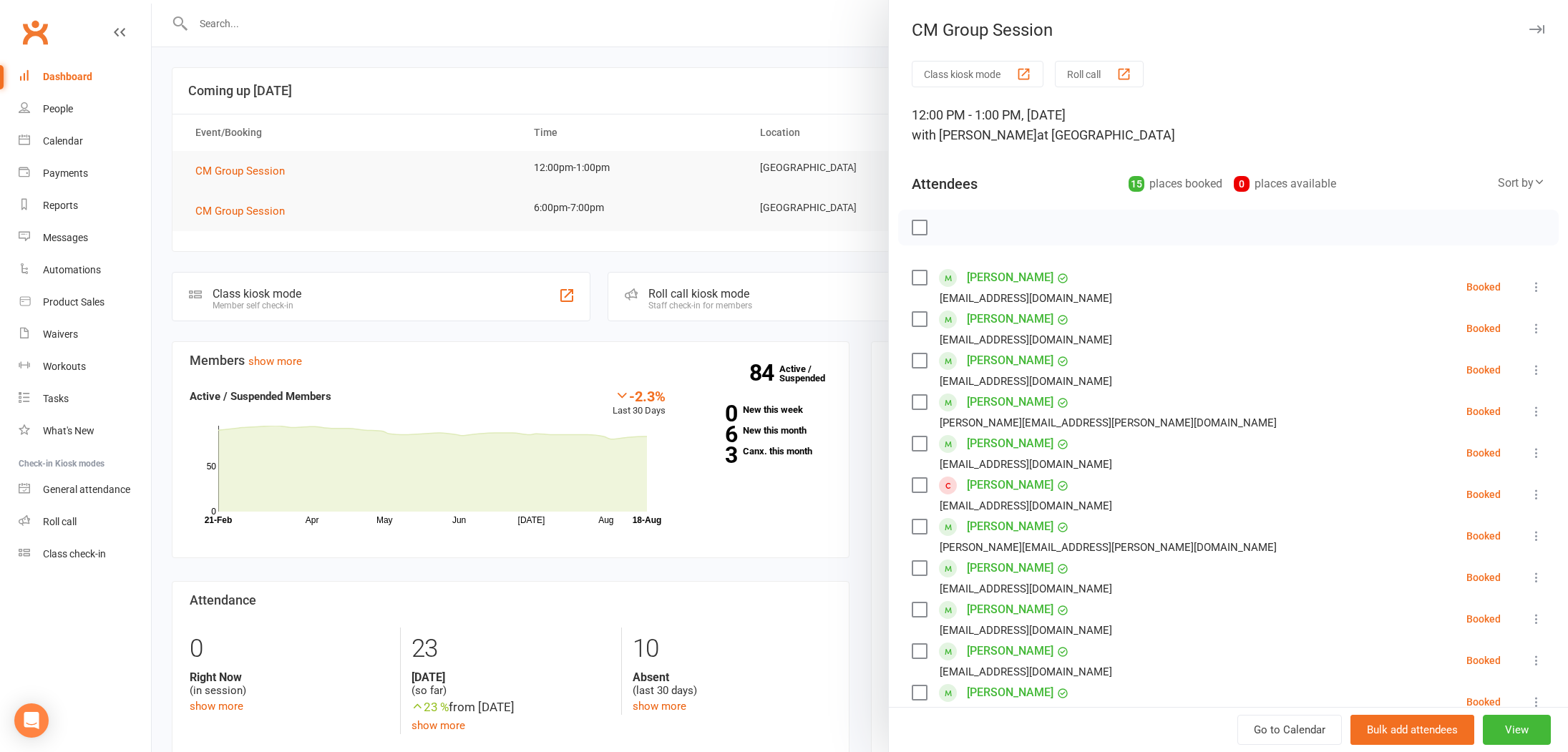
click at [451, 270] on div at bounding box center [860, 376] width 1416 height 752
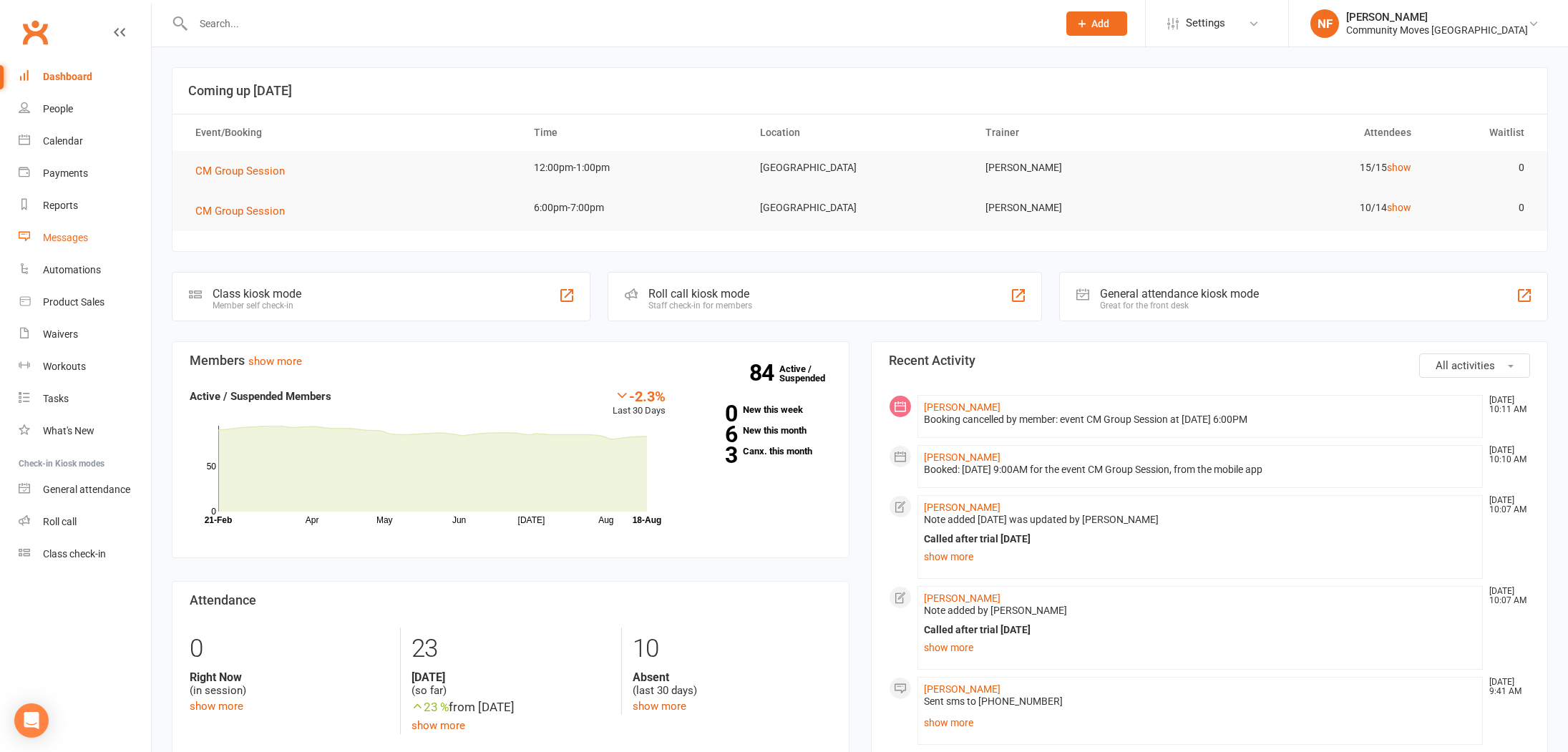
click at [71, 236] on div "Messages" at bounding box center [66, 237] width 45 height 12
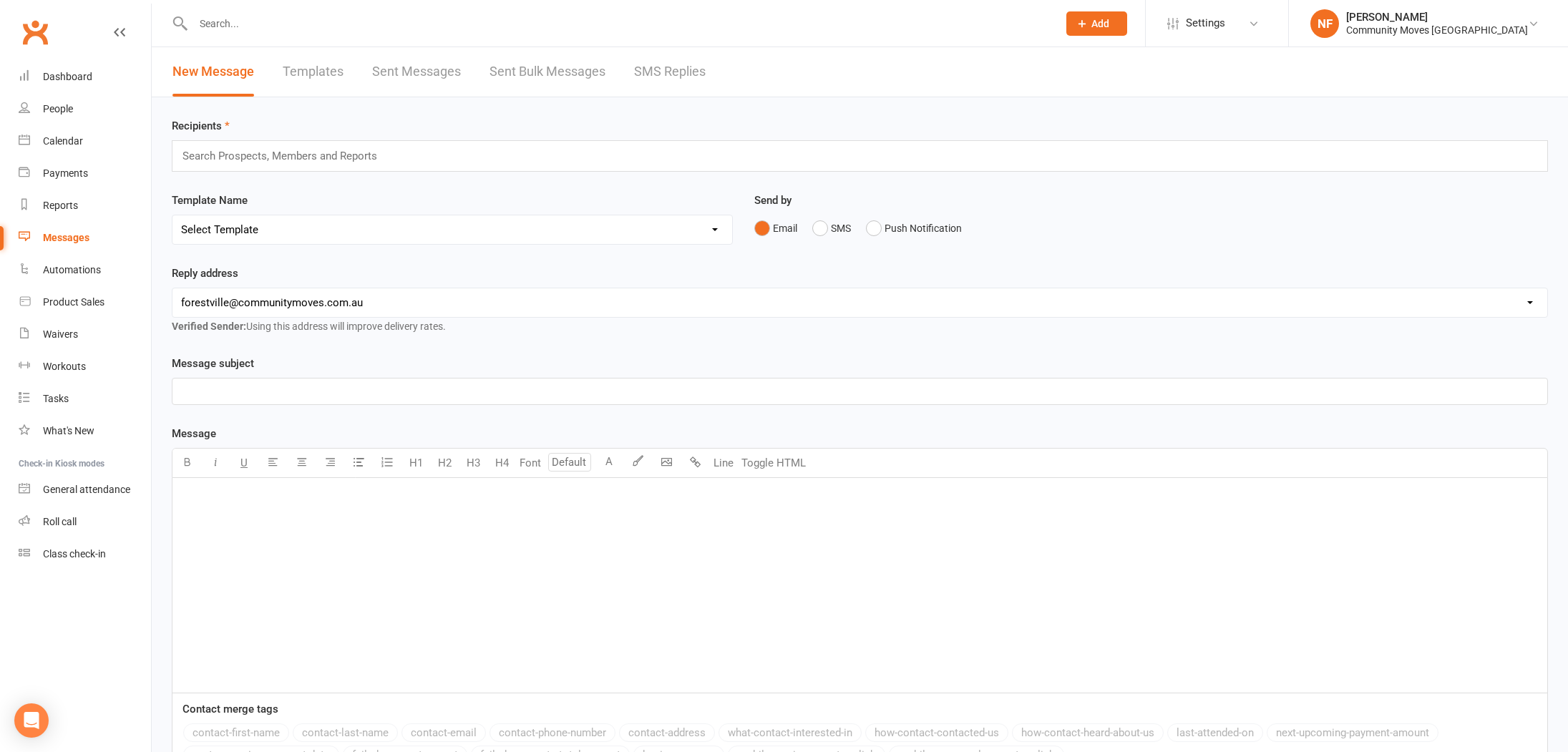
click at [684, 70] on link "SMS Replies" at bounding box center [669, 71] width 71 height 49
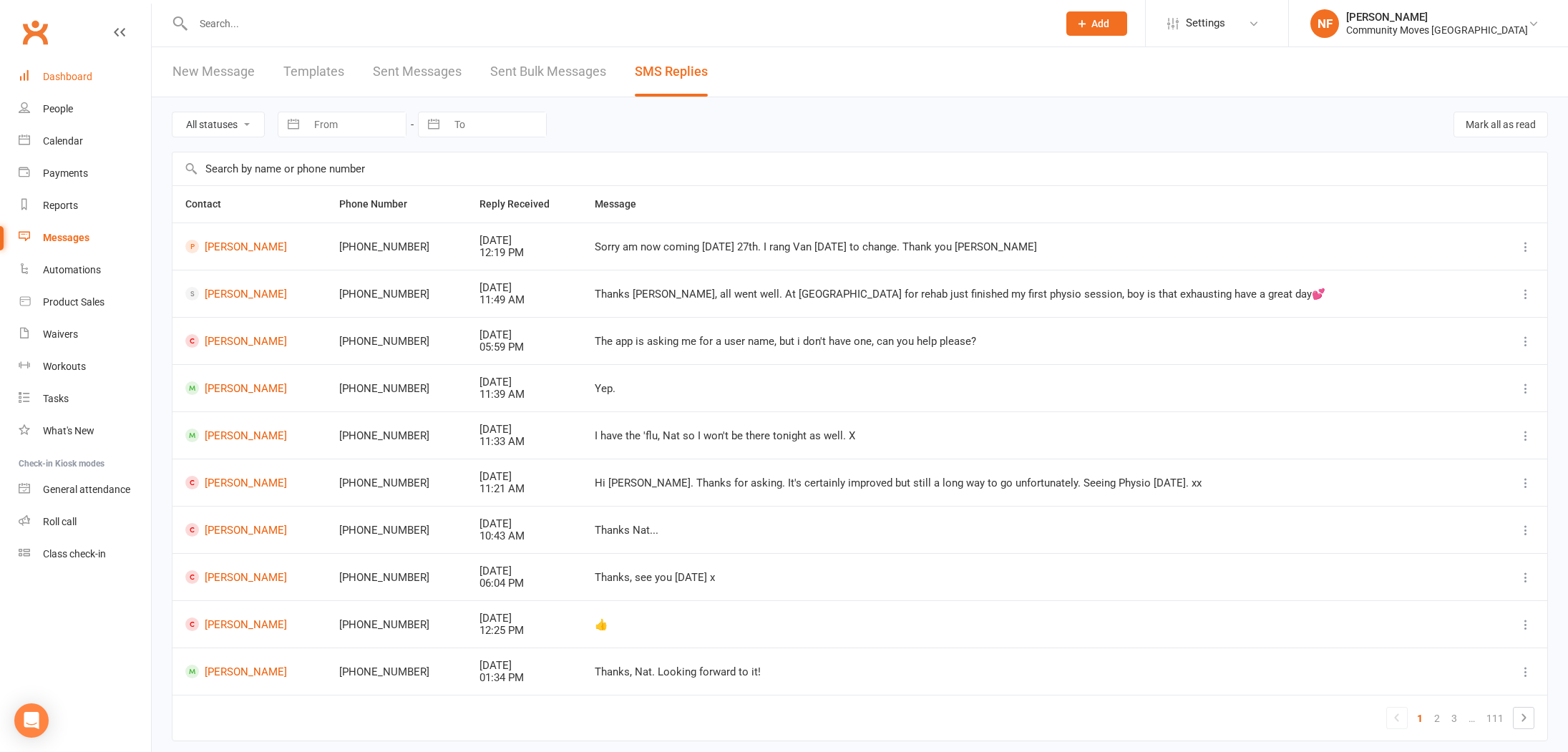
click at [66, 75] on div "Dashboard" at bounding box center [67, 76] width 49 height 12
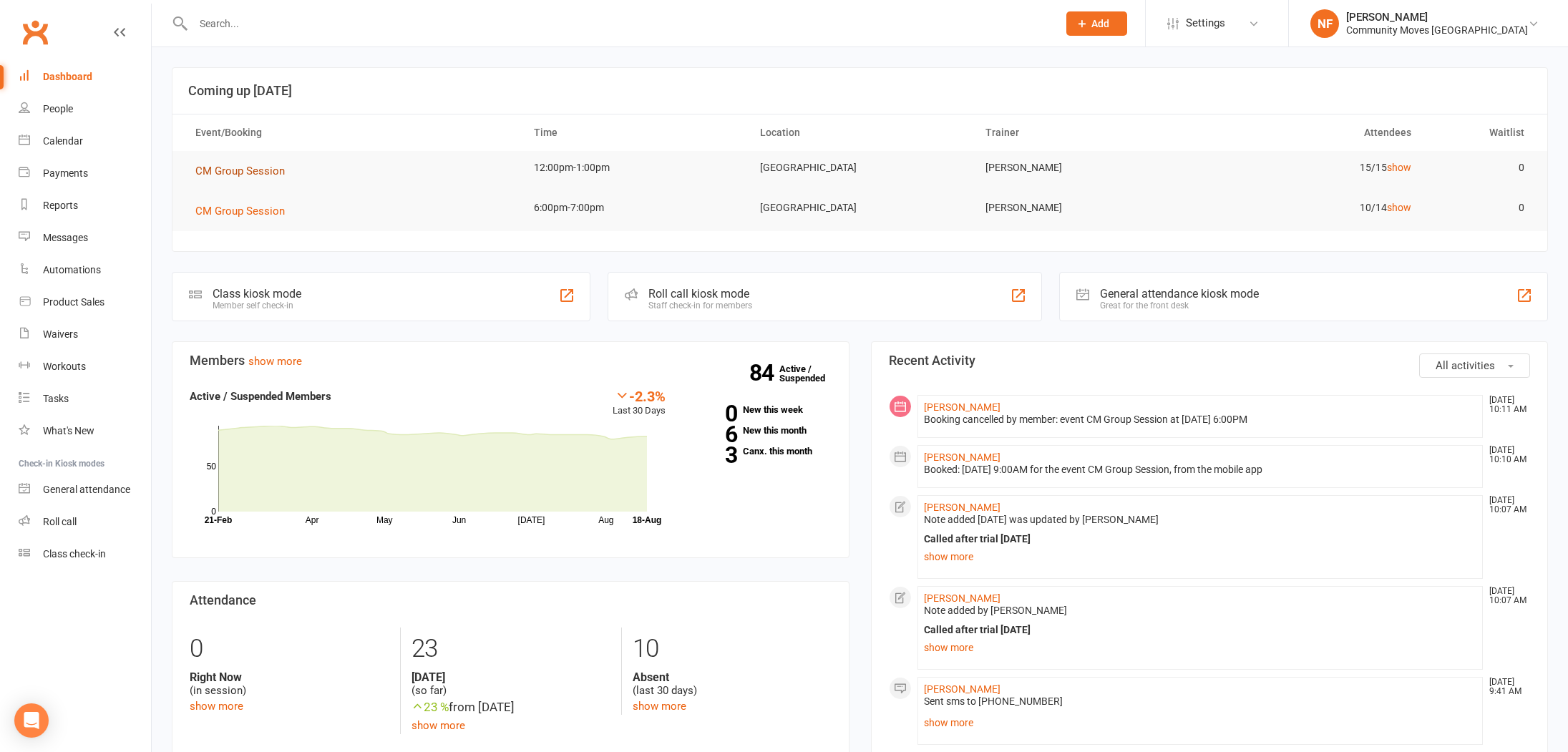
click at [259, 169] on span "CM Group Session" at bounding box center [240, 171] width 90 height 13
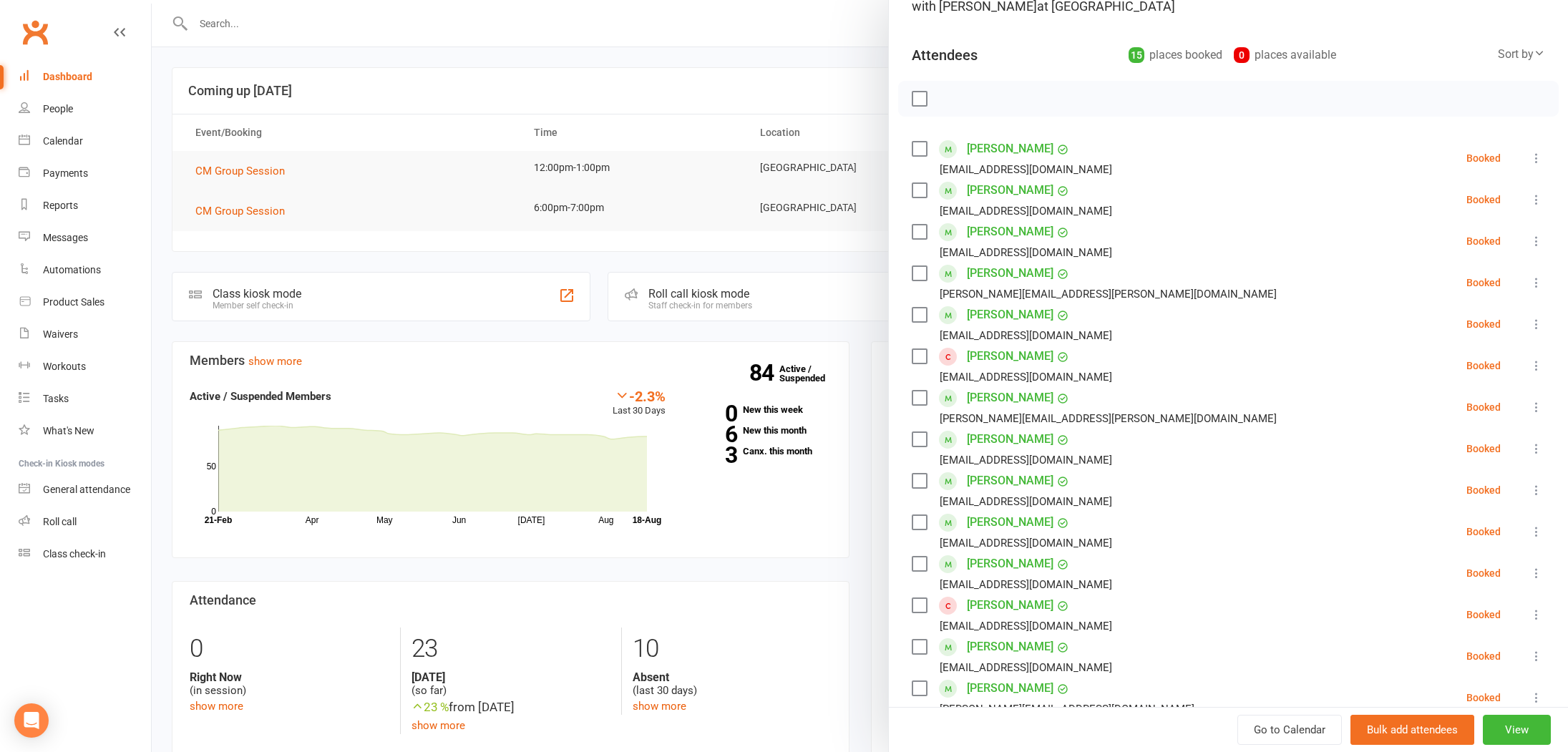
scroll to position [180, 0]
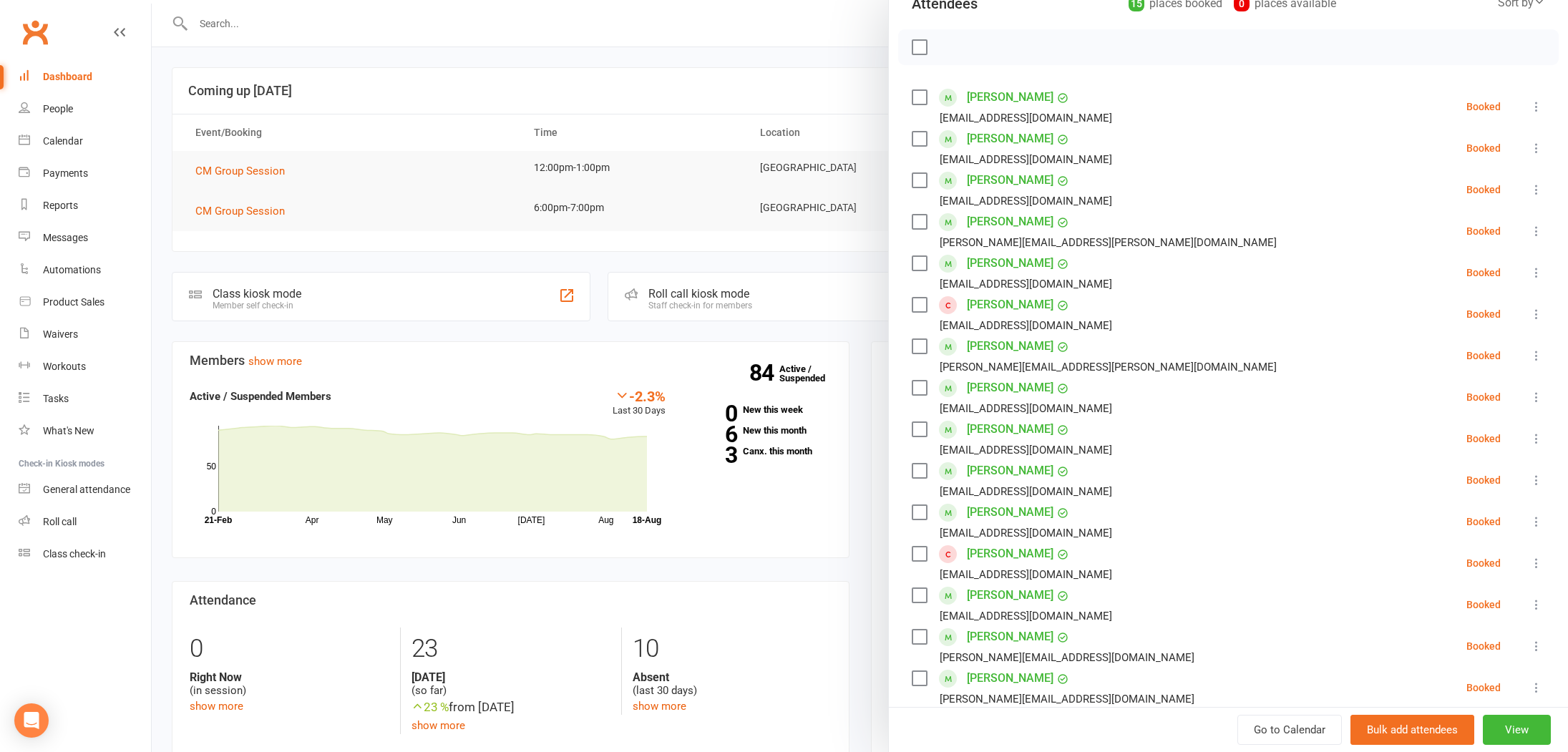
click at [1538, 312] on icon at bounding box center [1536, 314] width 14 height 14
click at [1017, 301] on link "[PERSON_NAME]" at bounding box center [1010, 305] width 86 height 23
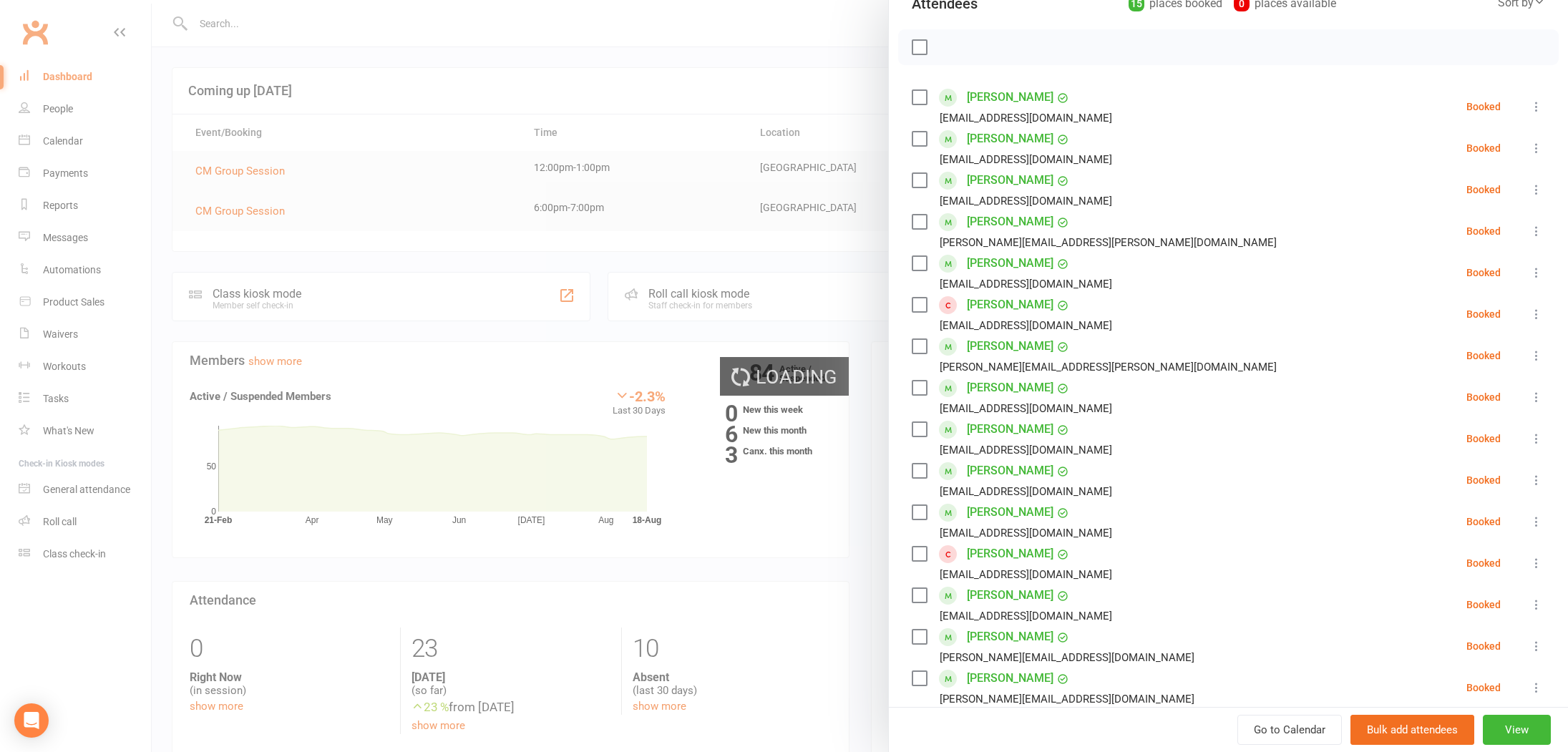
click at [1017, 301] on link "[PERSON_NAME]" at bounding box center [1010, 305] width 86 height 23
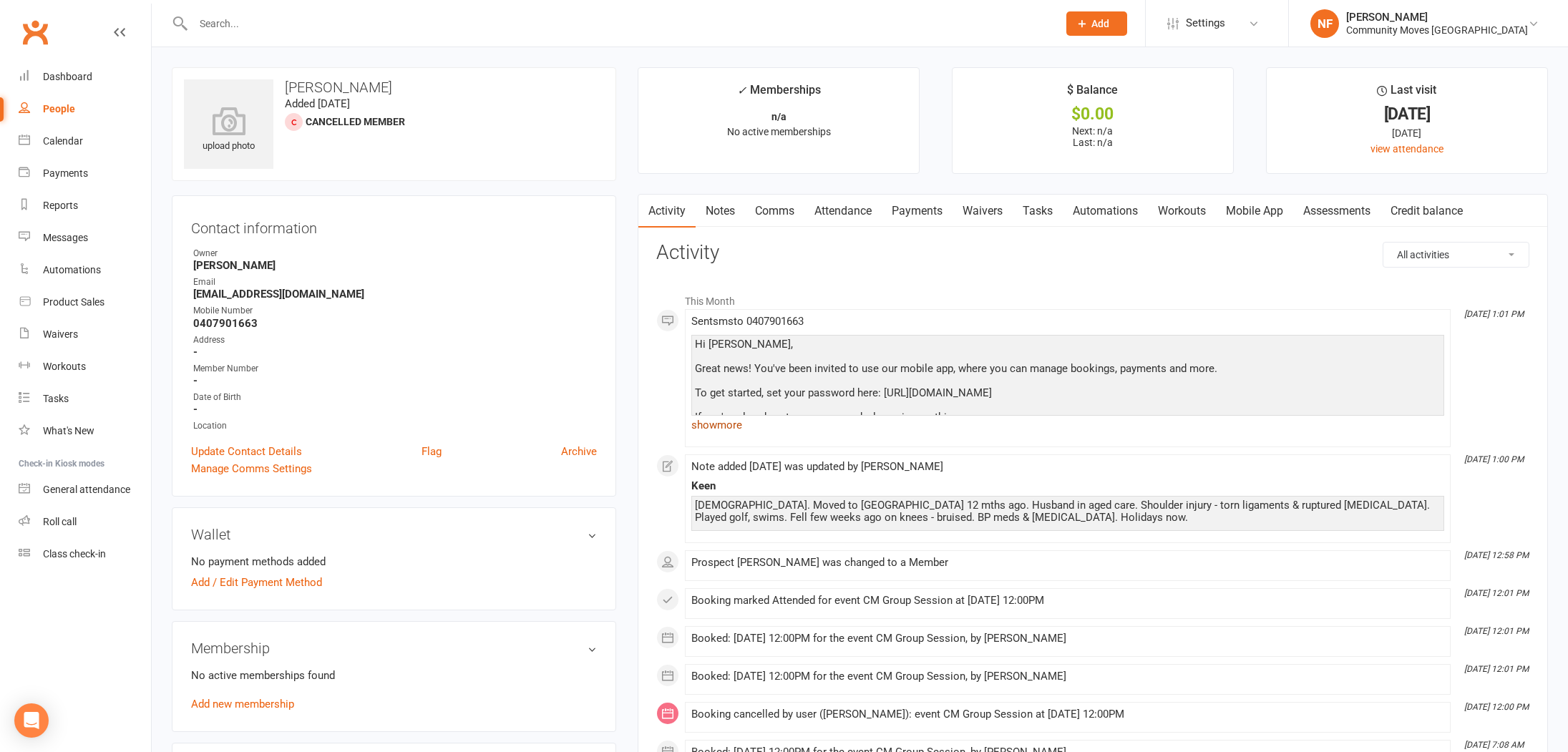
click at [699, 426] on link "show more" at bounding box center [1067, 425] width 752 height 20
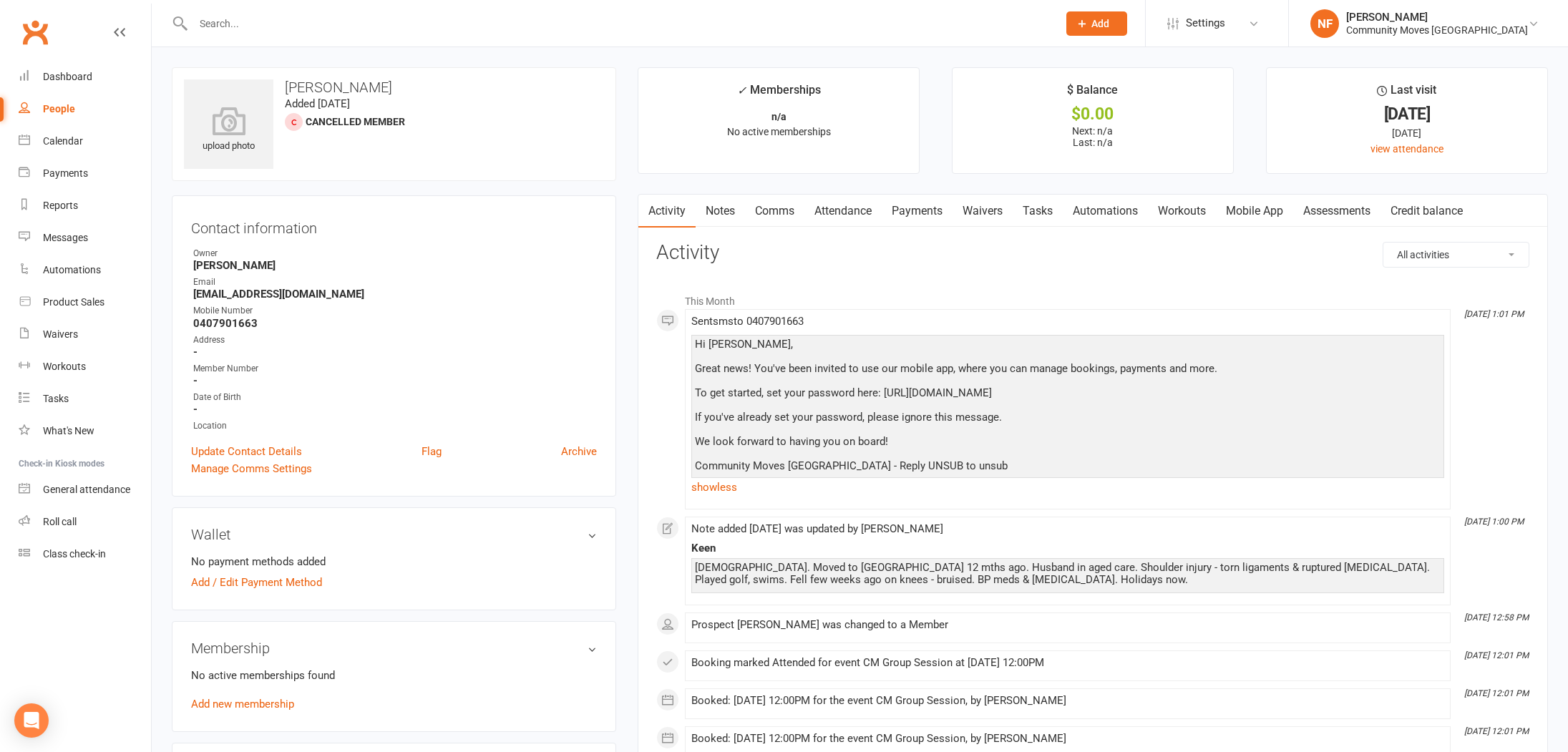
click at [841, 208] on link "Attendance" at bounding box center [842, 211] width 77 height 33
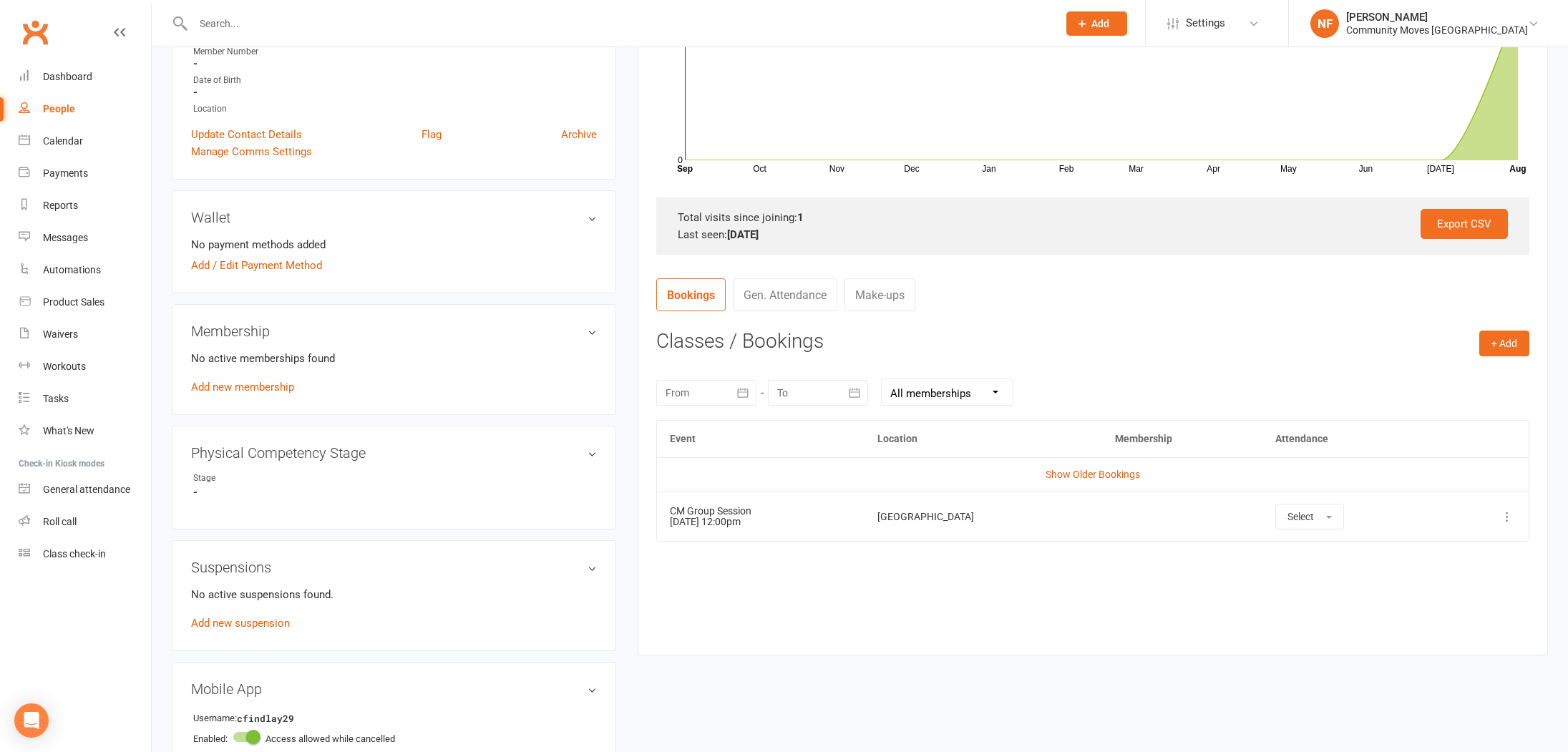
scroll to position [366, 0]
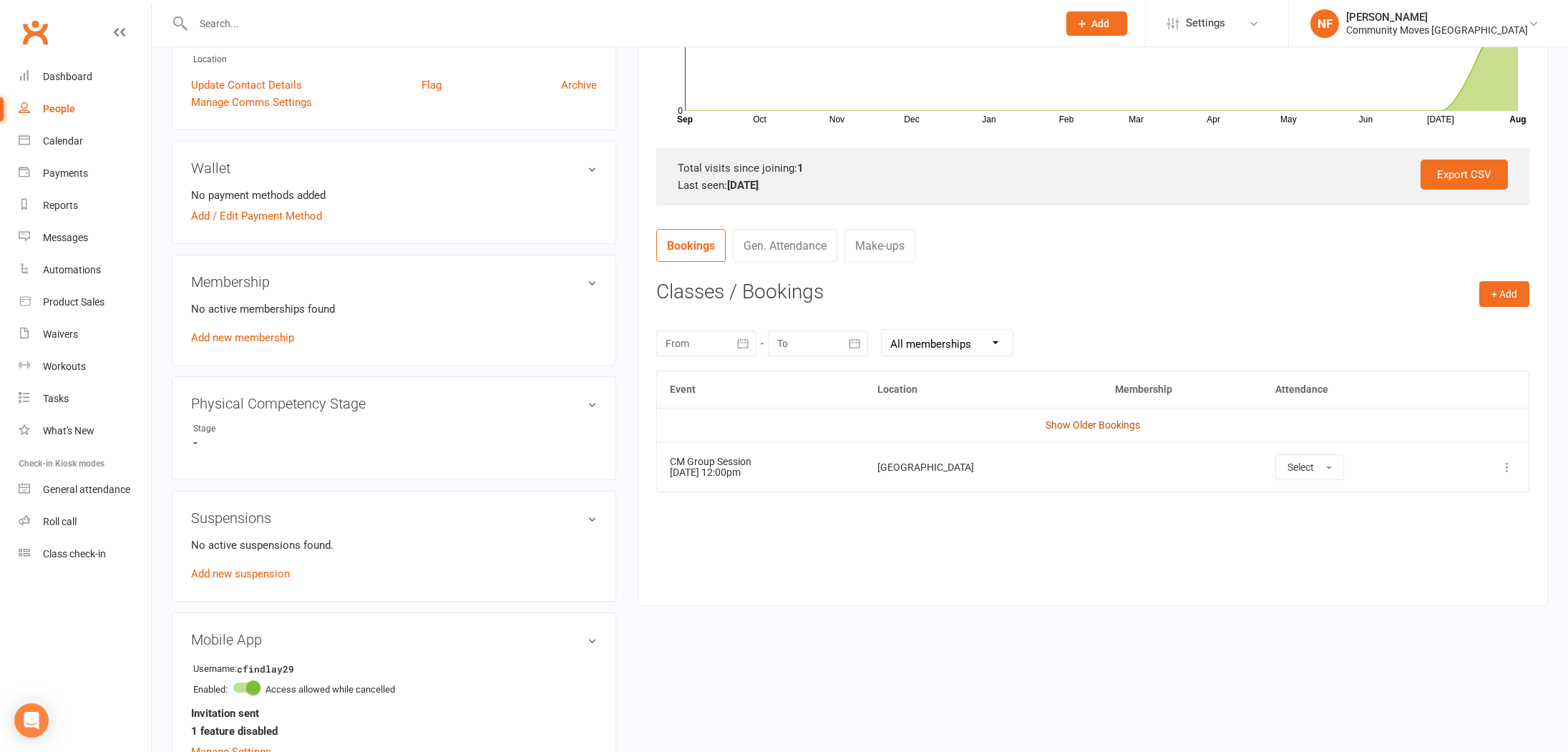
click at [1083, 424] on link "Show Older Bookings" at bounding box center [1093, 425] width 95 height 12
click at [1510, 515] on icon at bounding box center [1507, 515] width 14 height 14
click at [1429, 602] on link "Remove booking" at bounding box center [1443, 601] width 142 height 28
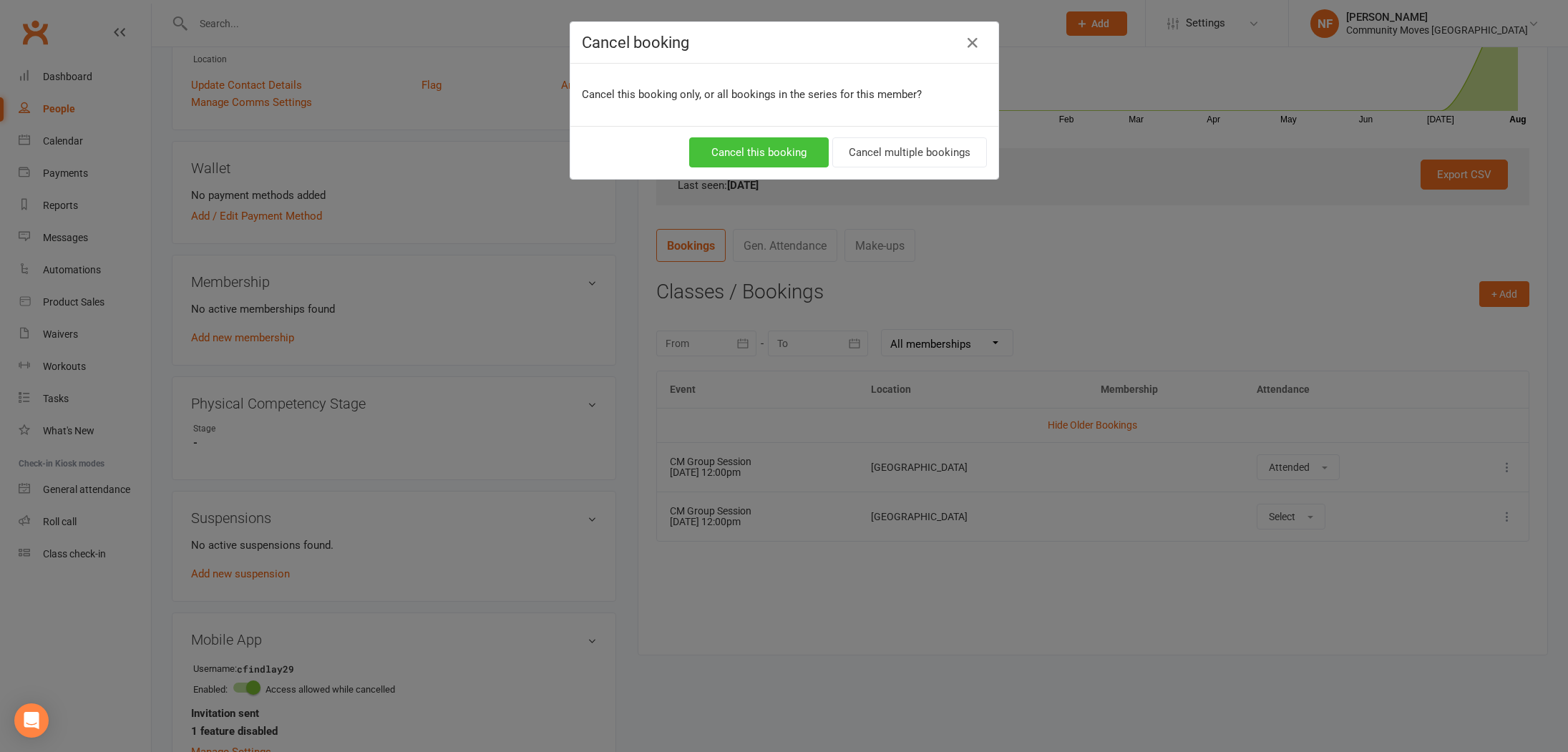
click at [756, 151] on button "Cancel this booking" at bounding box center [759, 152] width 140 height 30
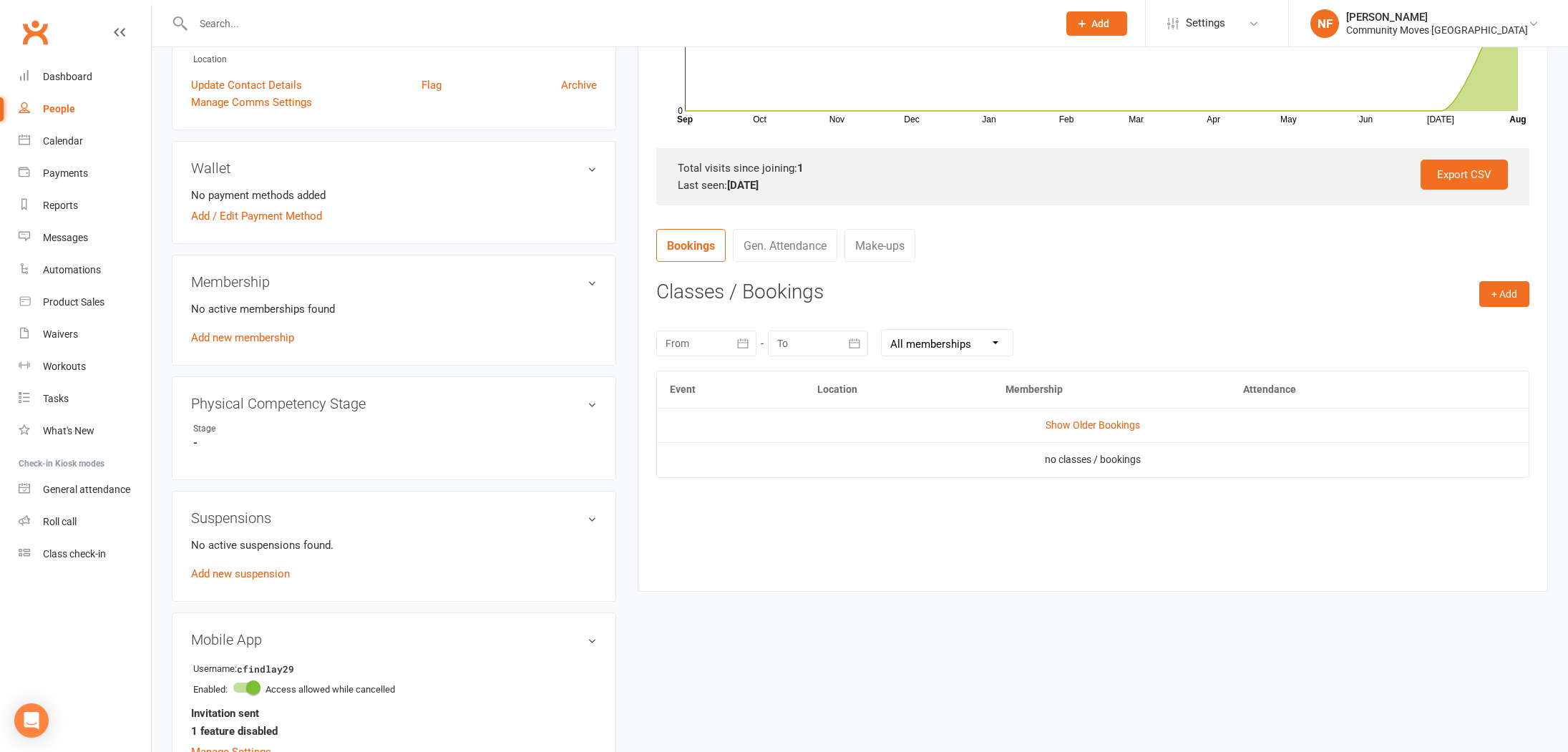
click at [534, 167] on h3 "Wallet" at bounding box center [394, 168] width 406 height 16
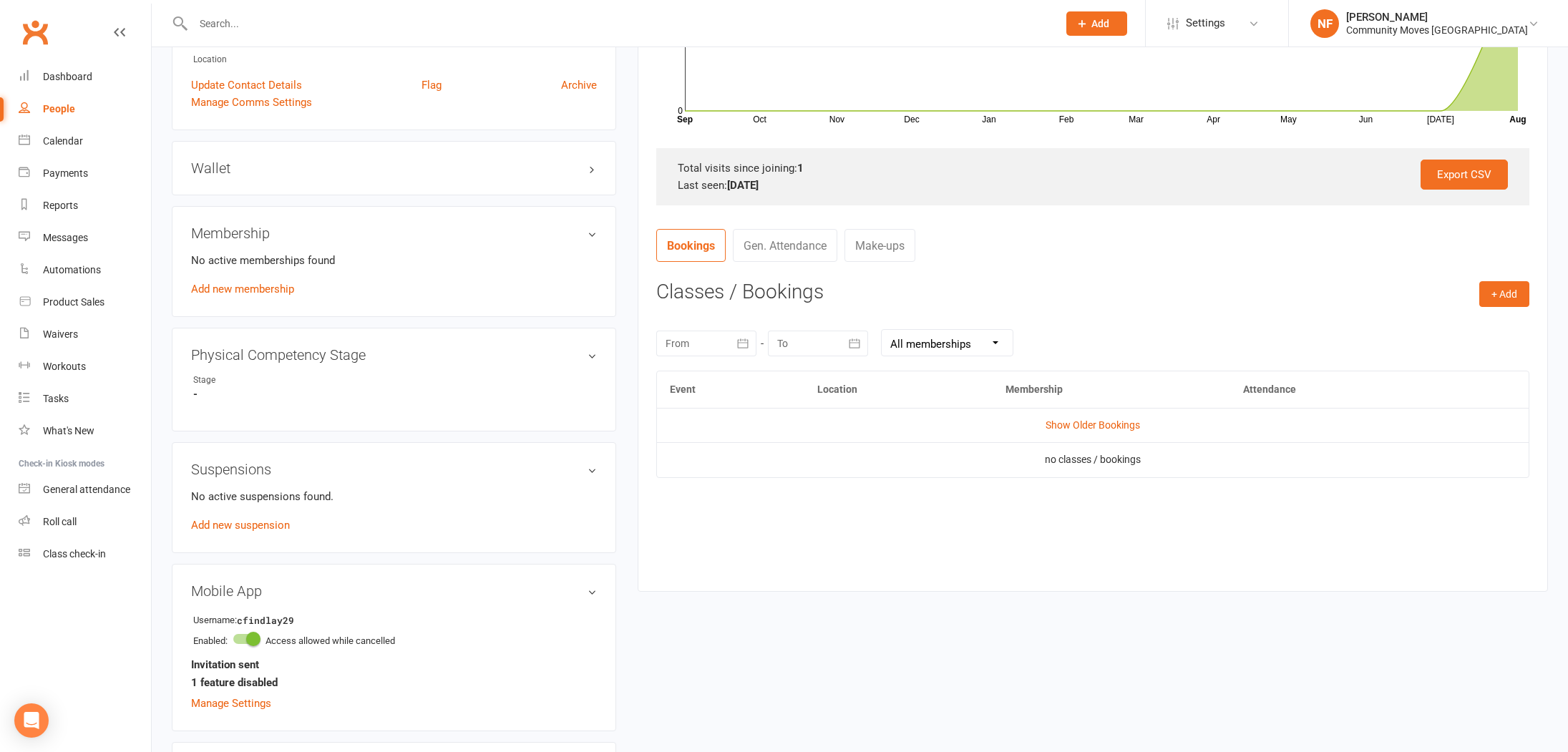
scroll to position [0, 0]
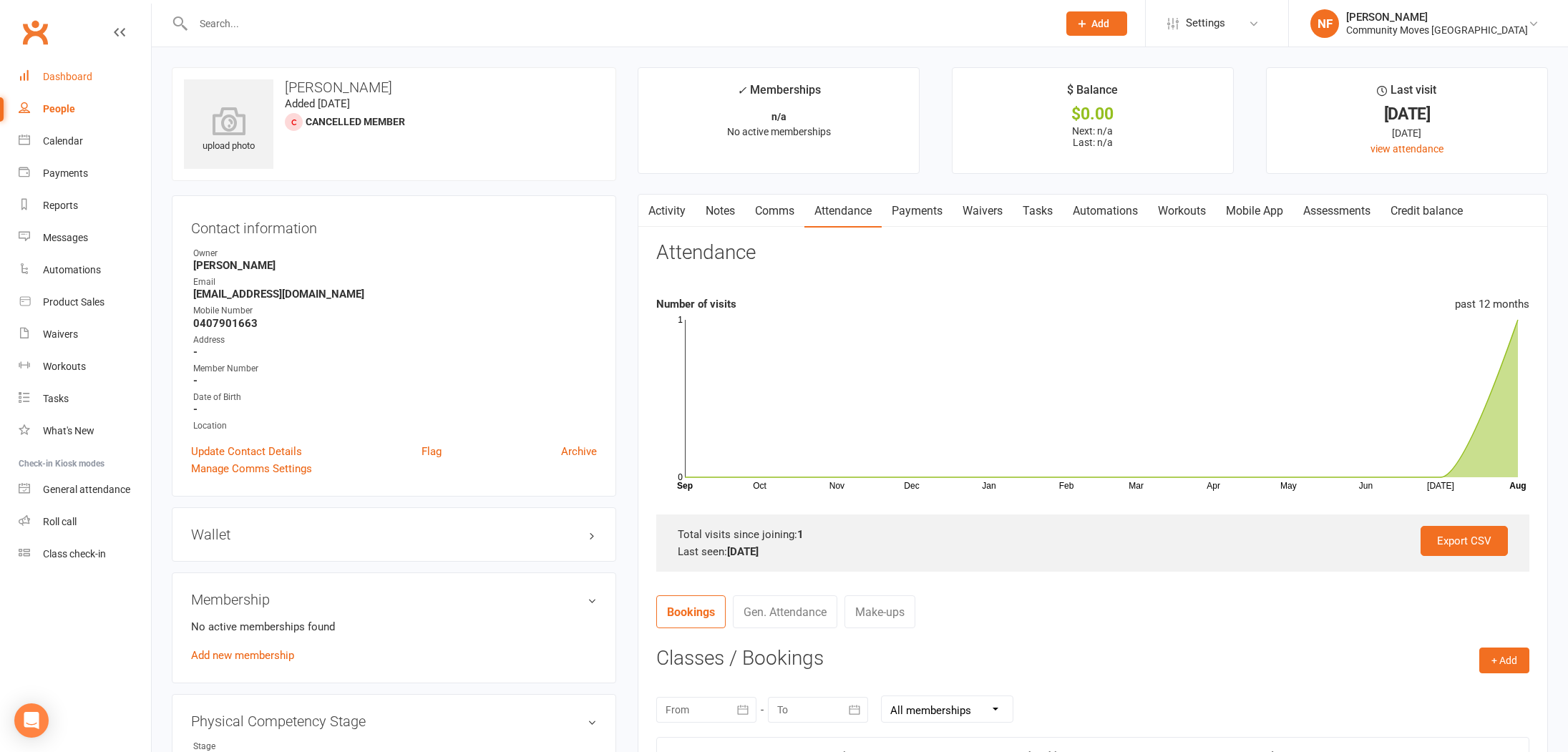
click at [72, 75] on div "Dashboard" at bounding box center [67, 76] width 49 height 12
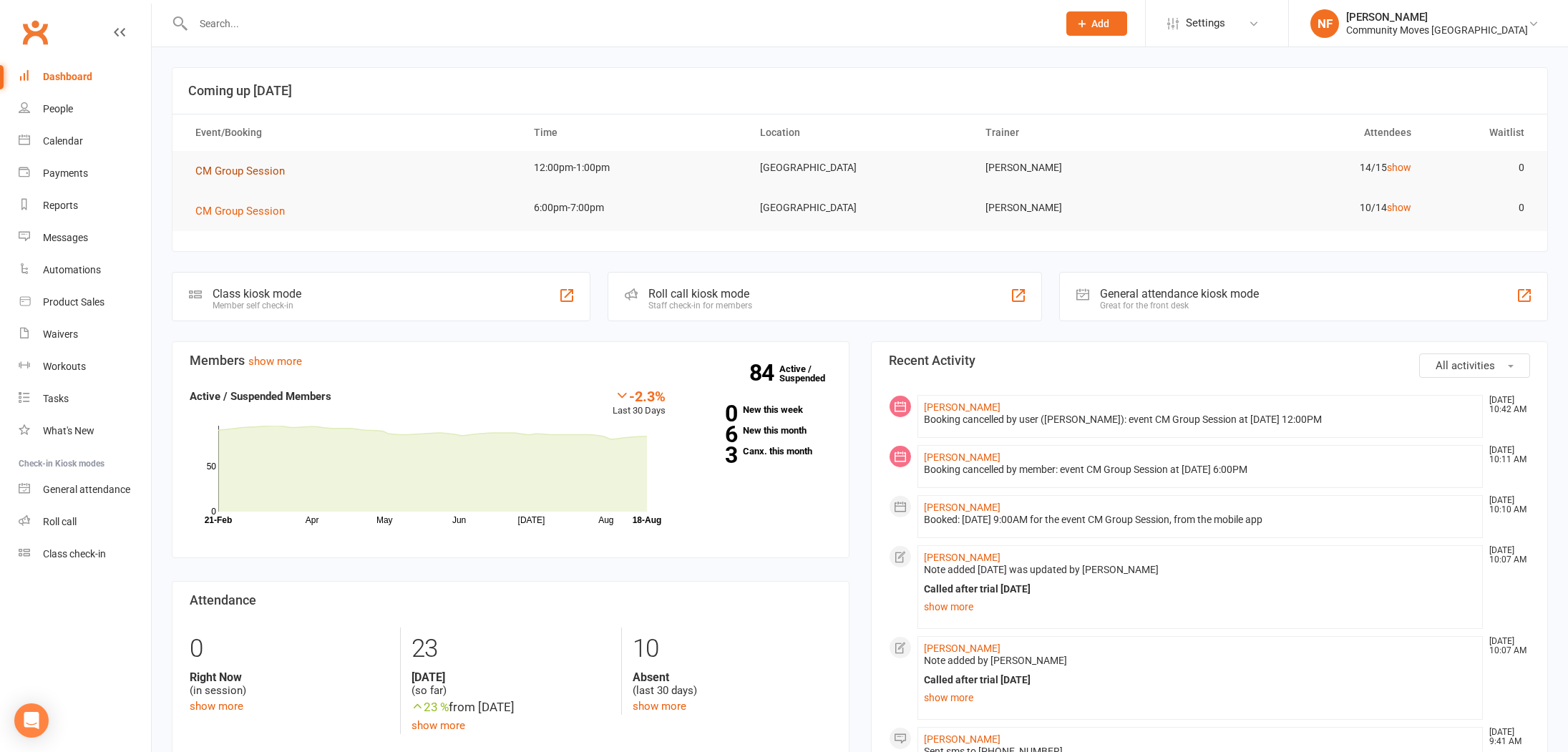
click at [233, 168] on span "CM Group Session" at bounding box center [240, 171] width 90 height 13
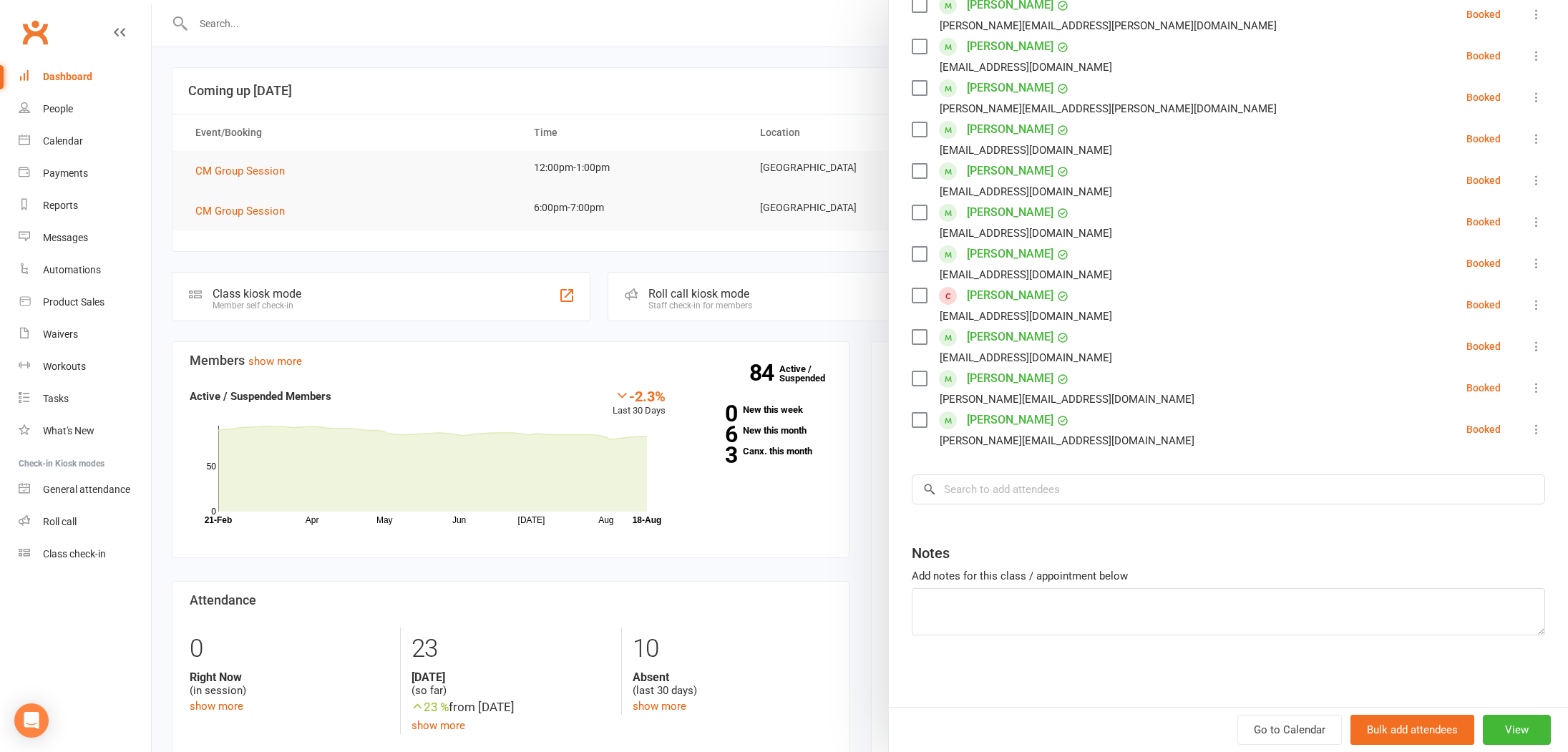
click at [500, 19] on div at bounding box center [860, 376] width 1416 height 752
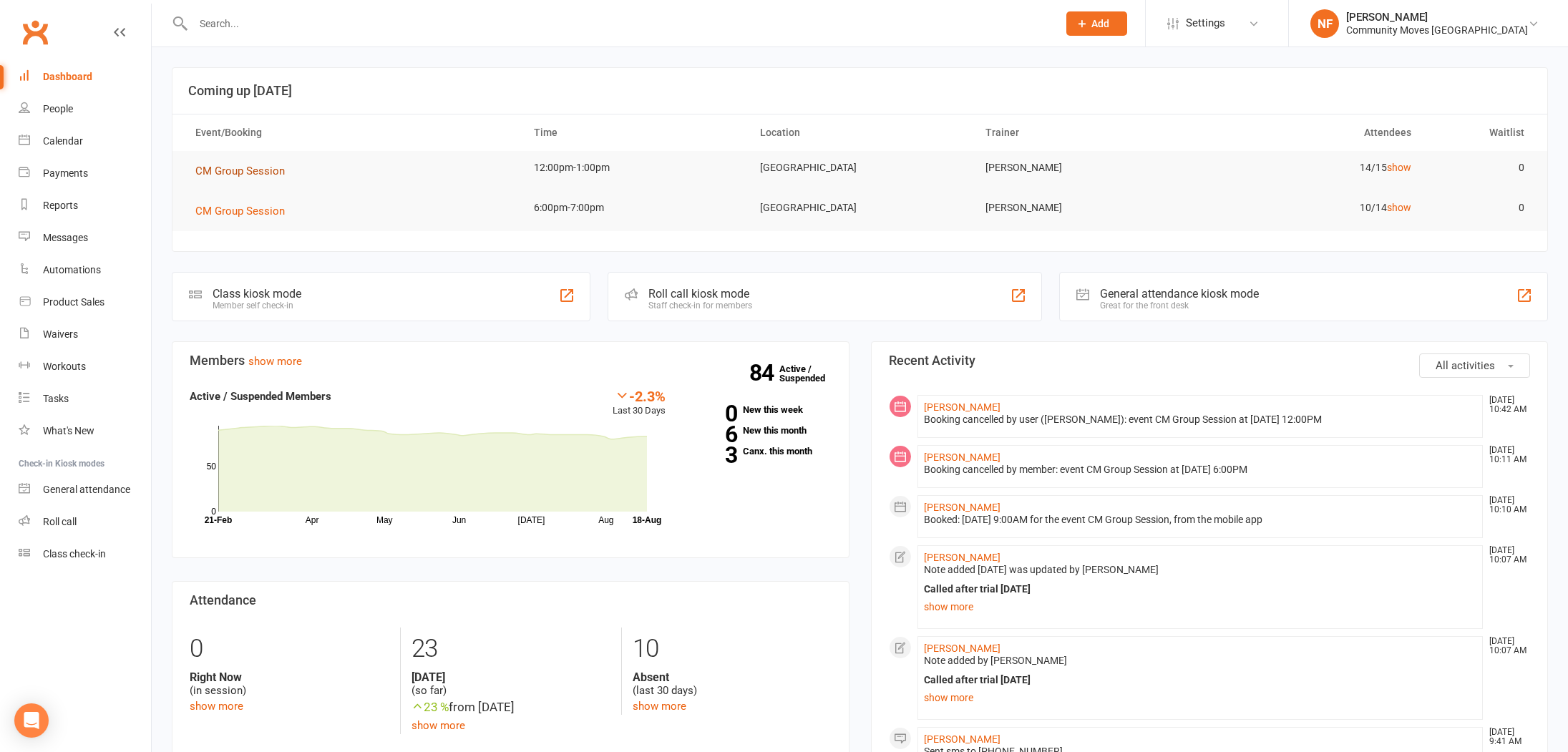
click at [261, 173] on span "CM Group Session" at bounding box center [240, 171] width 90 height 13
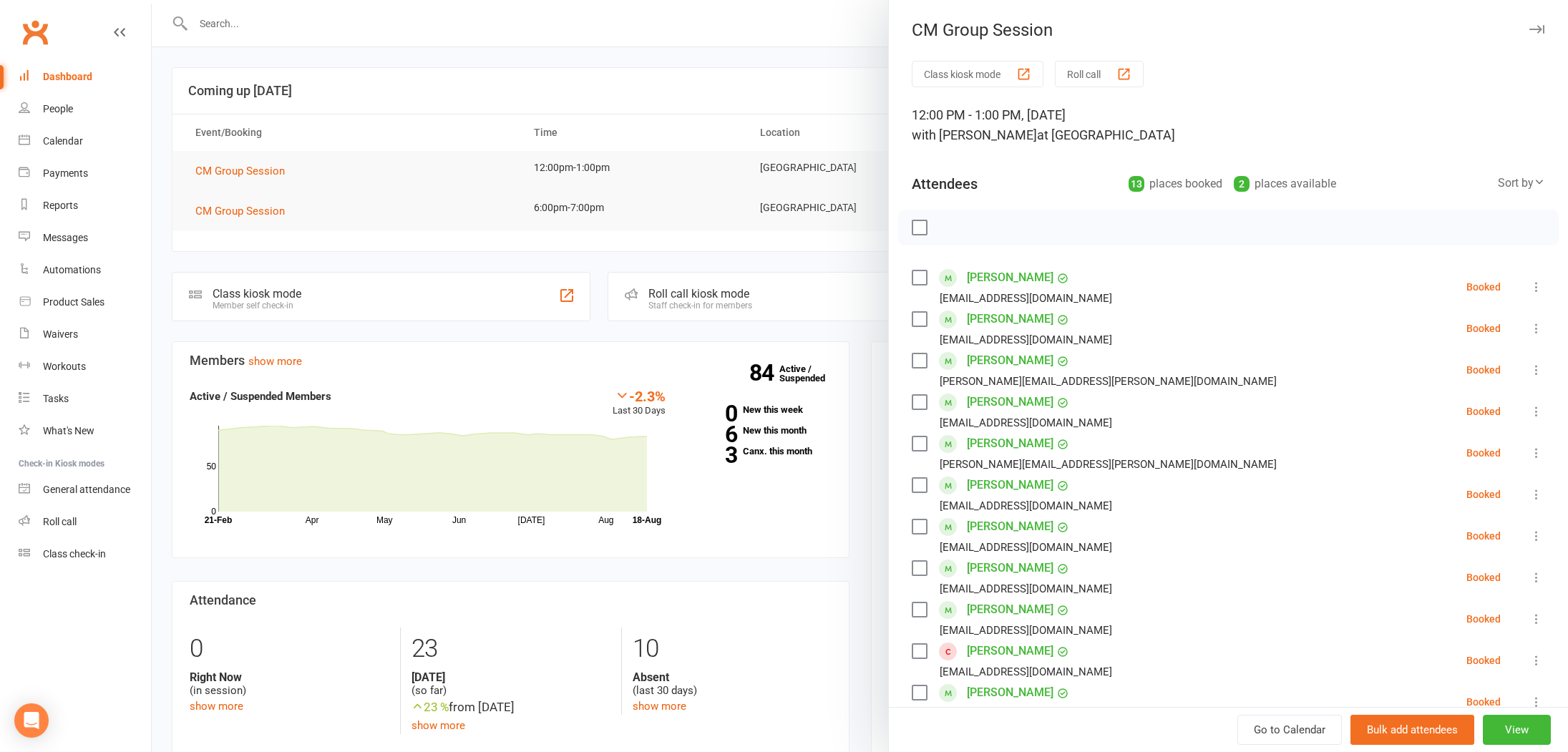
click at [466, 237] on div at bounding box center [860, 376] width 1416 height 752
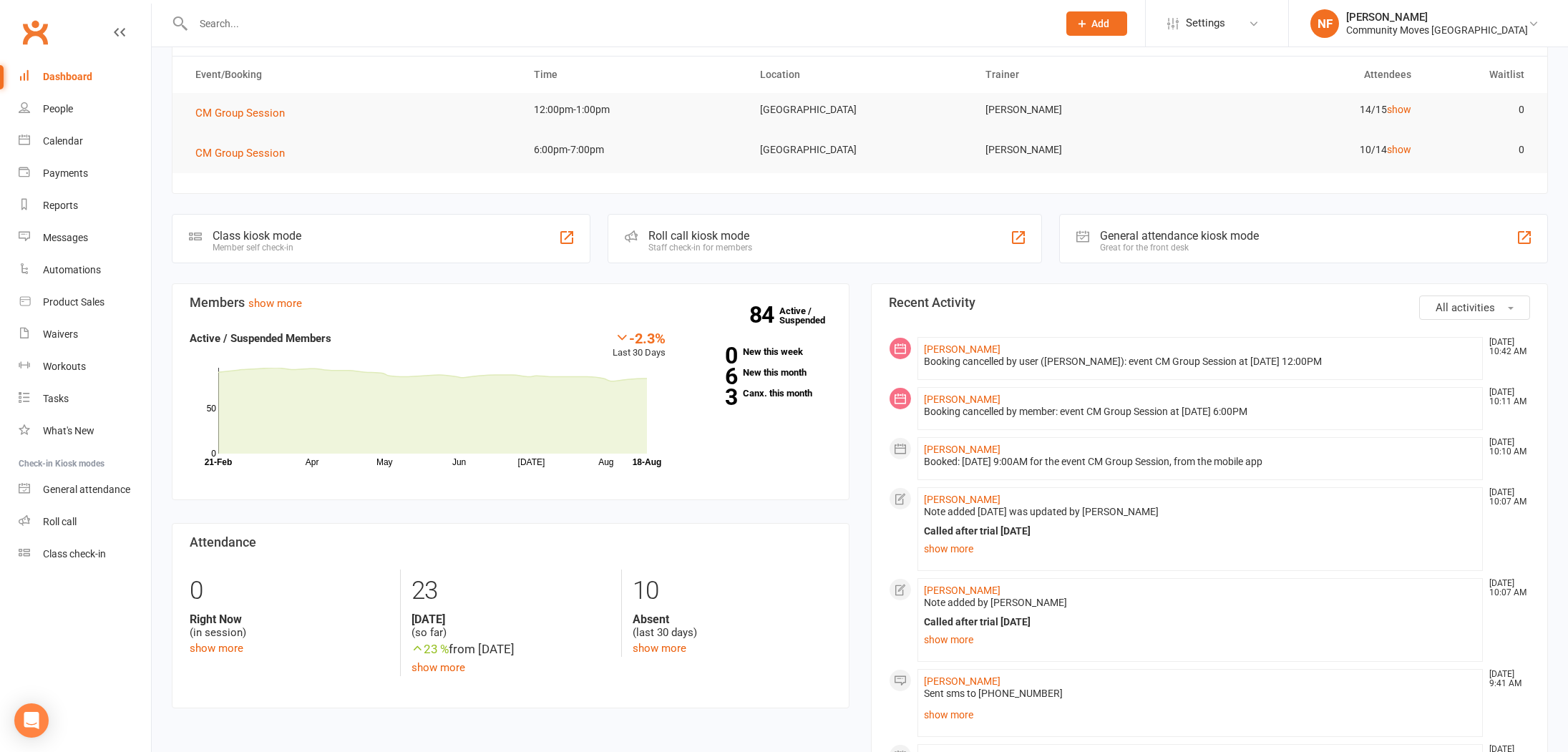
scroll to position [75, 0]
